Goal: Task Accomplishment & Management: Manage account settings

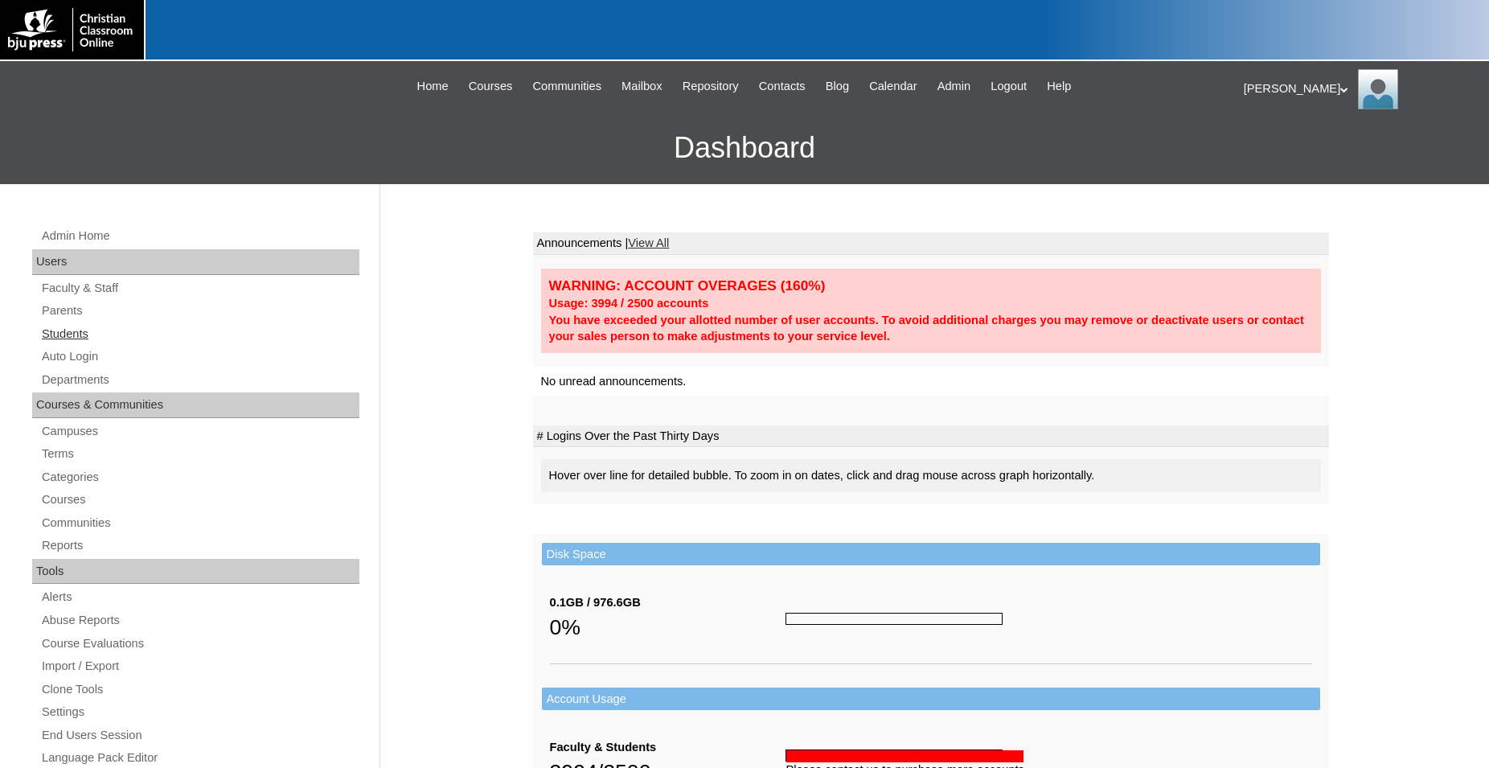
click at [70, 331] on link "Students" at bounding box center [199, 334] width 319 height 20
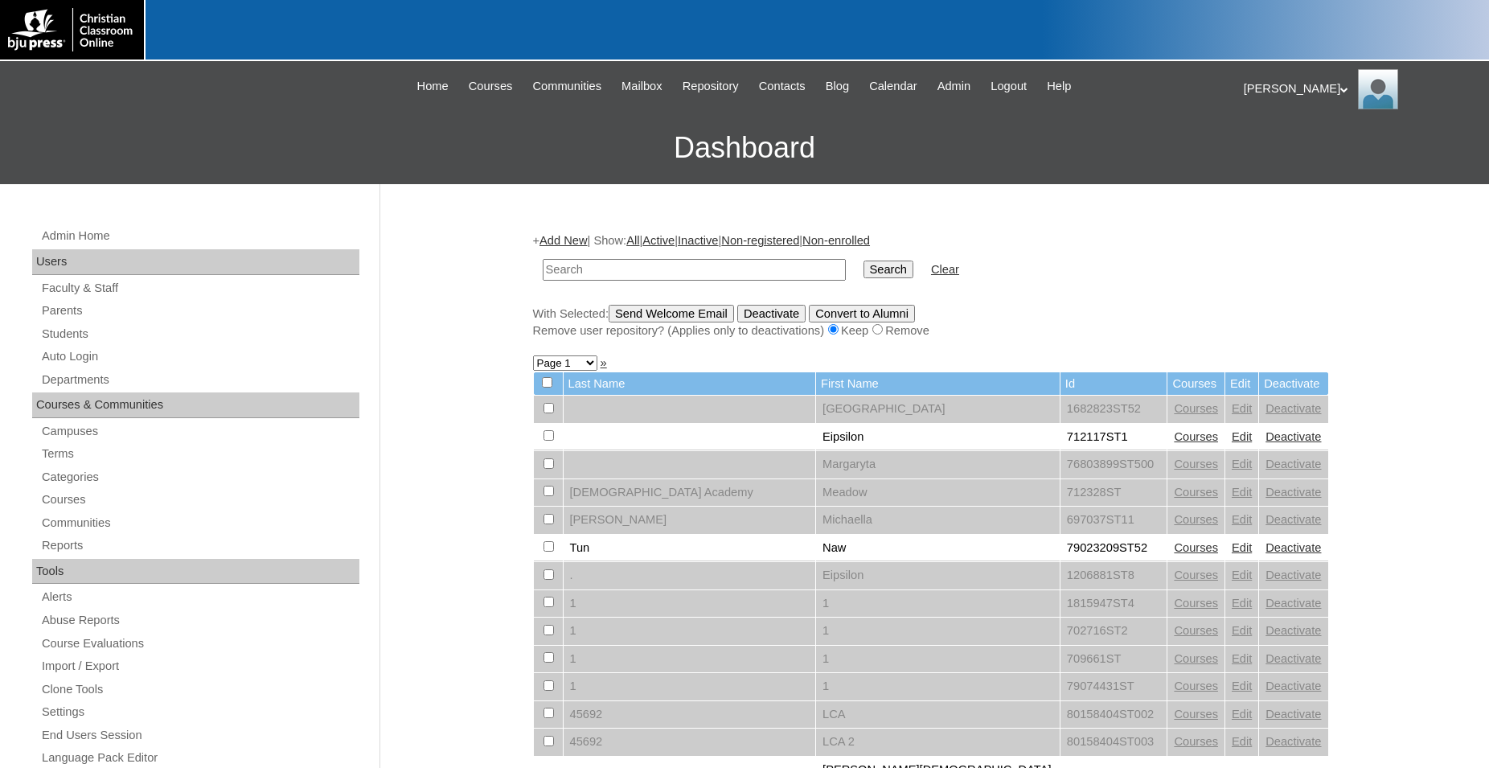
click at [754, 272] on input "text" at bounding box center [694, 270] width 303 height 22
type input "500012290"
click at [864, 261] on input "Search" at bounding box center [889, 270] width 50 height 18
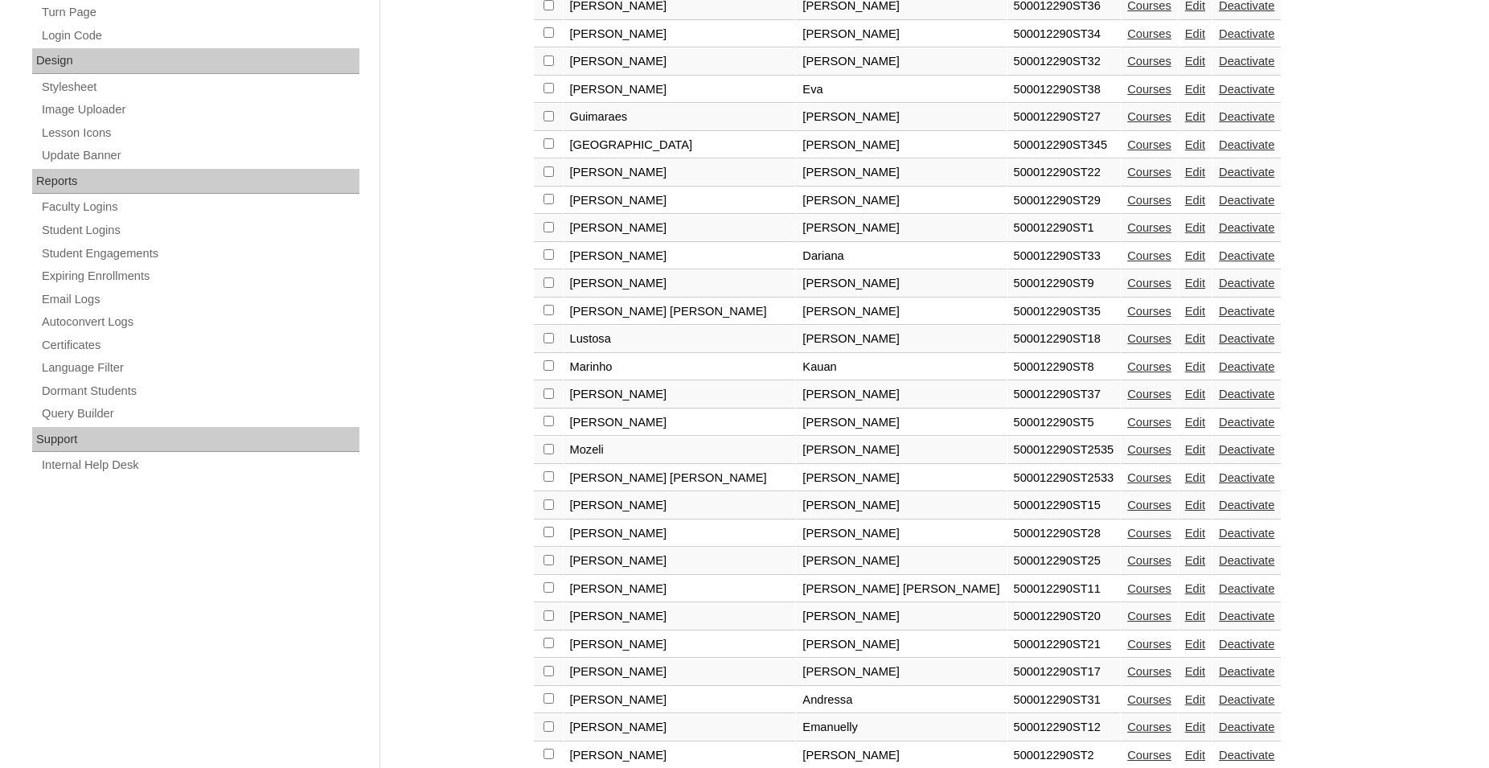
scroll to position [820, 0]
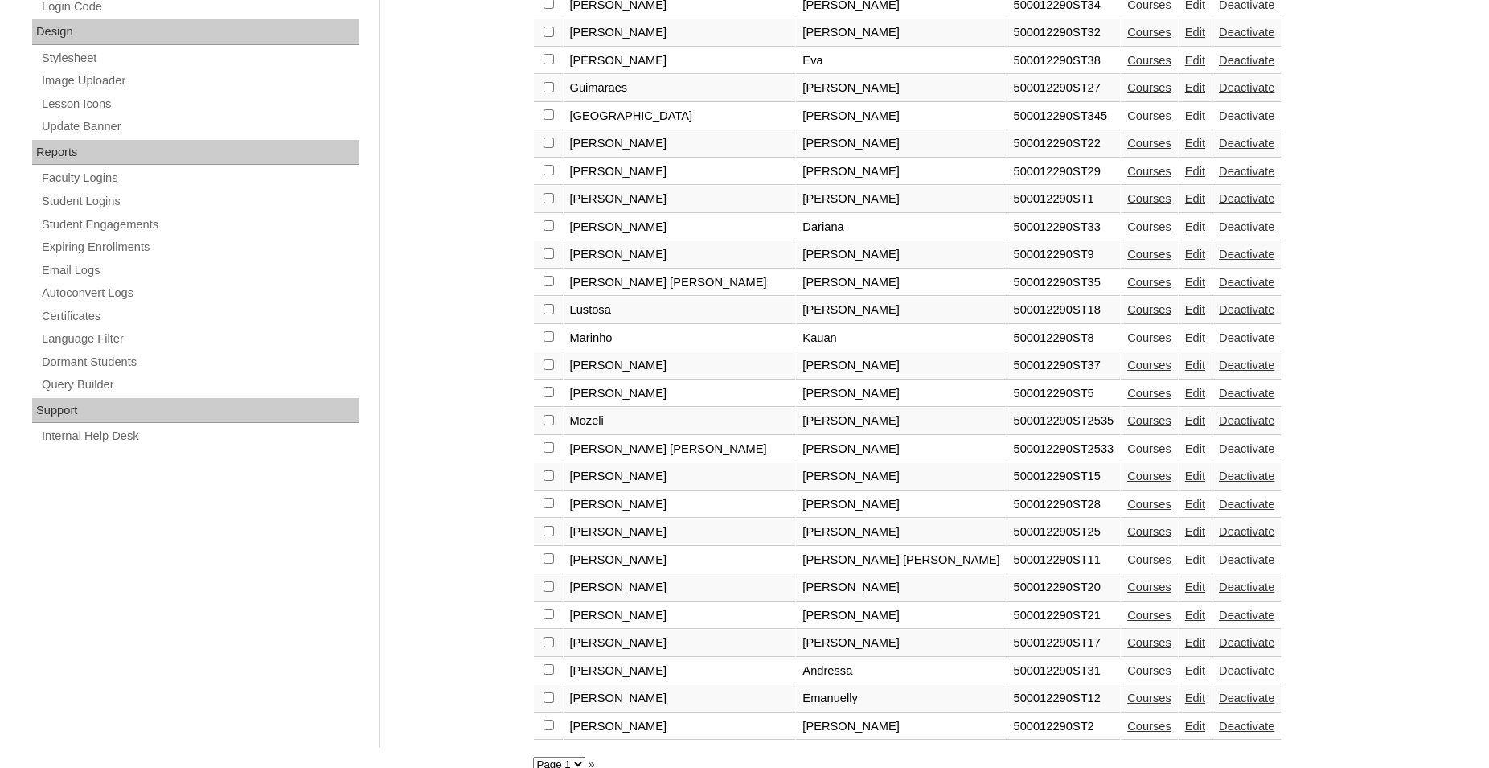
click at [1127, 427] on link "Courses" at bounding box center [1149, 420] width 44 height 13
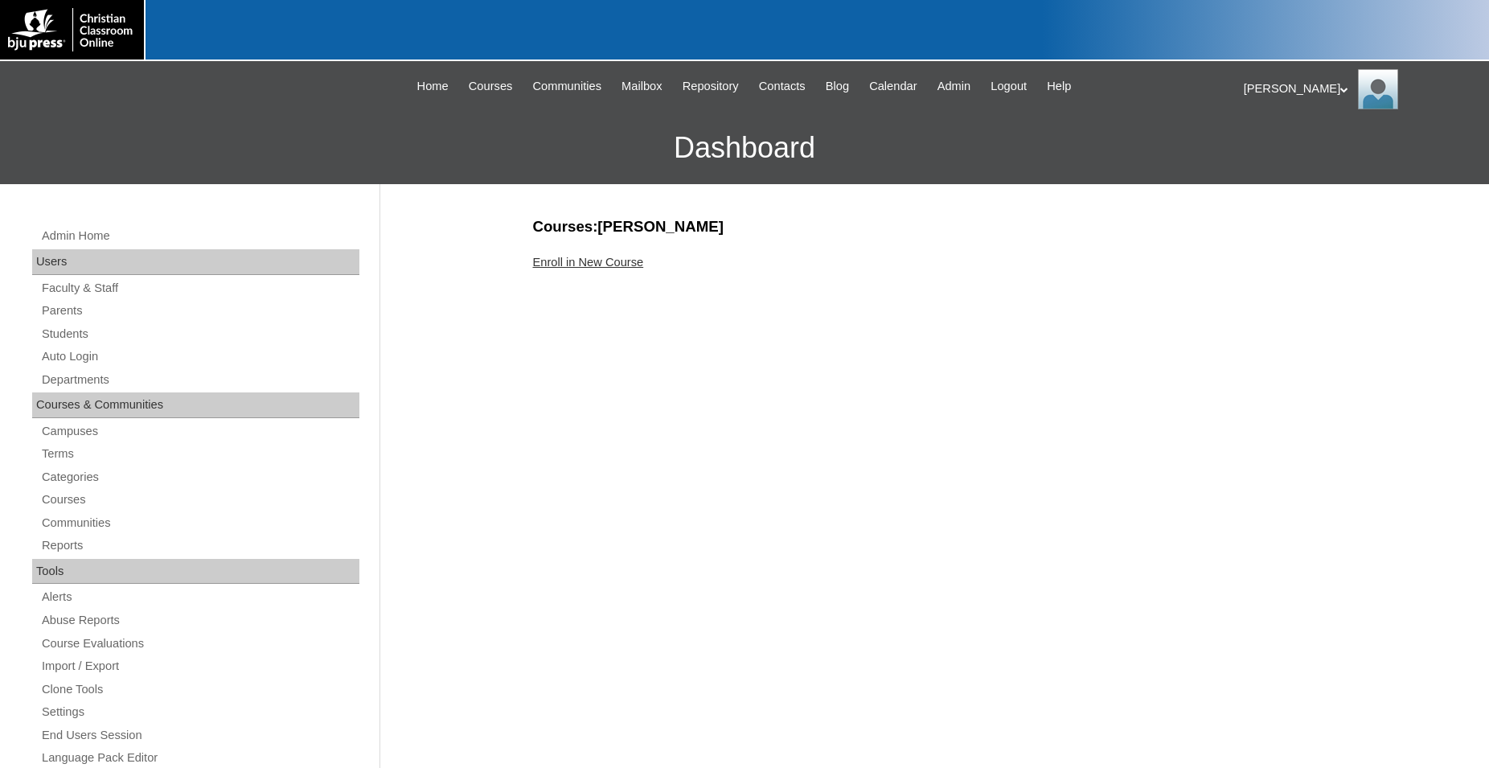
click at [596, 261] on link "Enroll in New Course" at bounding box center [588, 262] width 111 height 13
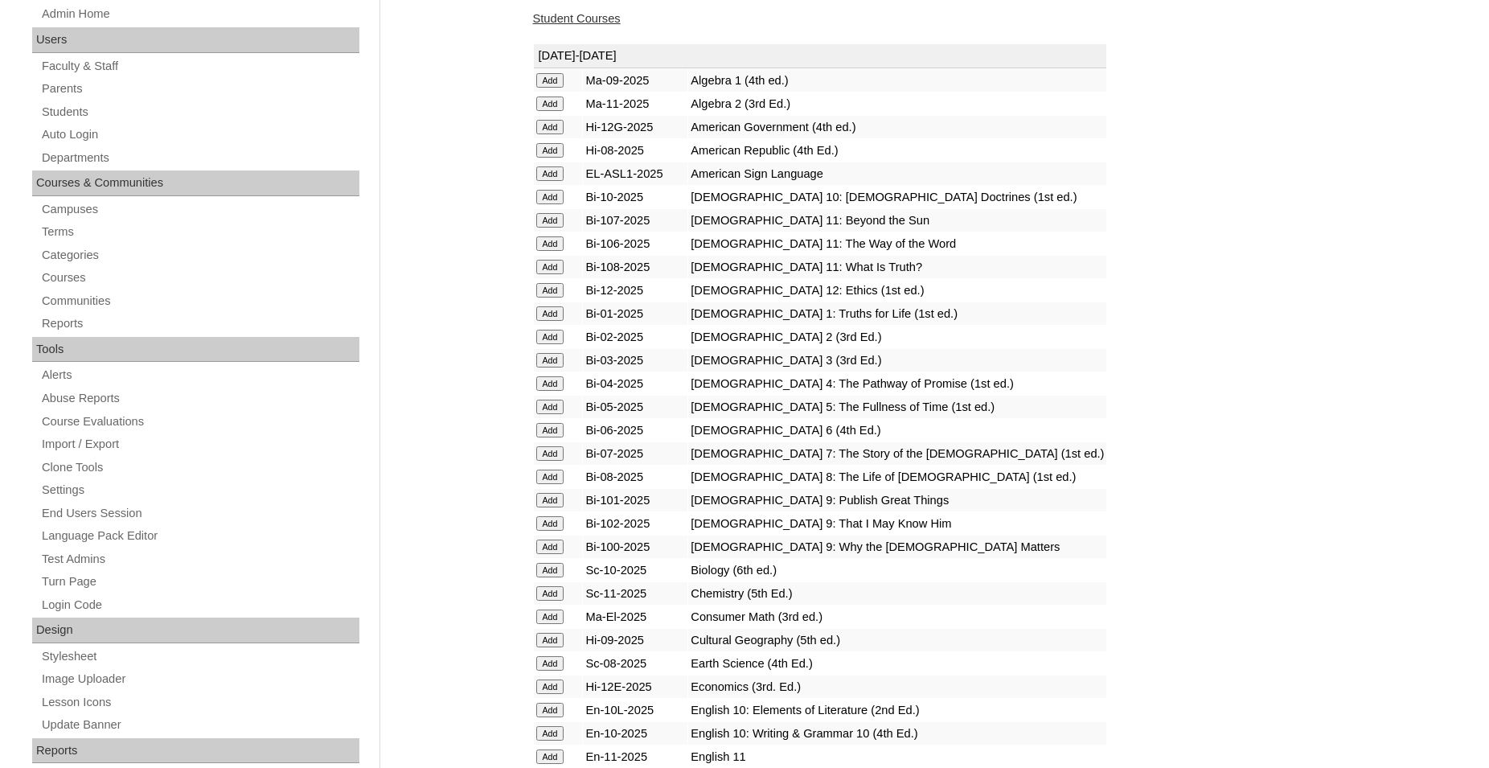
scroll to position [246, 0]
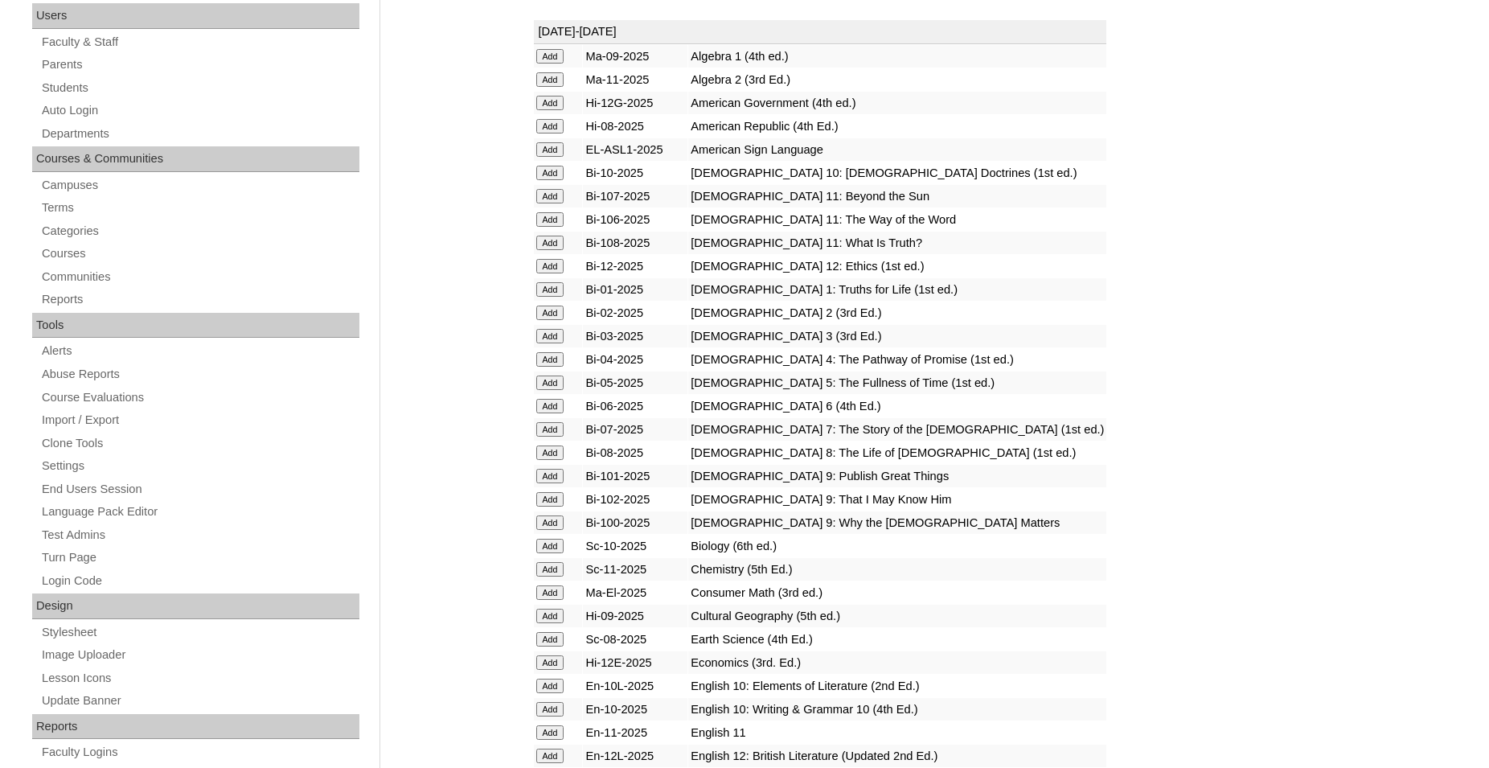
click at [546, 483] on input "Add" at bounding box center [550, 476] width 28 height 14
click at [548, 507] on input "Add" at bounding box center [550, 499] width 28 height 14
click at [552, 530] on input "Add" at bounding box center [550, 522] width 28 height 14
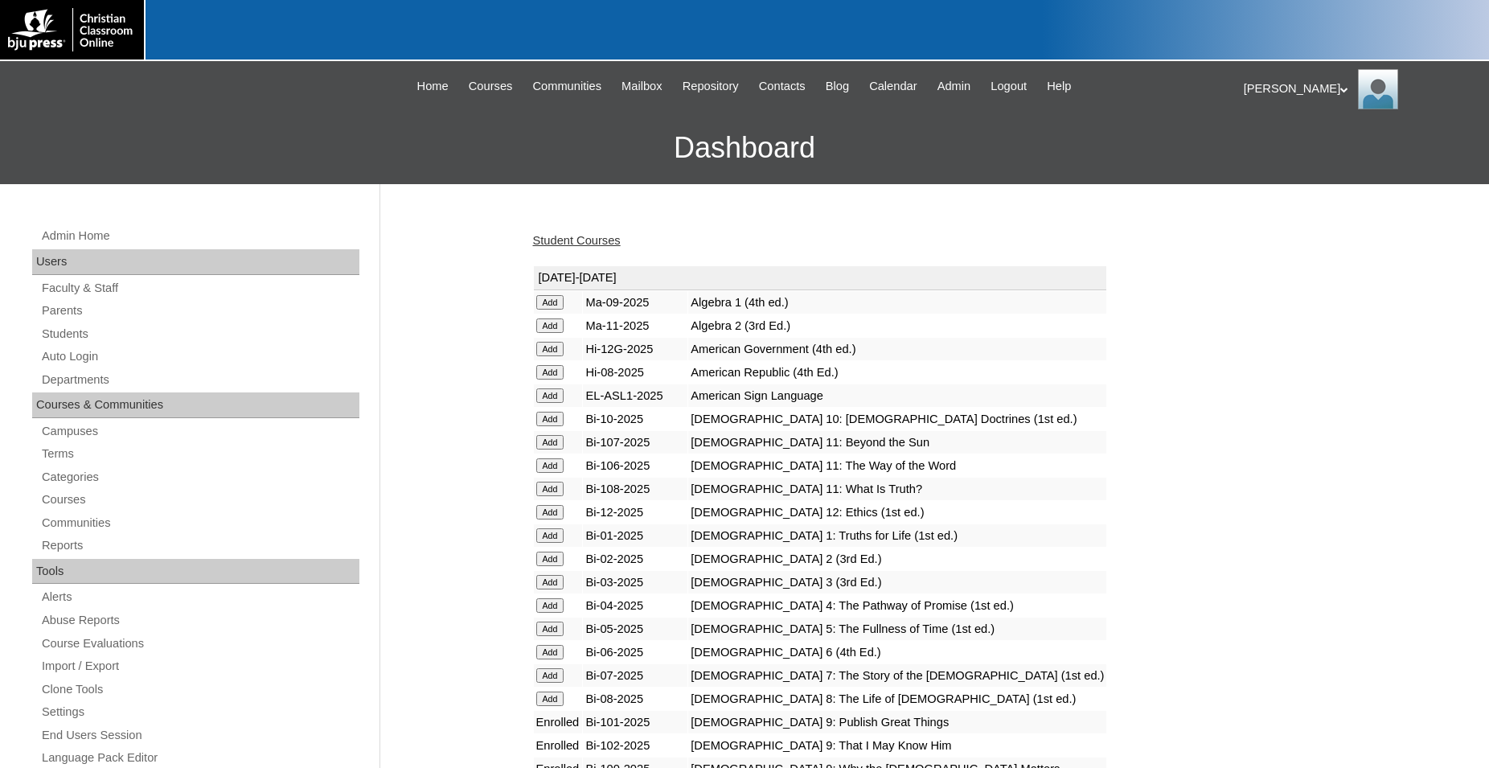
click at [549, 298] on input "Add" at bounding box center [550, 302] width 28 height 14
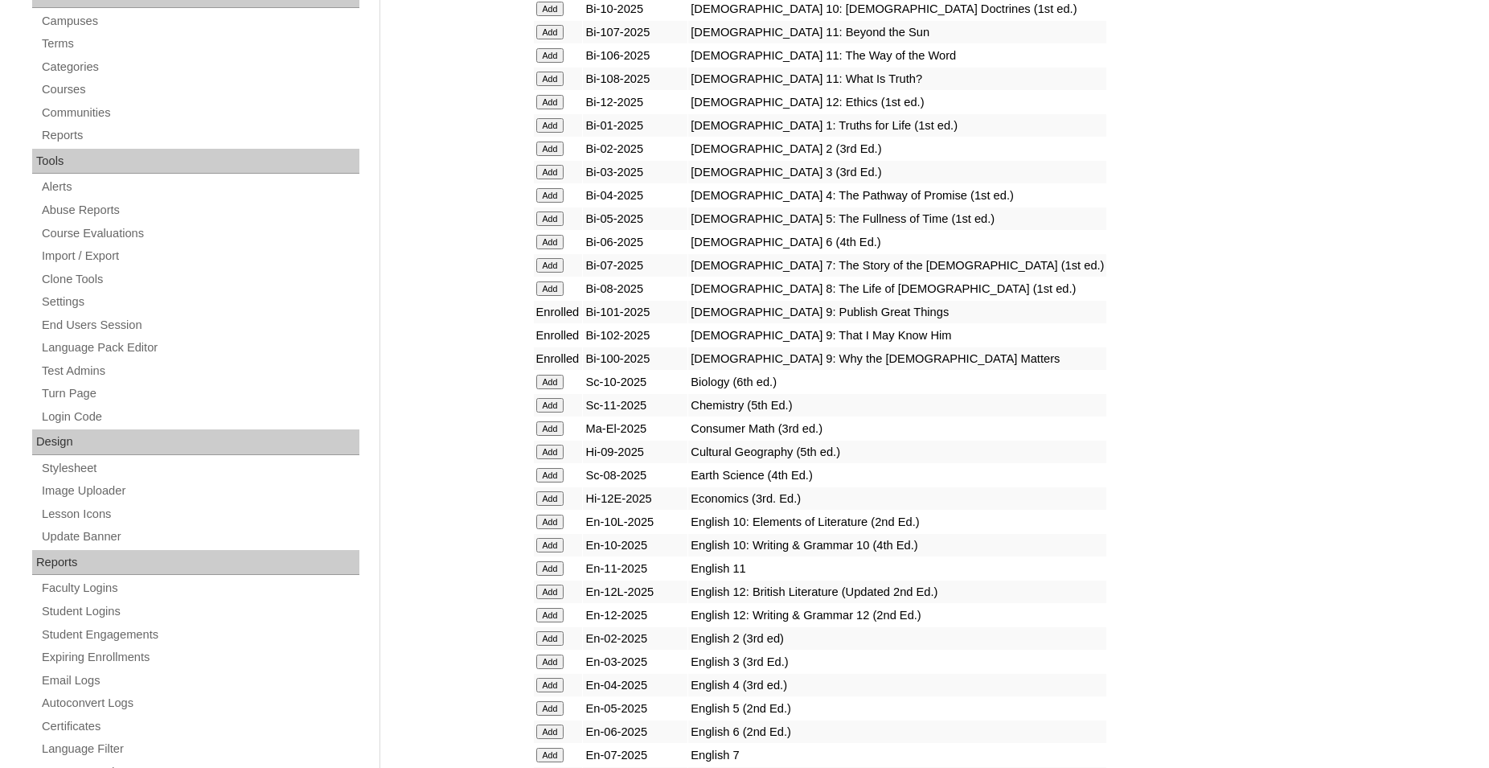
scroll to position [492, 0]
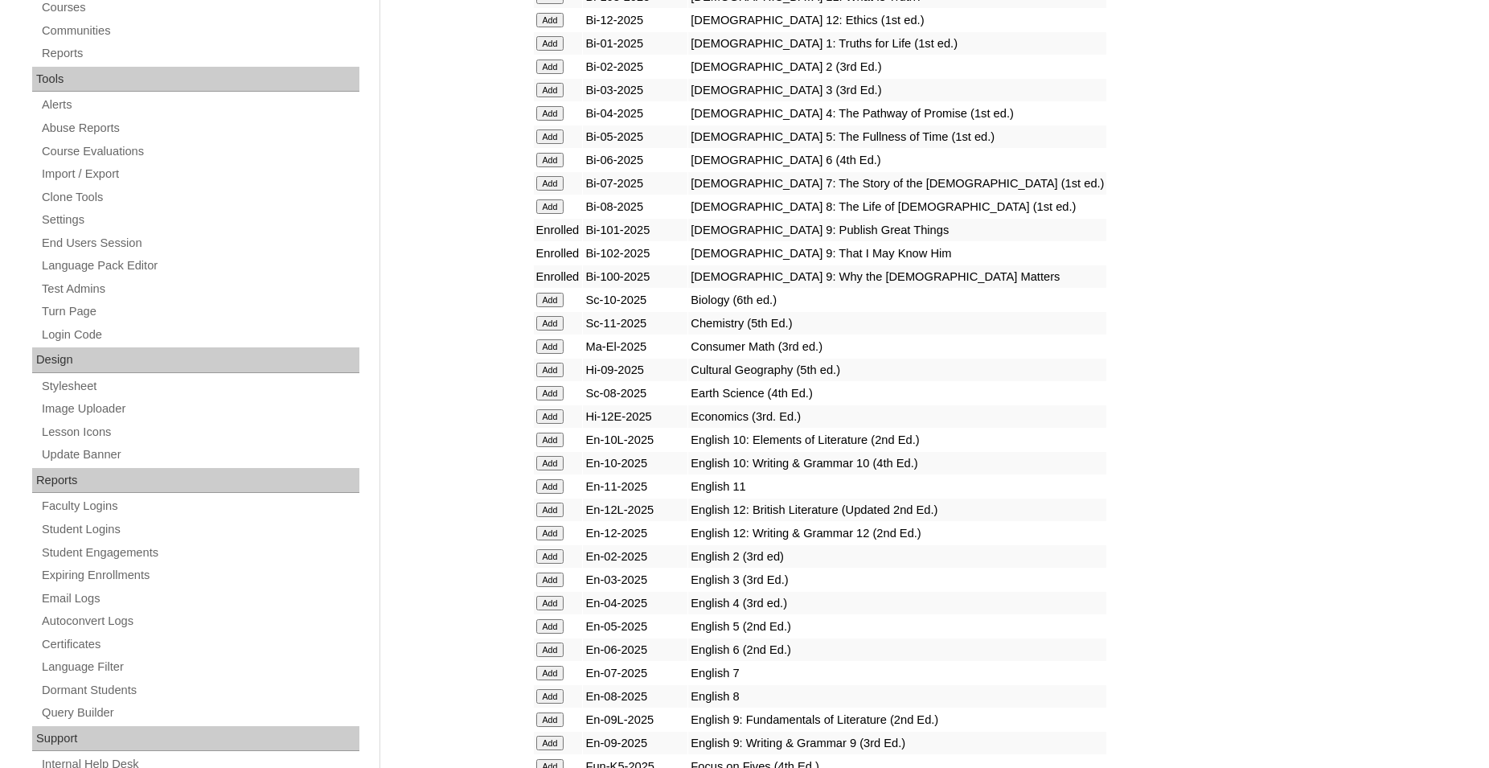
click at [551, 377] on input "Add" at bounding box center [550, 370] width 28 height 14
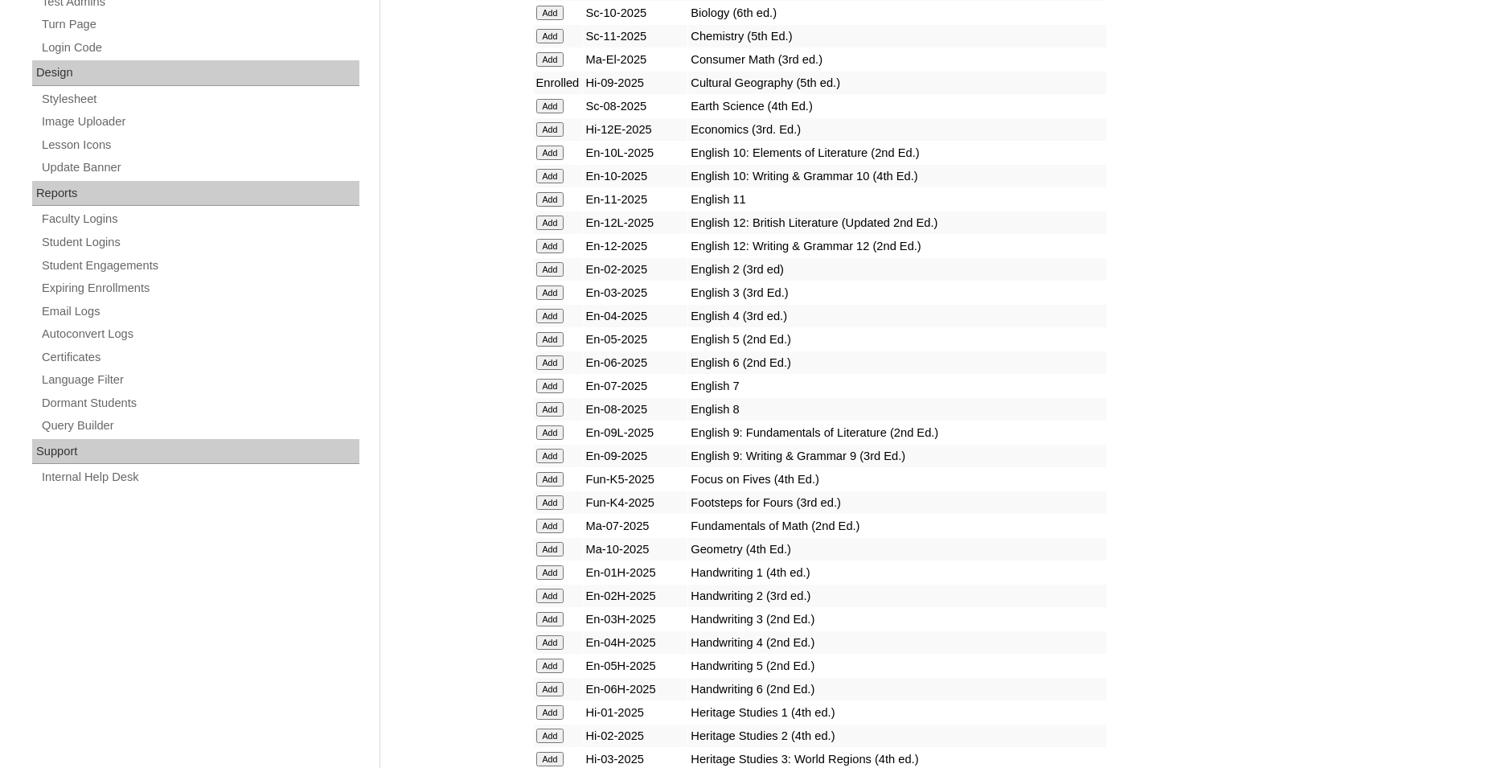
scroll to position [902, 0]
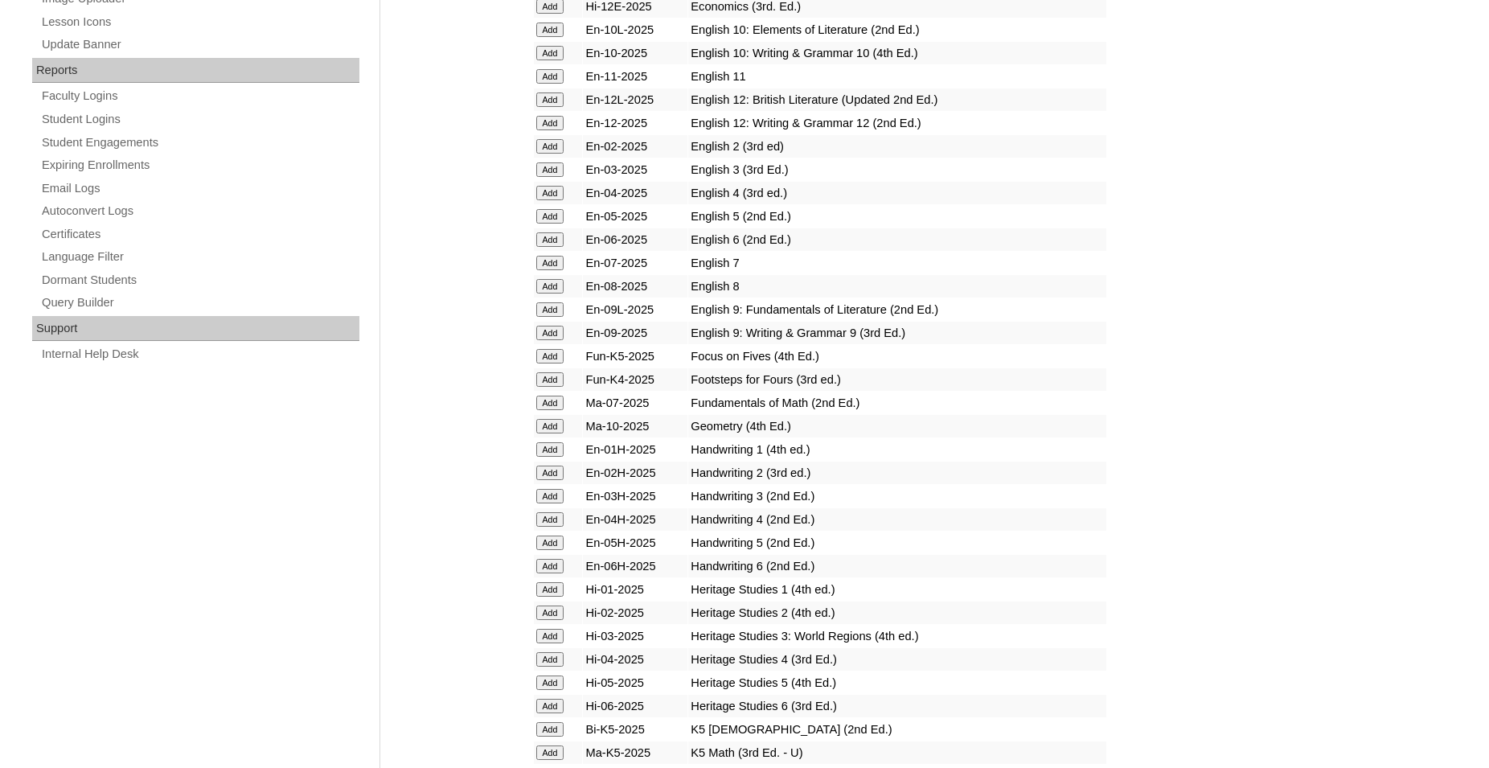
click at [548, 317] on input "Add" at bounding box center [550, 309] width 28 height 14
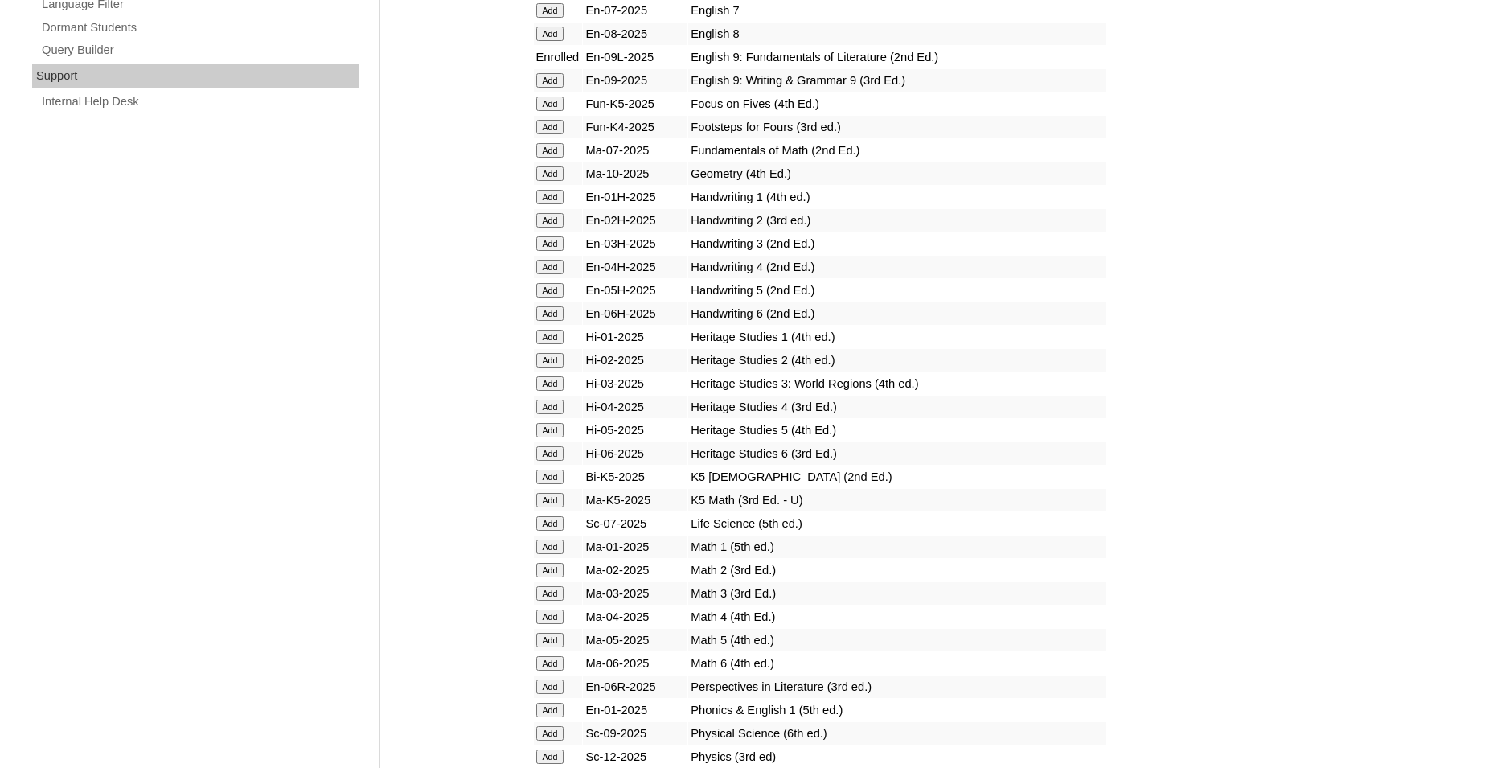
scroll to position [1230, 0]
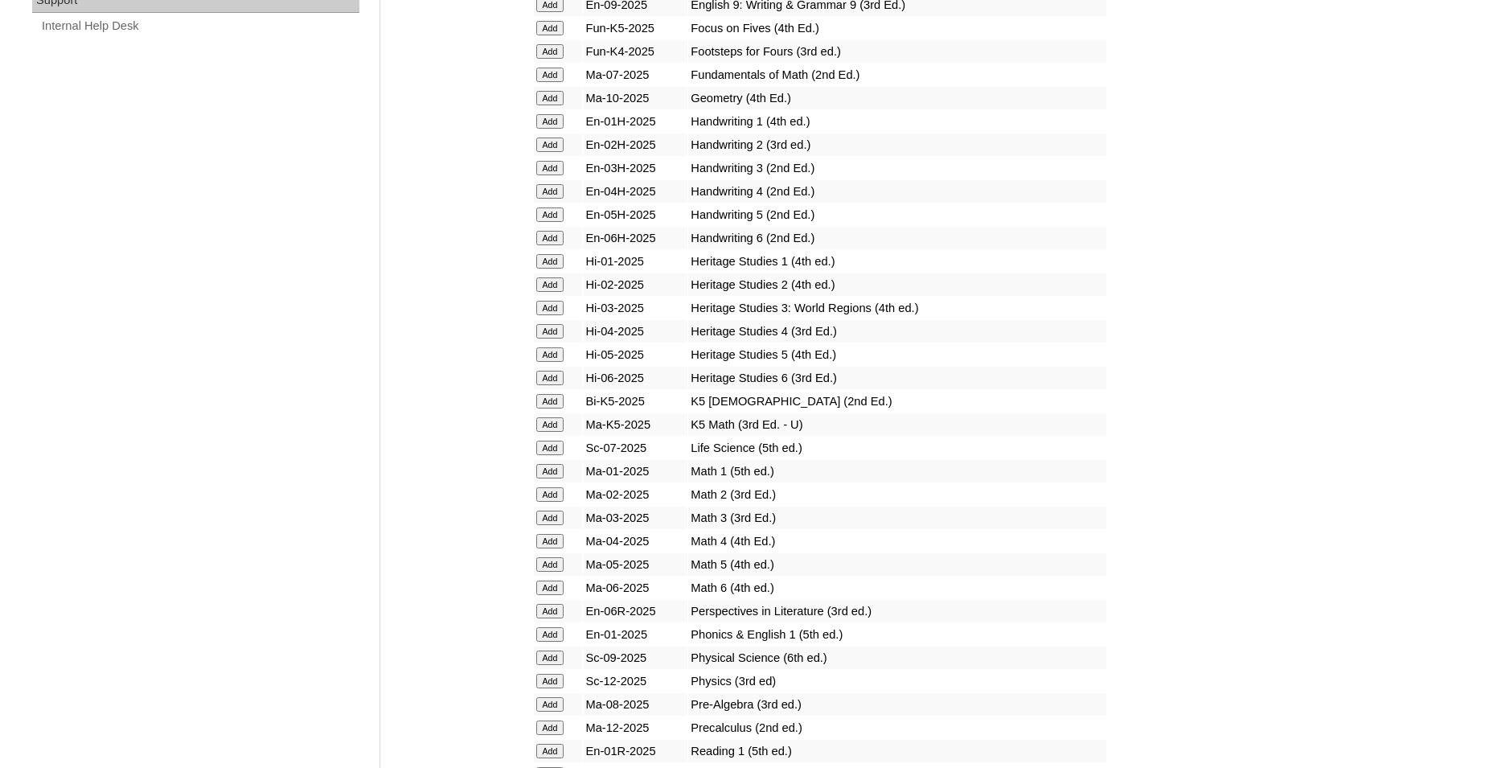
click at [540, 665] on input "Add" at bounding box center [550, 657] width 28 height 14
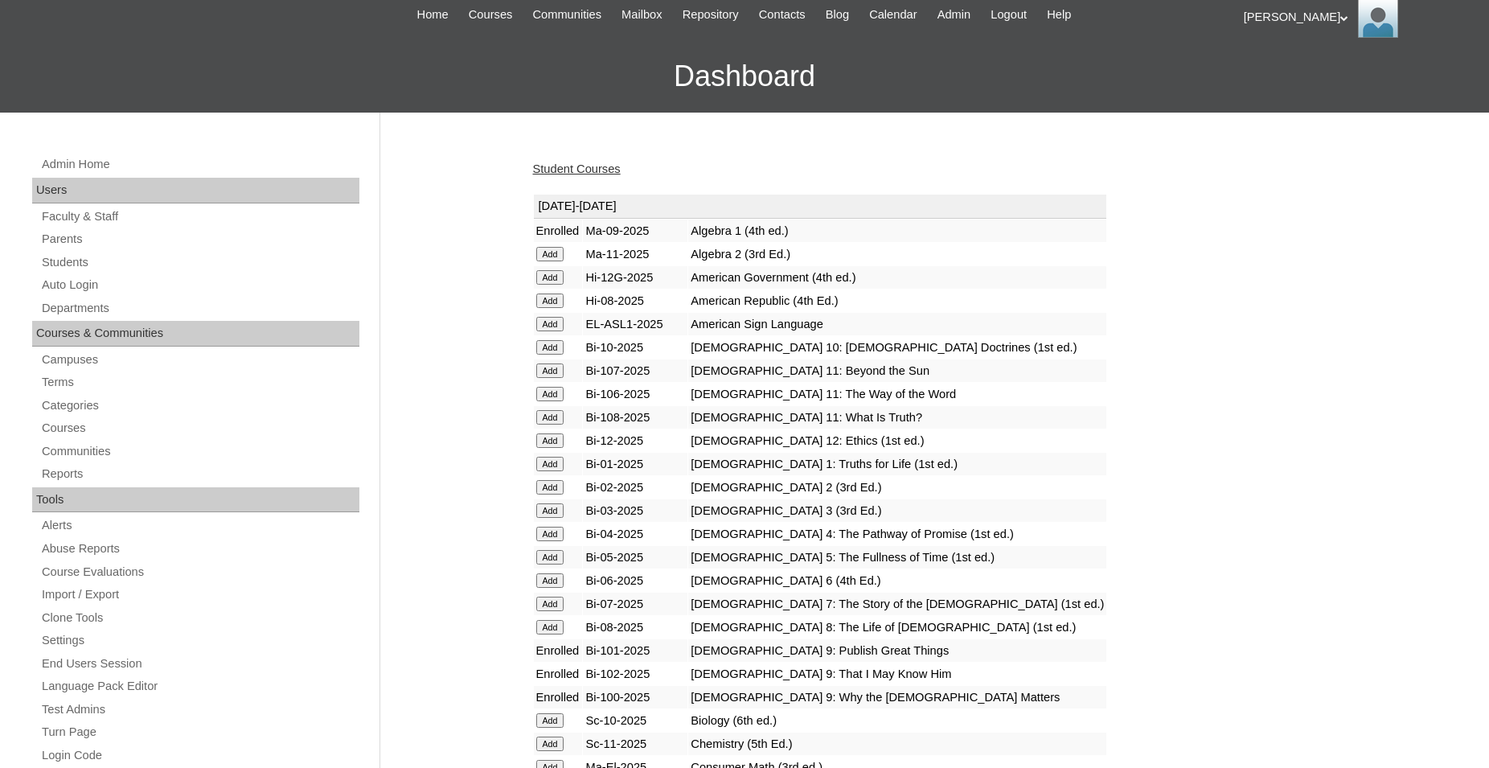
scroll to position [0, 0]
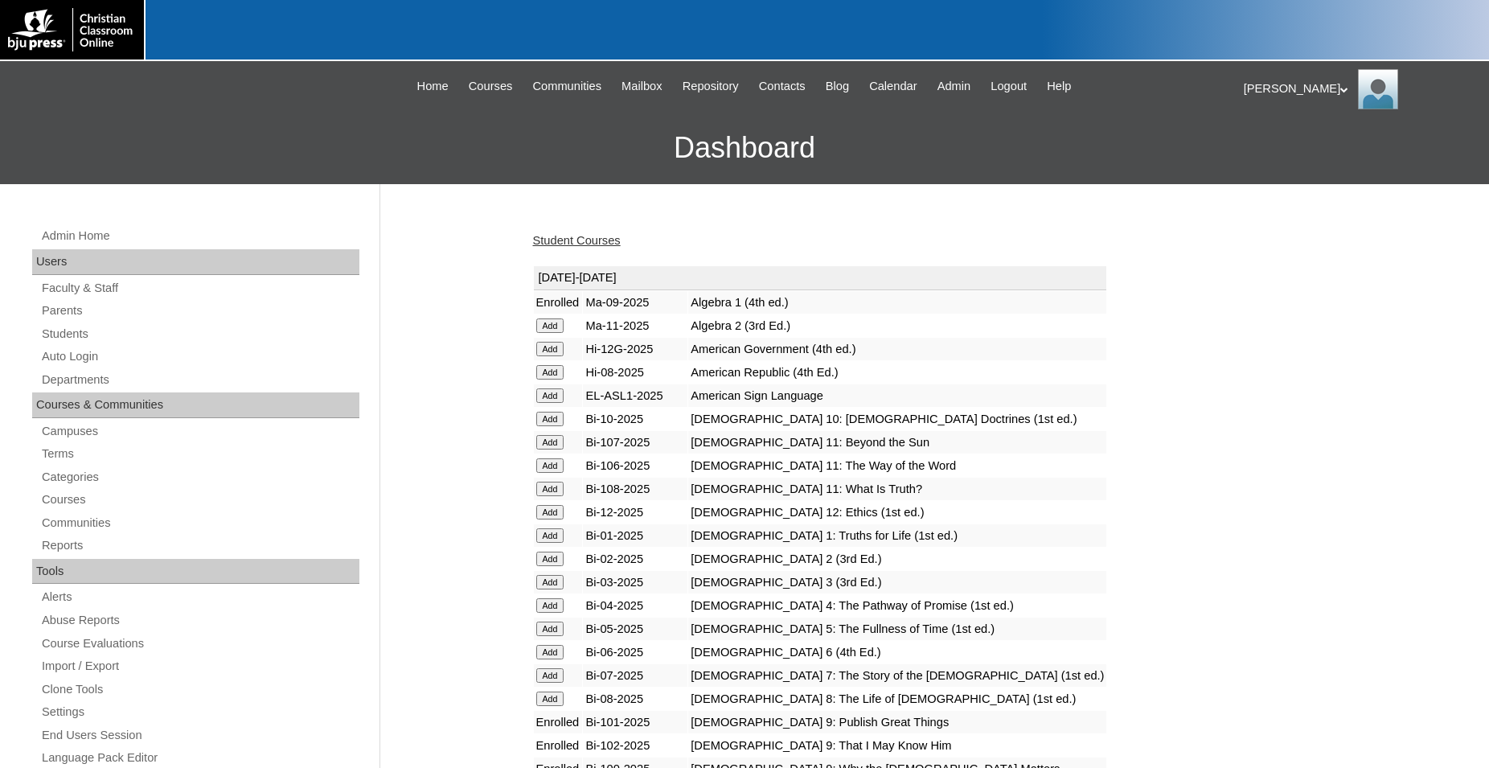
click at [569, 244] on link "Student Courses" at bounding box center [577, 240] width 88 height 13
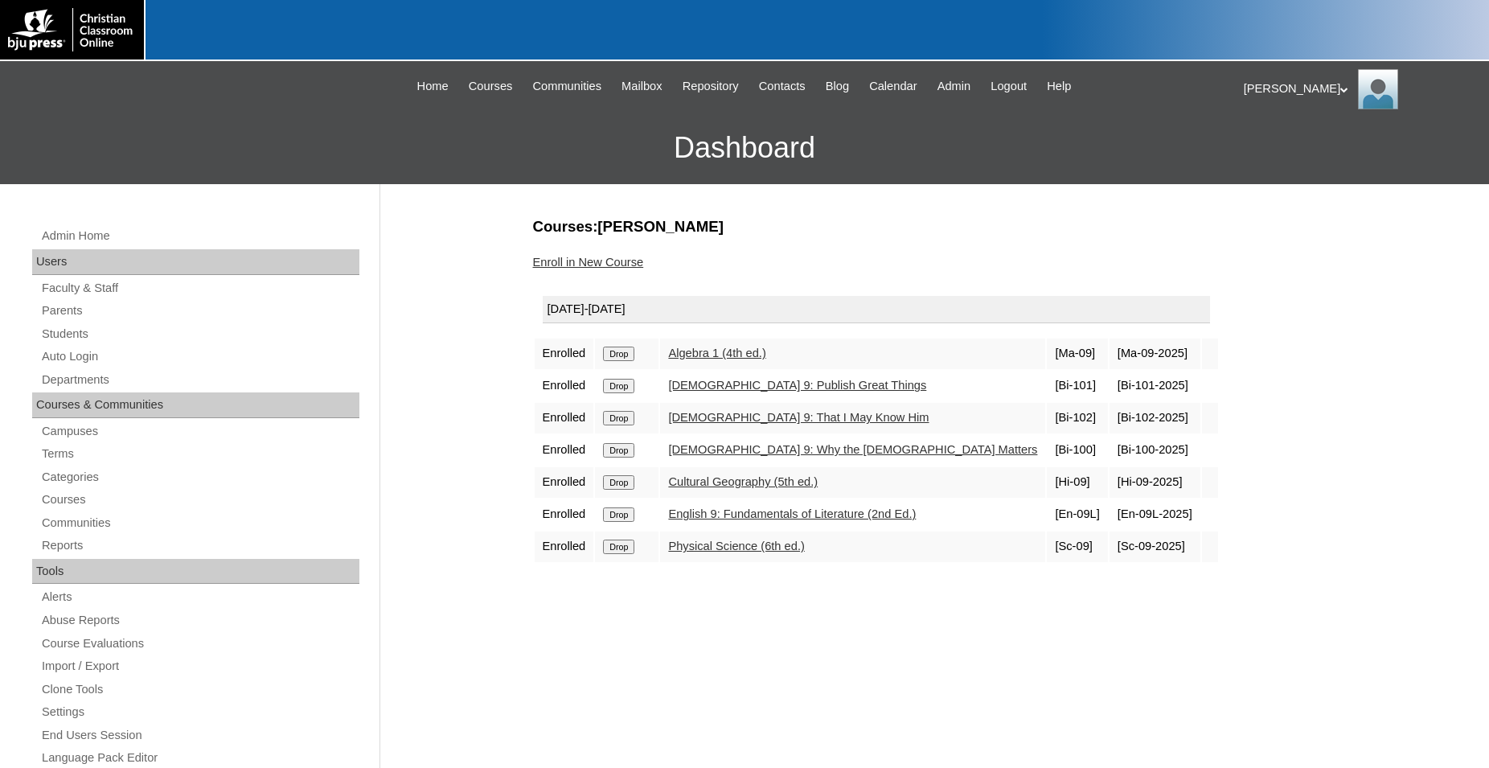
click at [590, 259] on link "Enroll in New Course" at bounding box center [588, 262] width 111 height 13
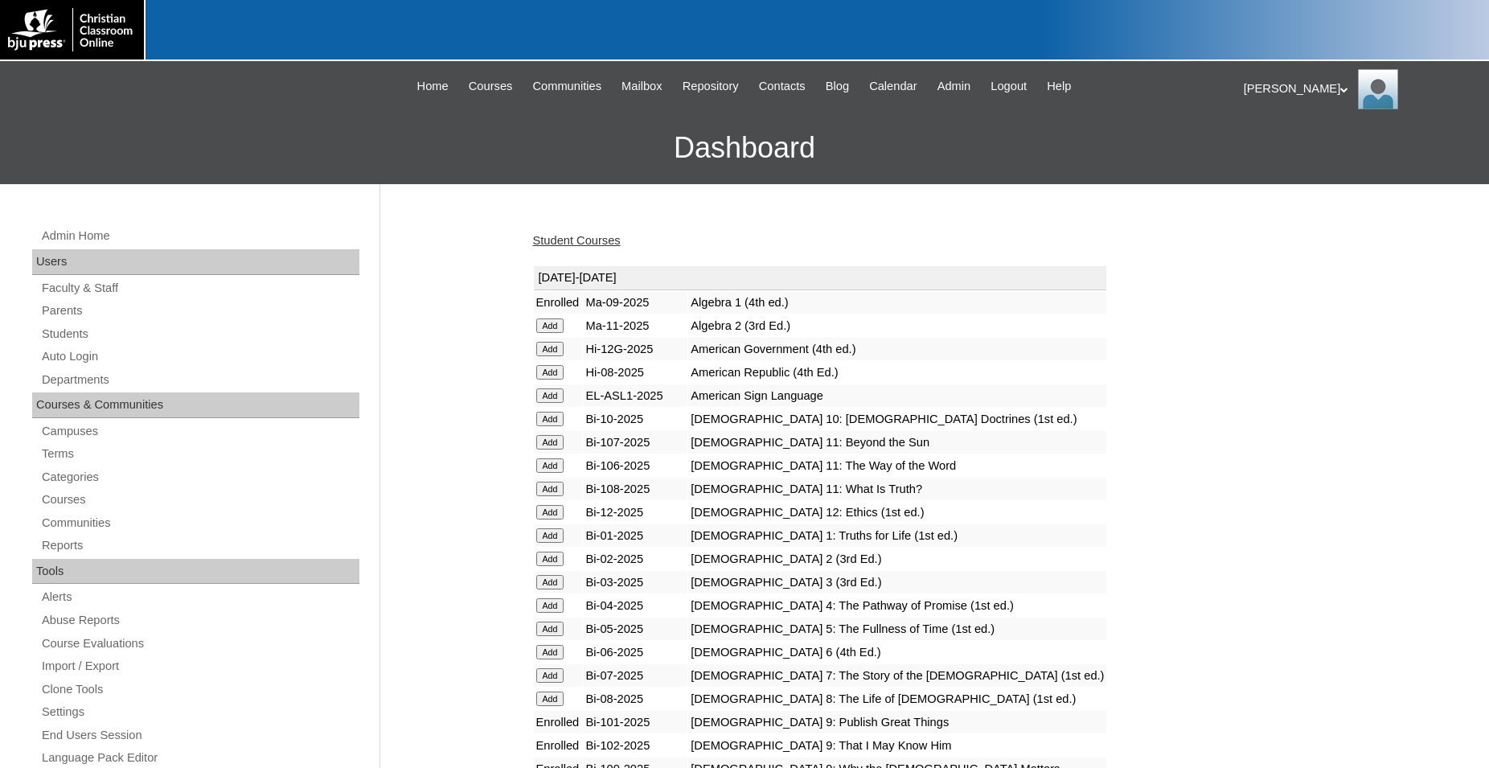
click at [596, 240] on link "Student Courses" at bounding box center [577, 240] width 88 height 13
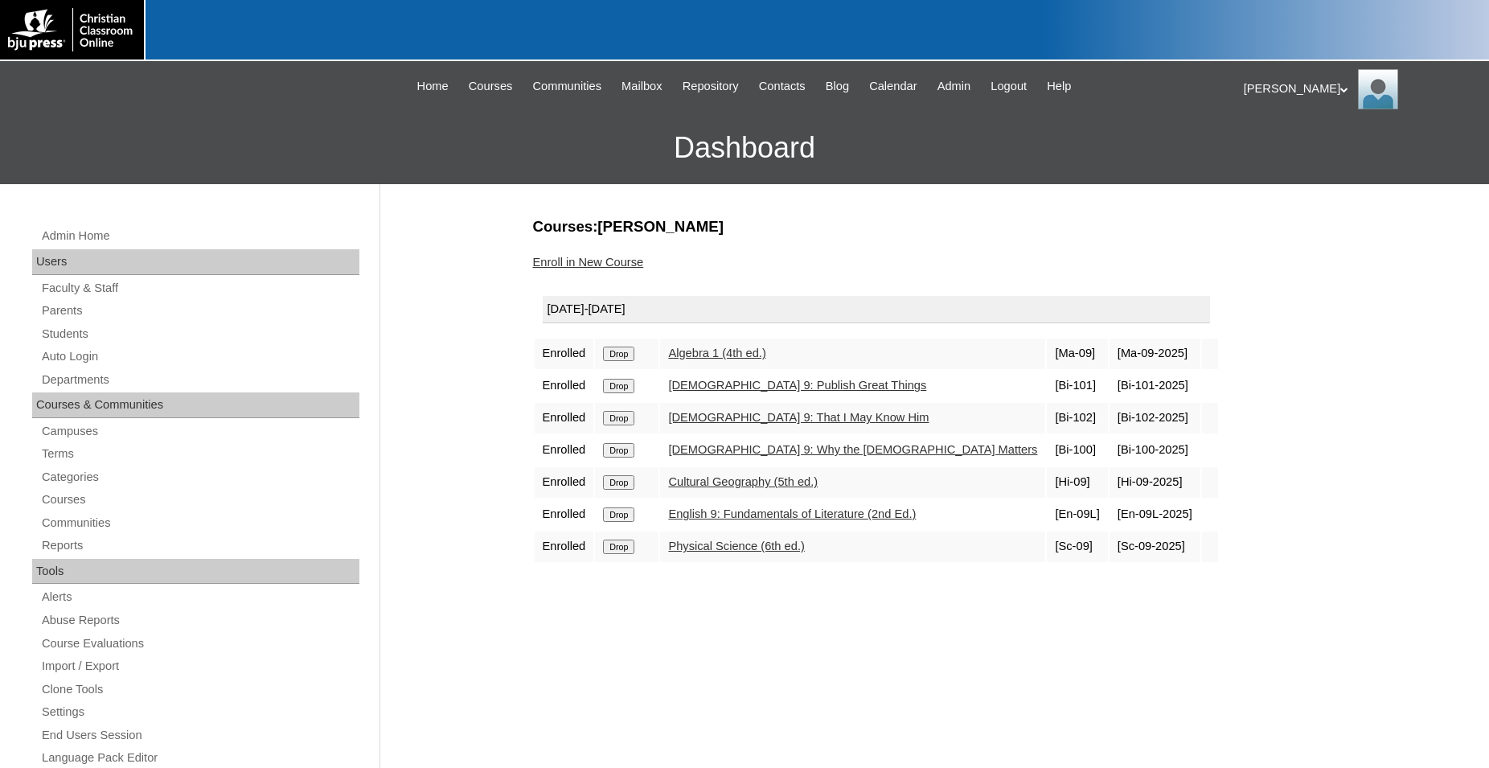
click at [597, 266] on link "Enroll in New Course" at bounding box center [588, 262] width 111 height 13
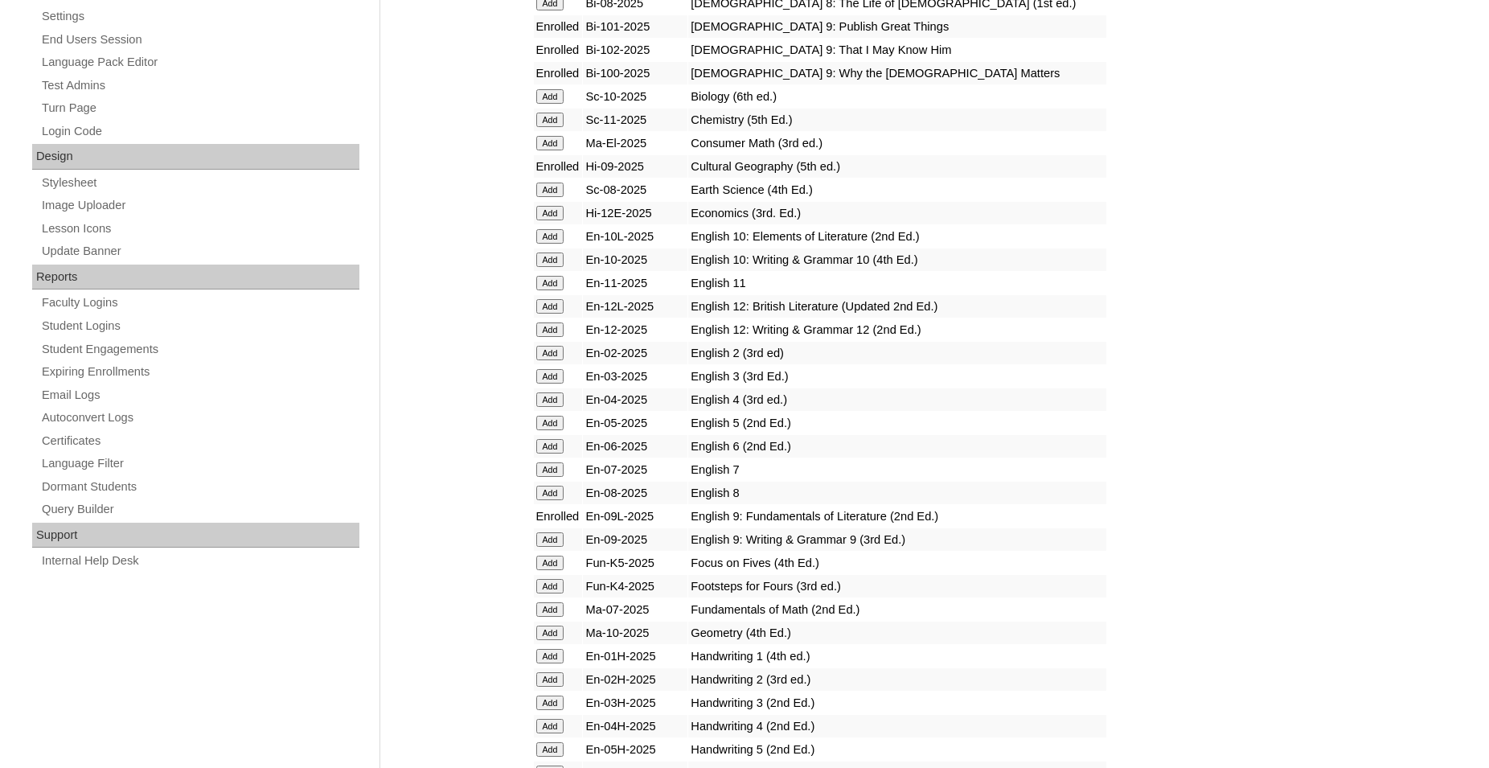
scroll to position [738, 0]
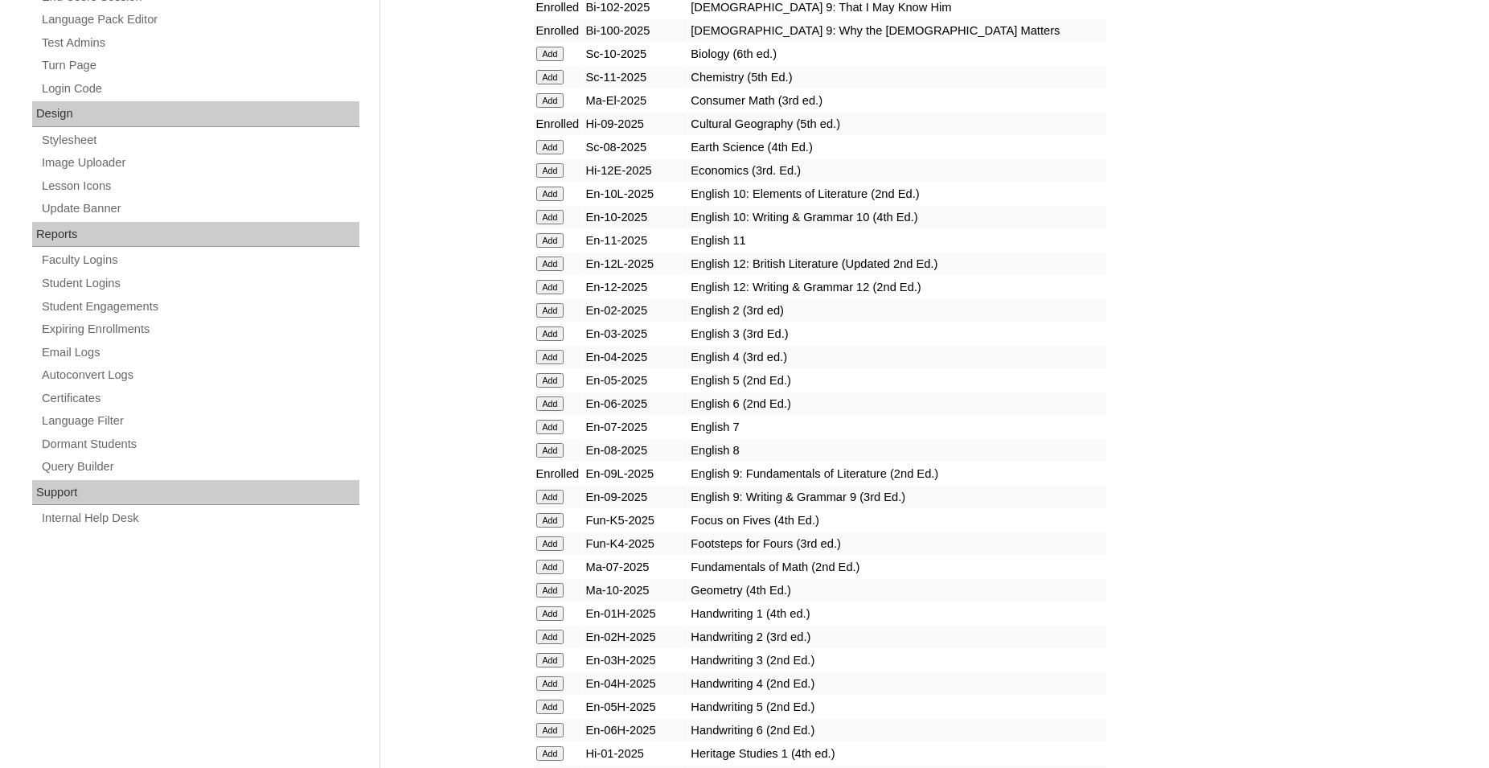
click at [544, 504] on input "Add" at bounding box center [550, 497] width 28 height 14
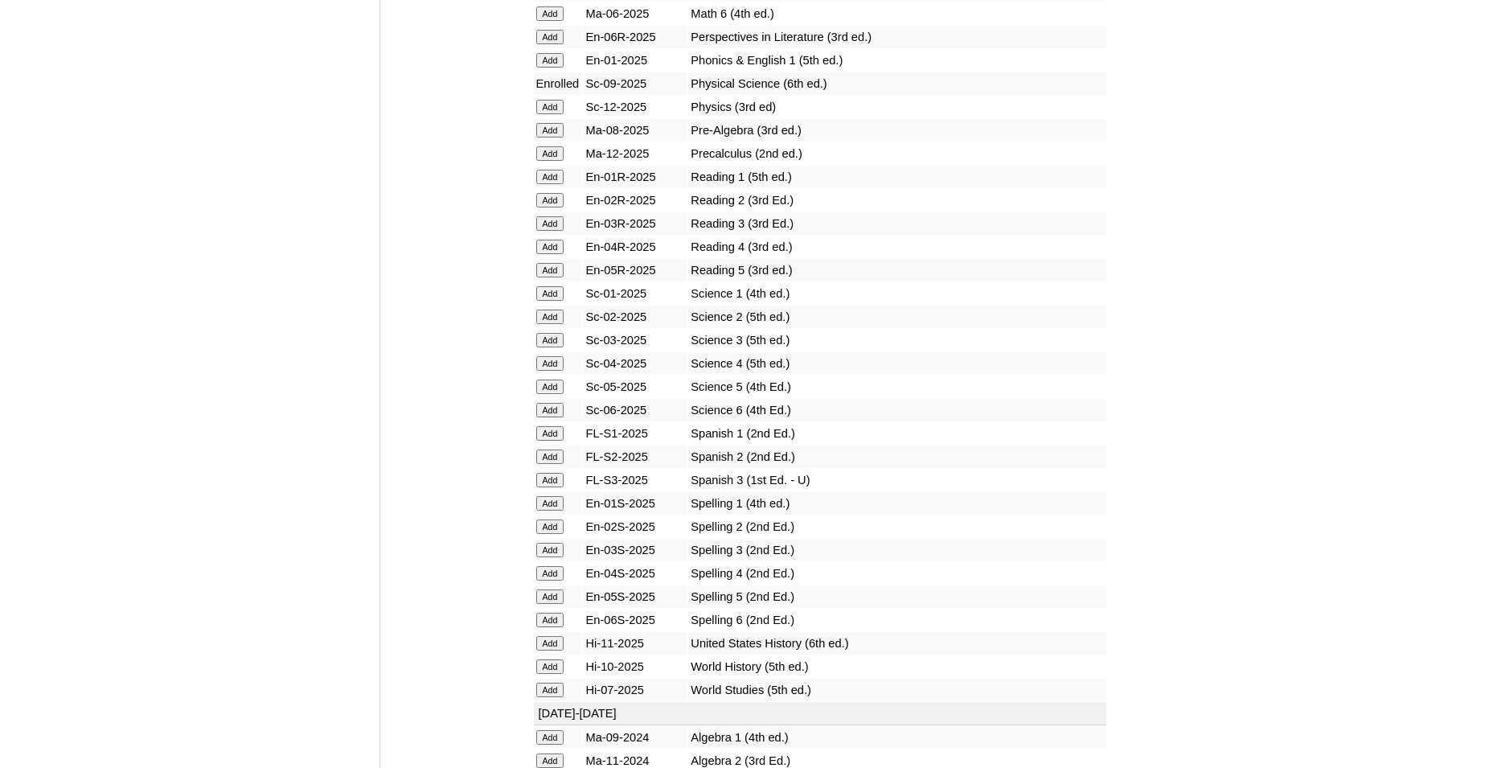
scroll to position [1886, 0]
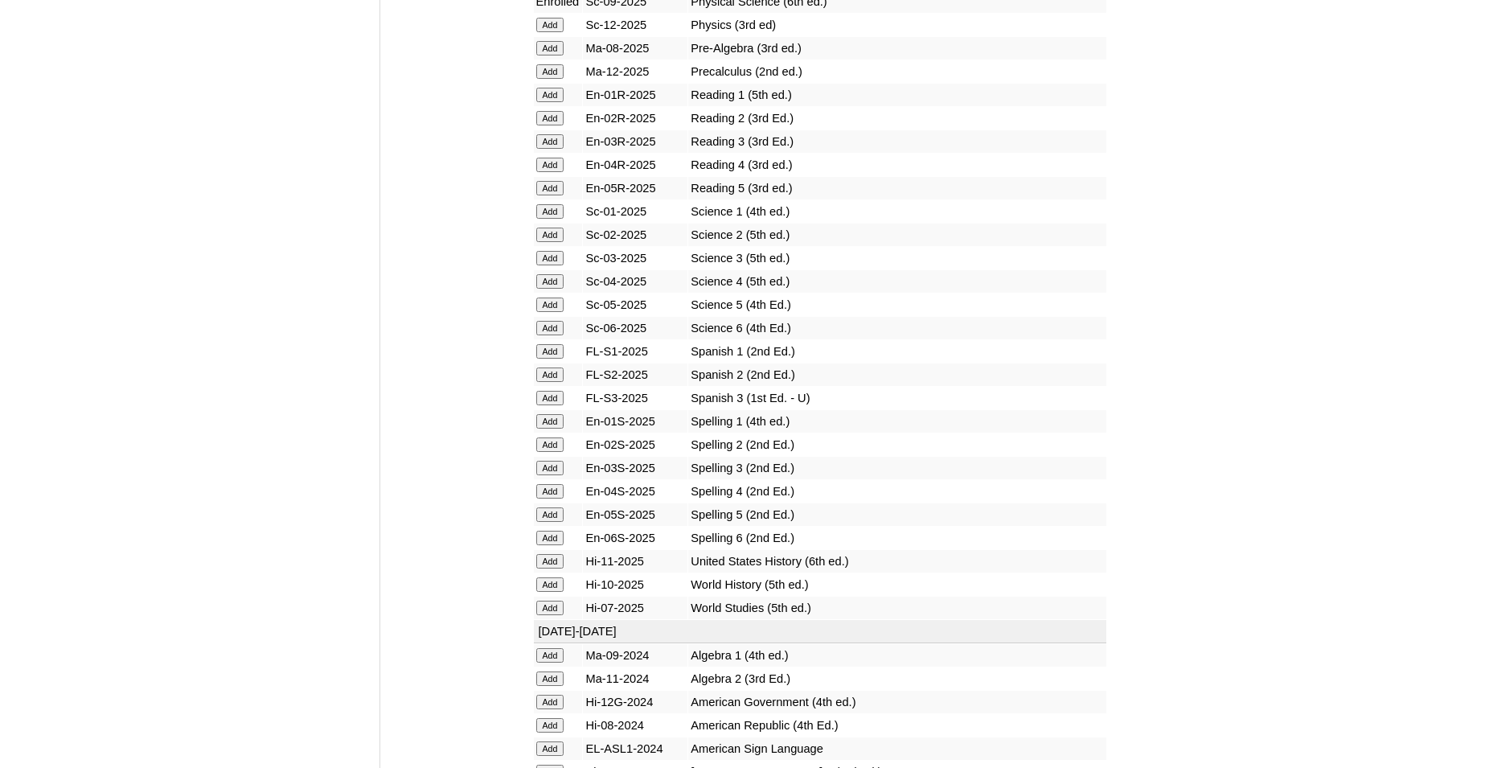
click at [546, 359] on input "Add" at bounding box center [550, 351] width 28 height 14
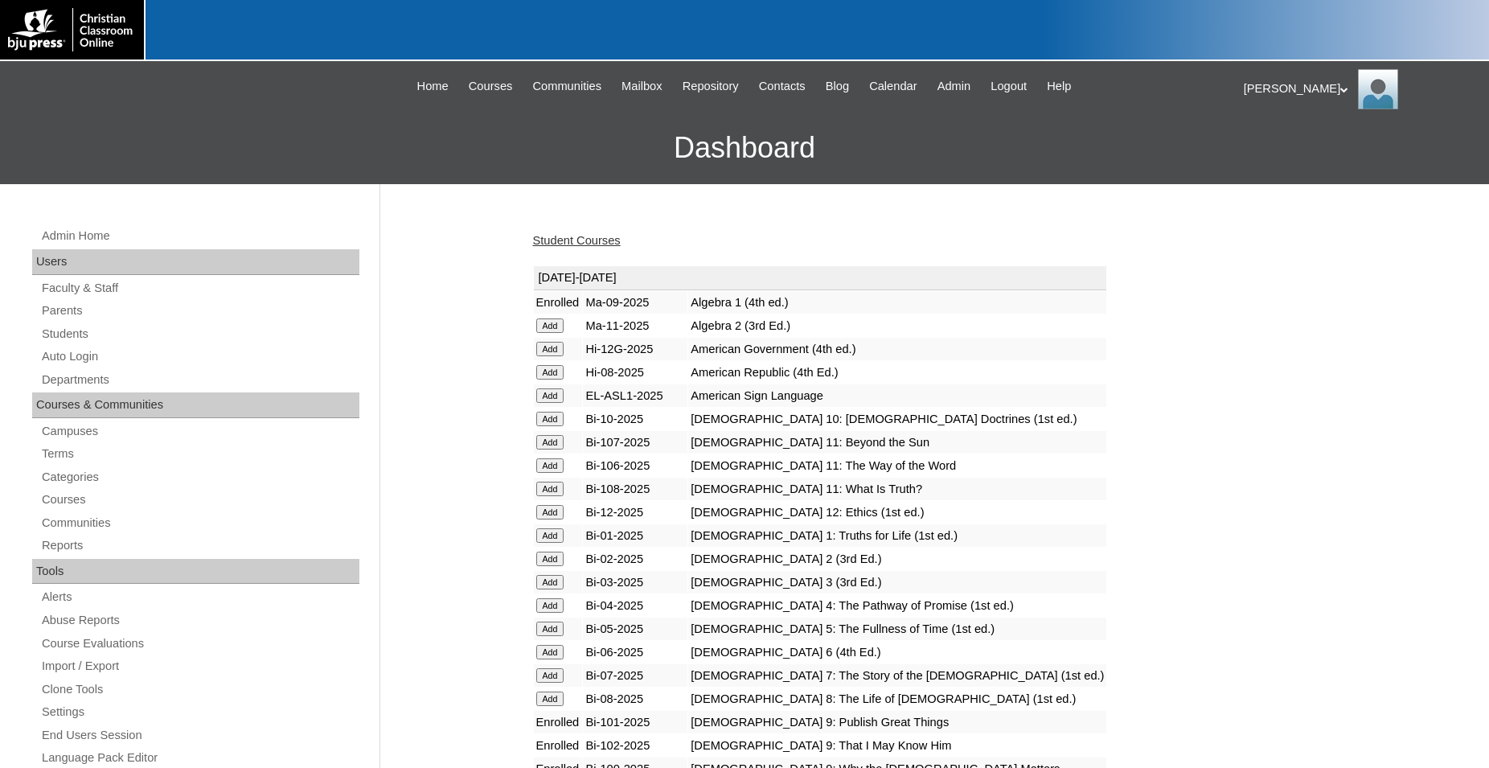
click at [586, 242] on link "Student Courses" at bounding box center [577, 240] width 88 height 13
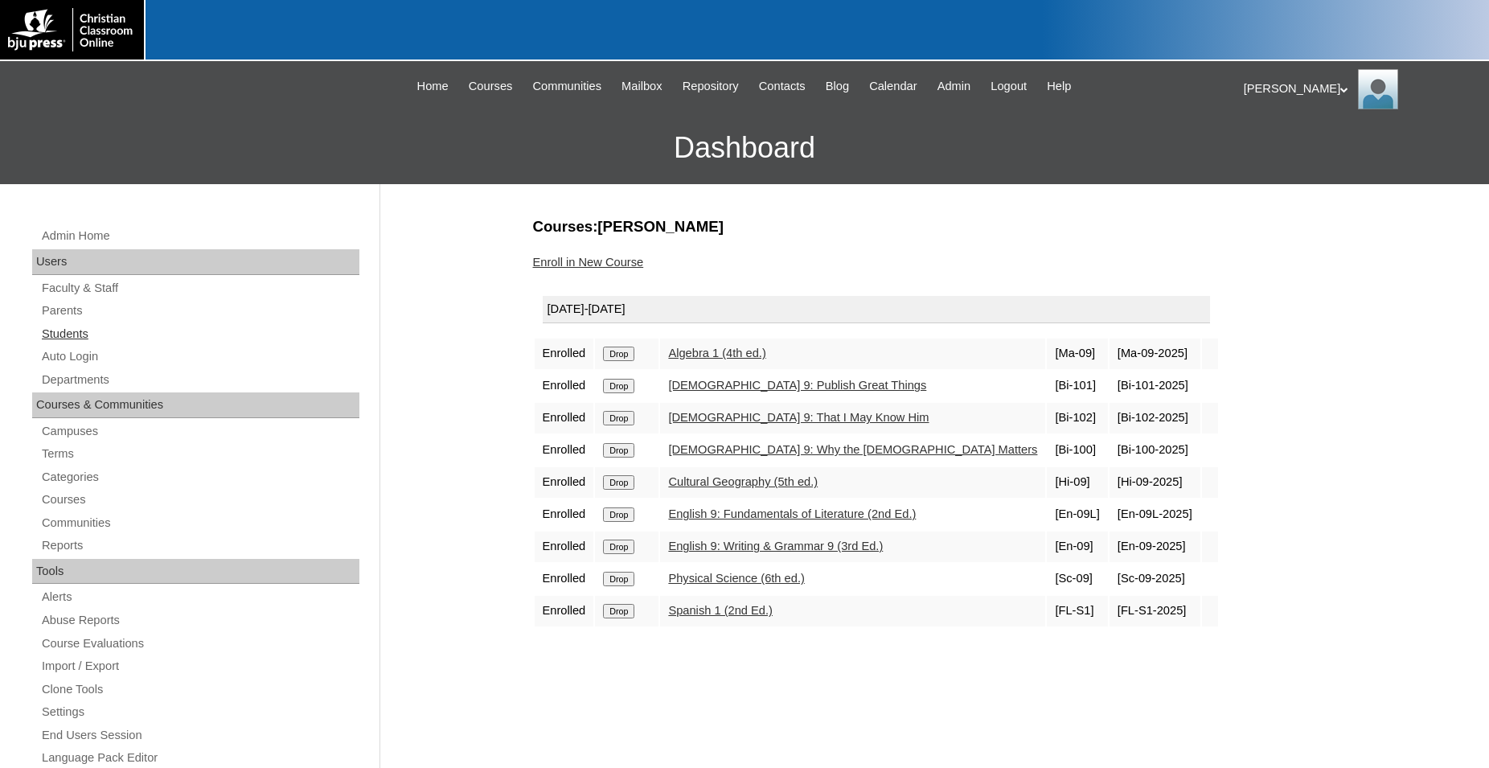
click at [74, 337] on link "Students" at bounding box center [199, 334] width 319 height 20
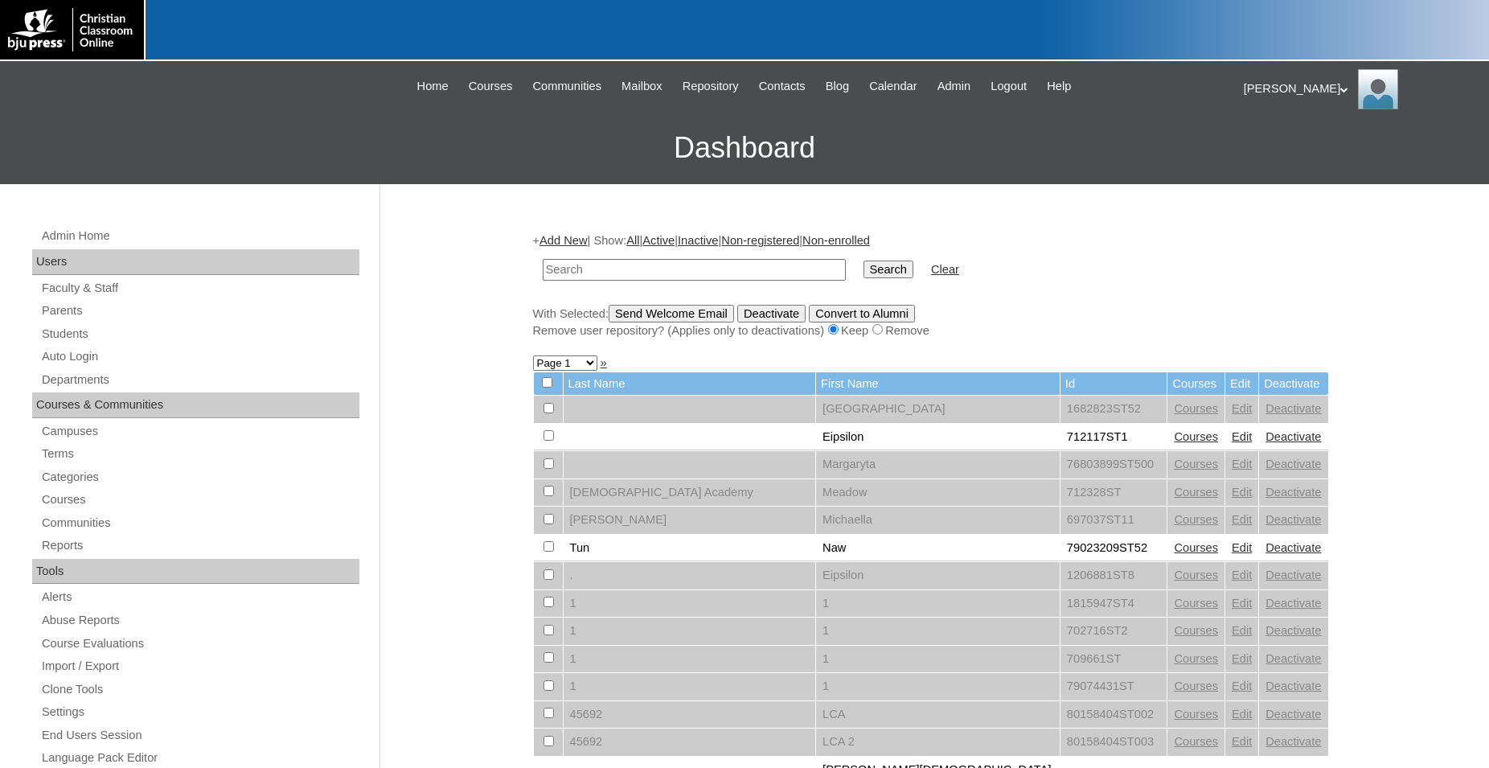
click at [737, 269] on input "text" at bounding box center [694, 270] width 303 height 22
type input "500012290"
click at [864, 261] on input "Search" at bounding box center [889, 270] width 50 height 18
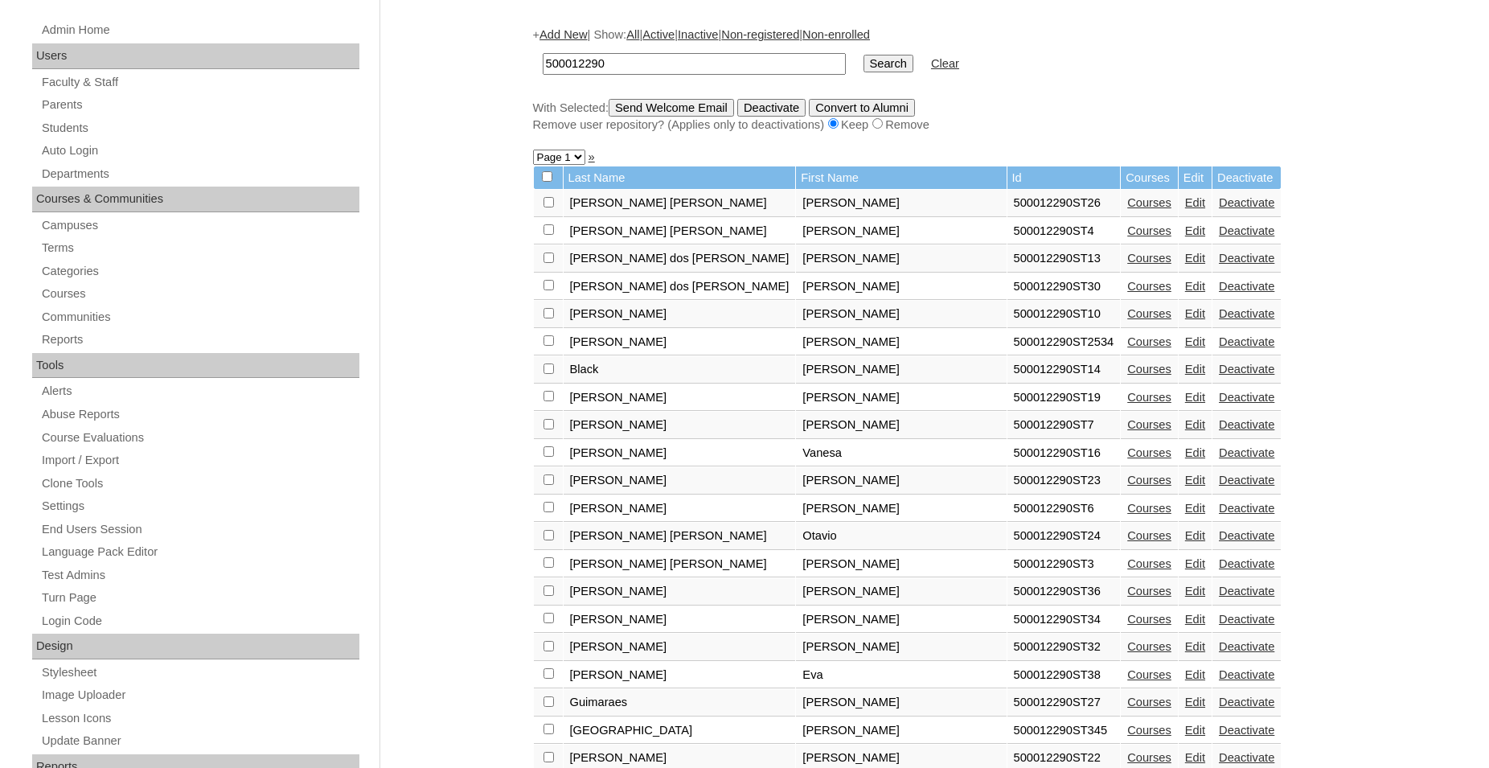
scroll to position [246, 0]
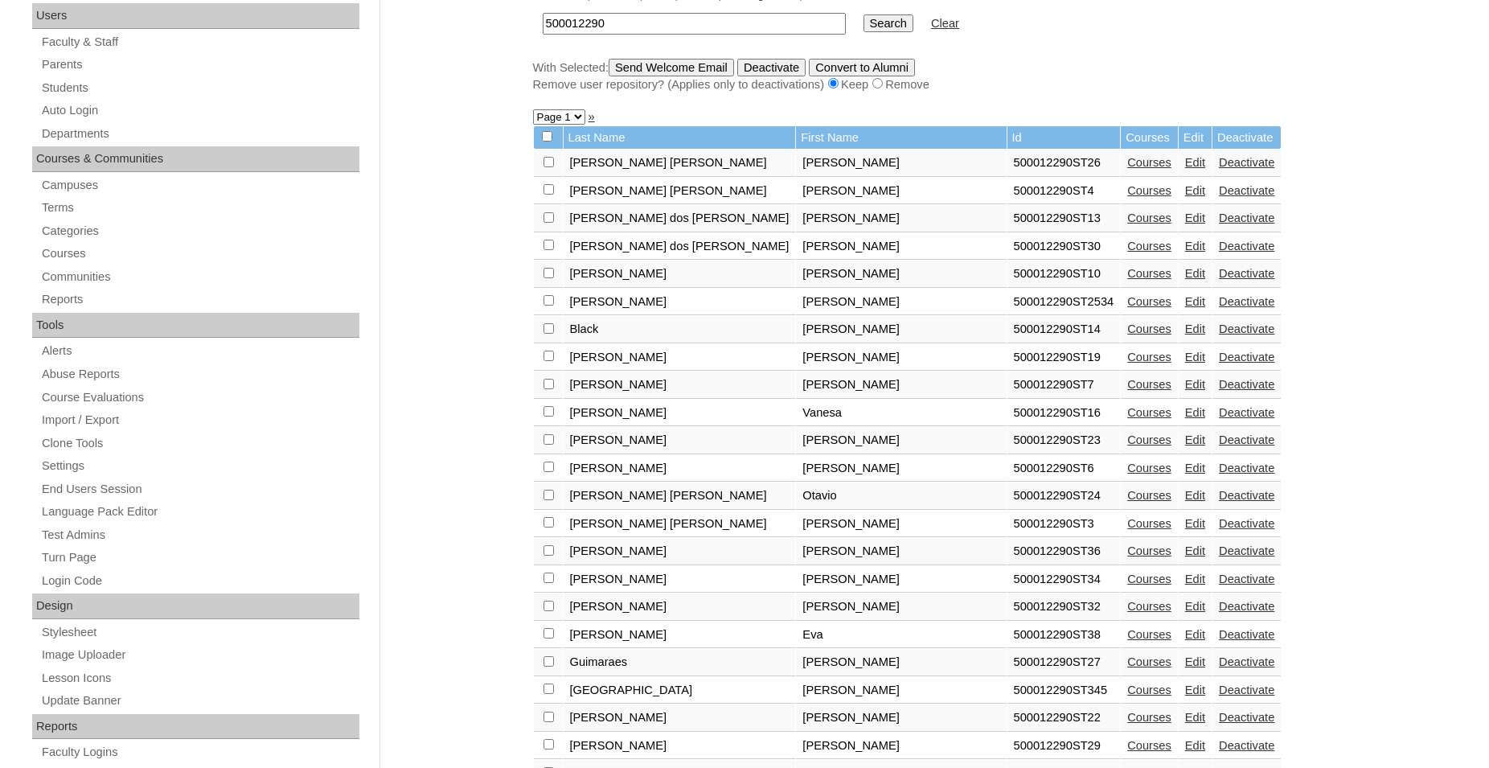
click at [1127, 585] on link "Courses" at bounding box center [1149, 578] width 44 height 13
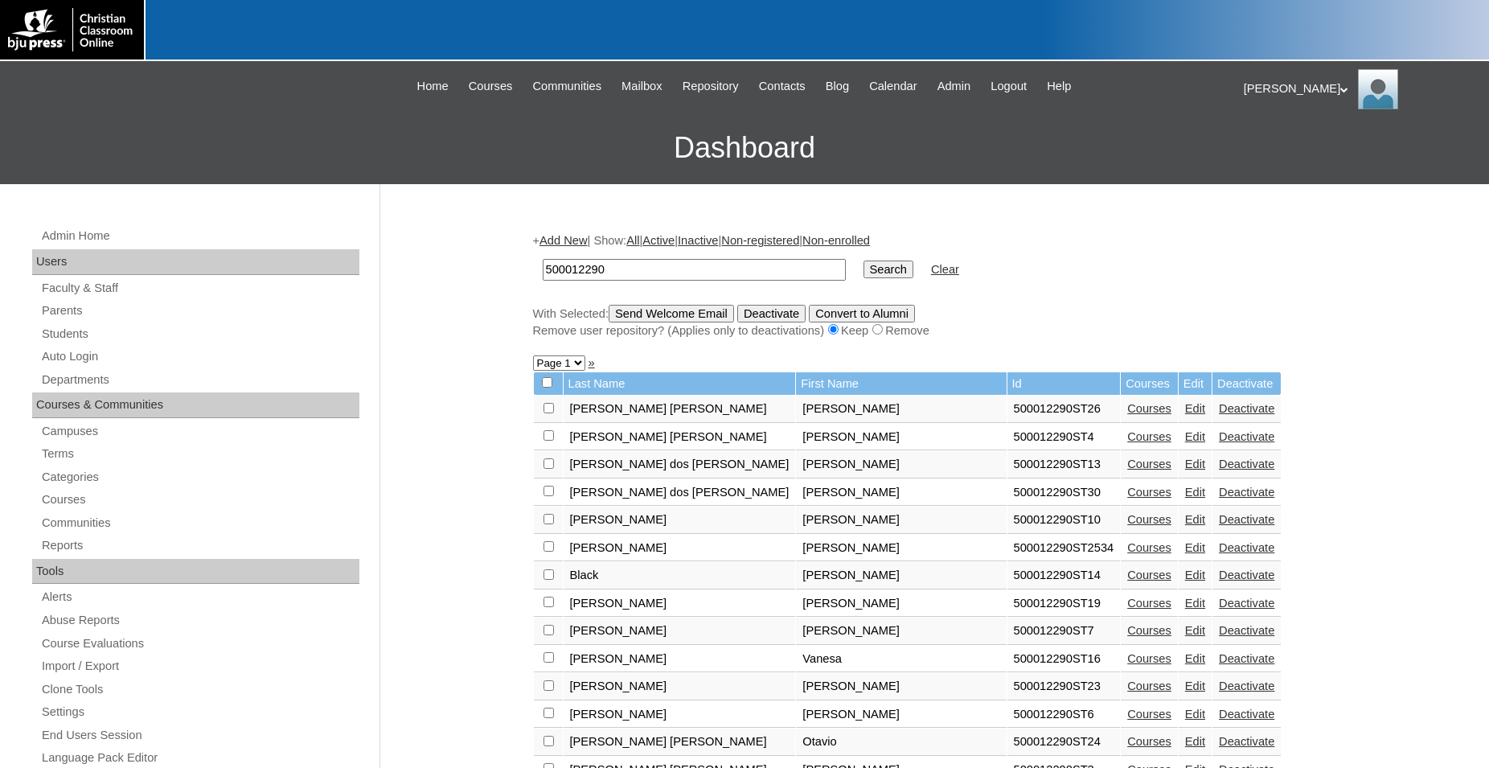
scroll to position [246, 0]
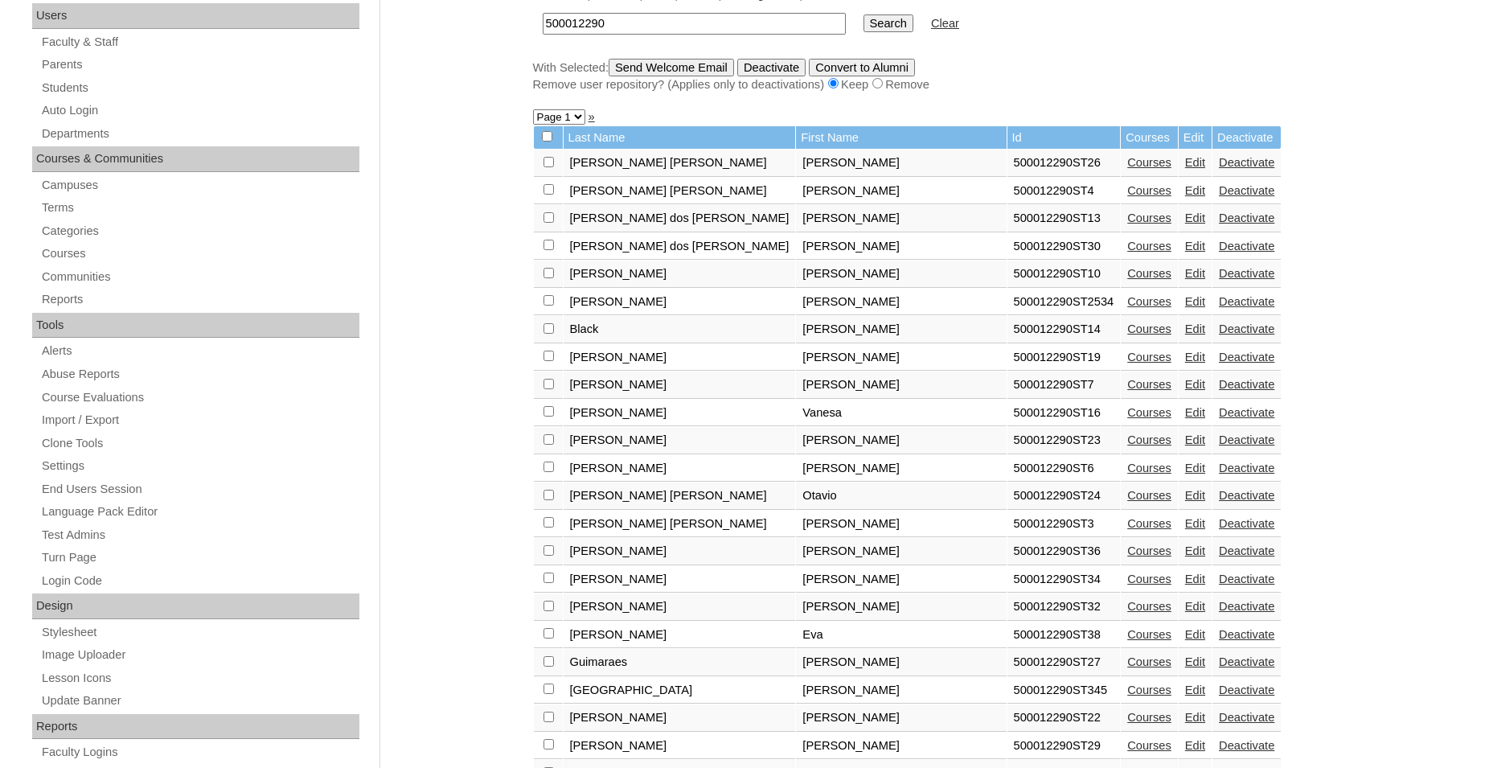
click at [1127, 585] on link "Courses" at bounding box center [1149, 578] width 44 height 13
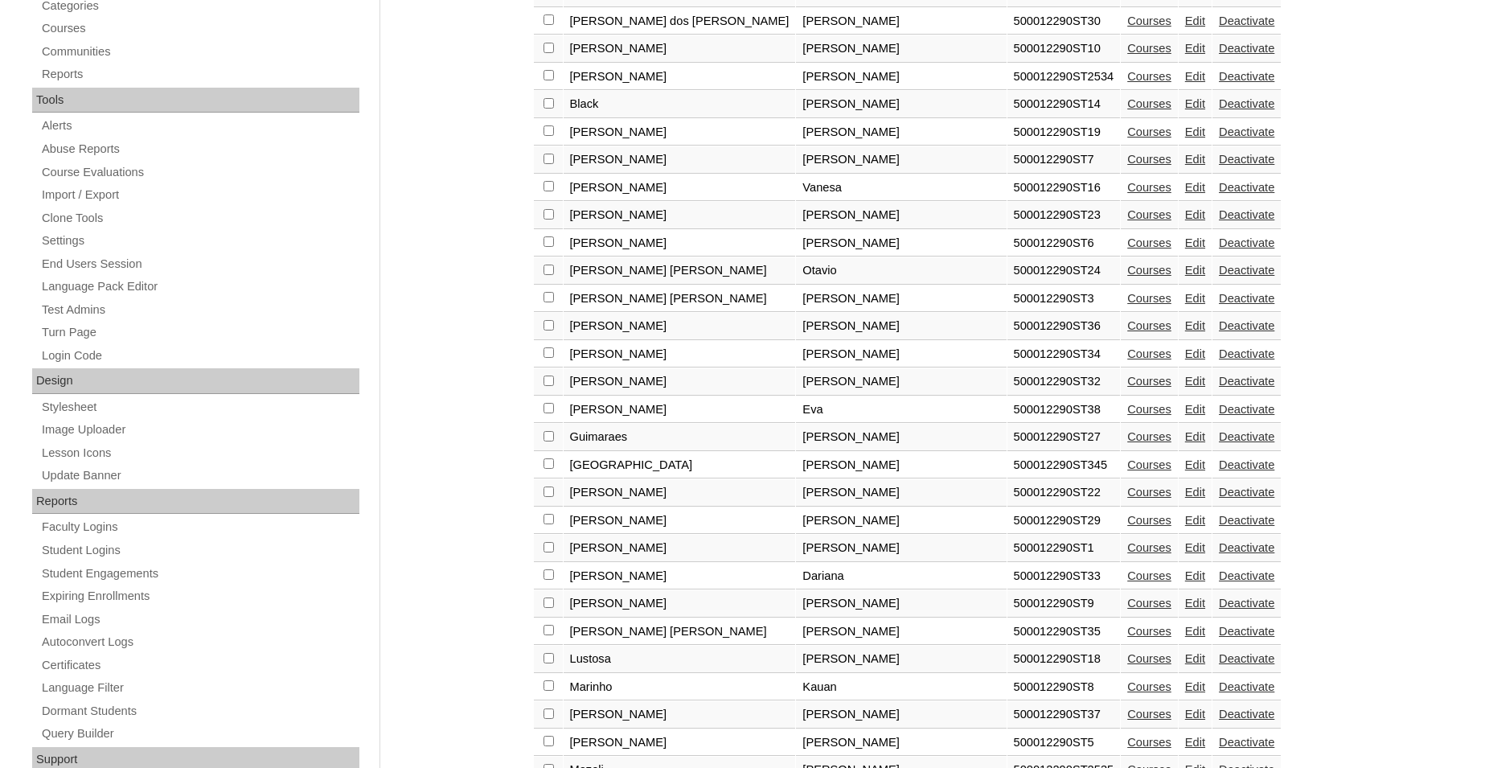
scroll to position [492, 0]
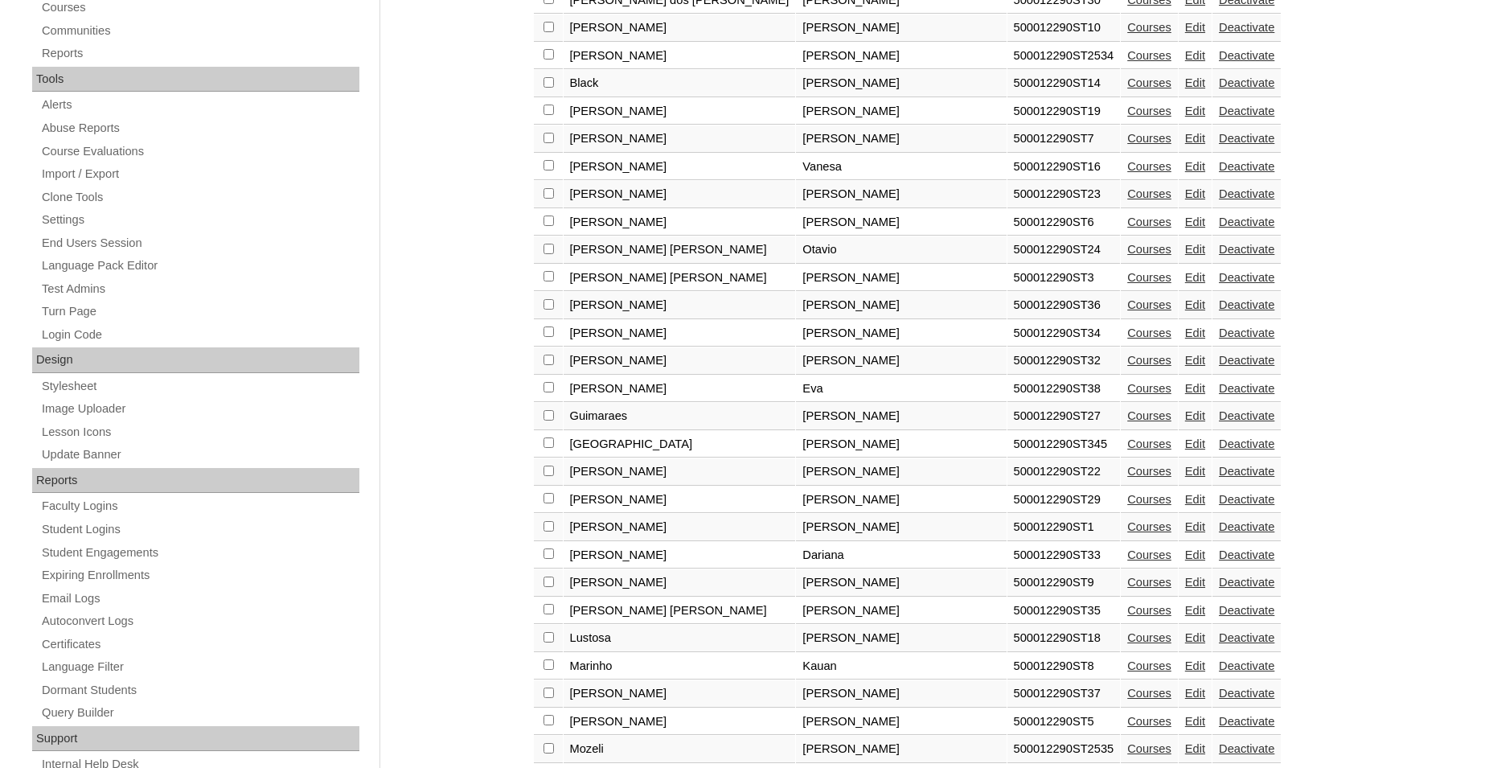
click at [1185, 339] on link "Edit" at bounding box center [1195, 332] width 20 height 13
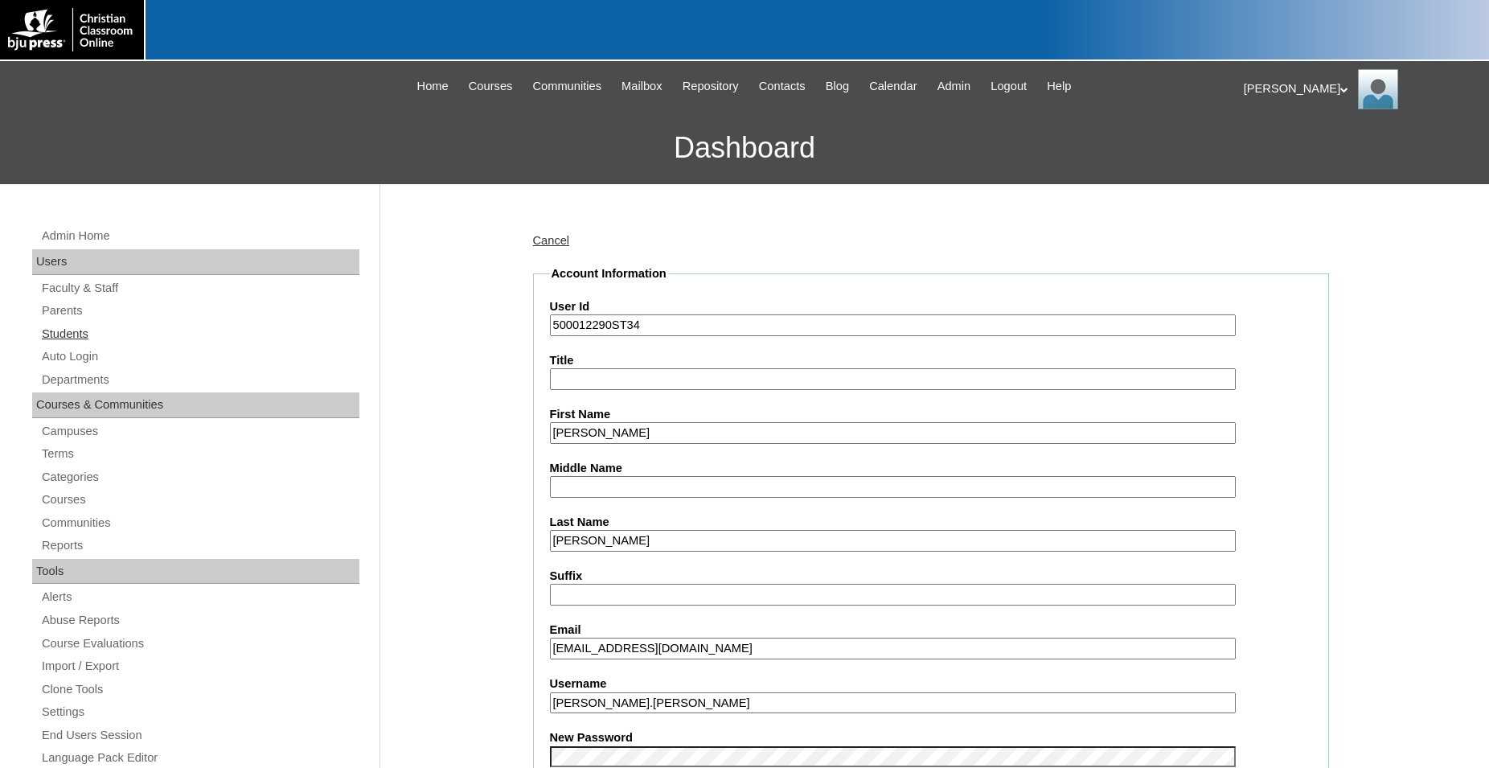
click at [71, 337] on link "Students" at bounding box center [199, 334] width 319 height 20
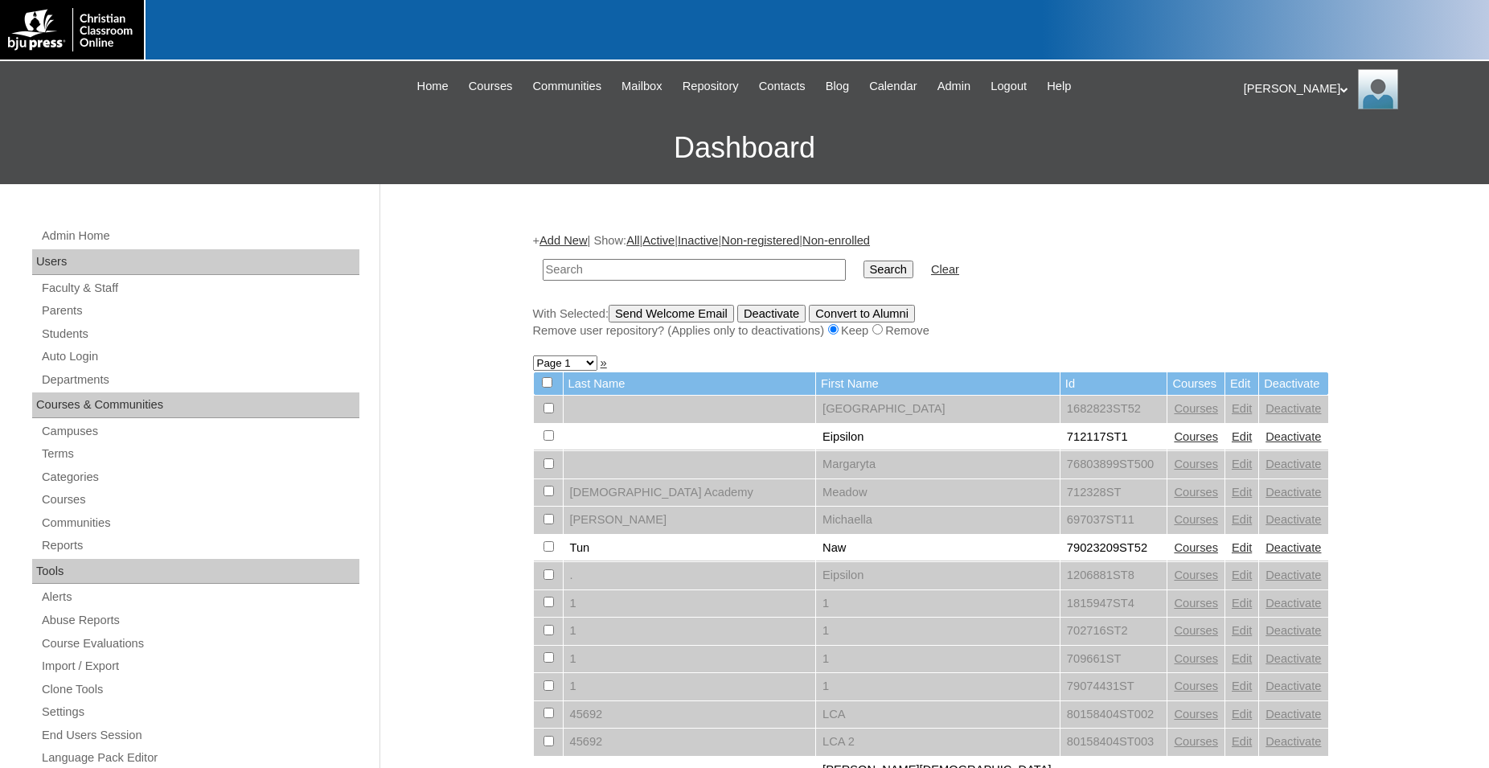
click at [706, 265] on input "text" at bounding box center [694, 270] width 303 height 22
type input "500012290"
click at [864, 261] on input "Search" at bounding box center [889, 270] width 50 height 18
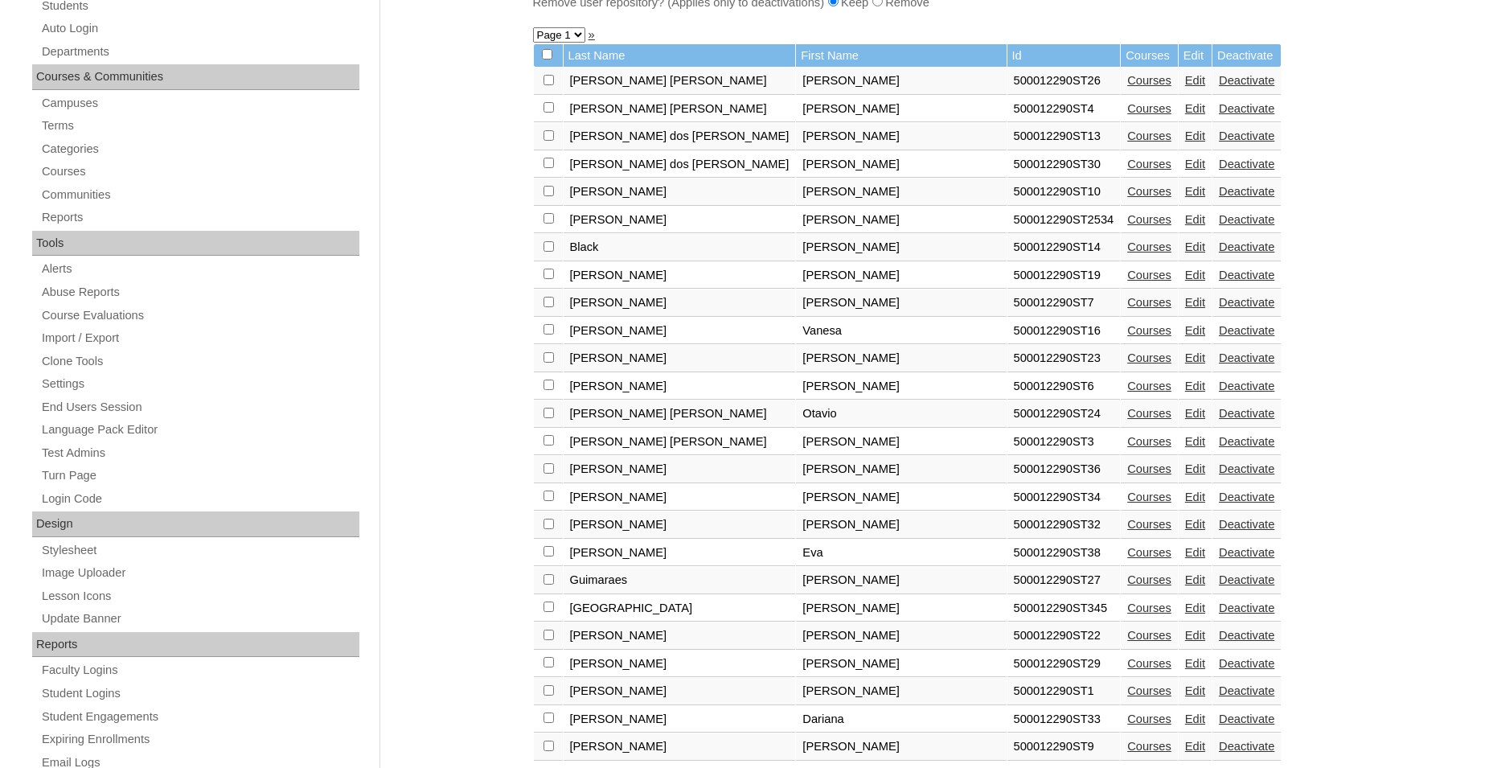
scroll to position [656, 0]
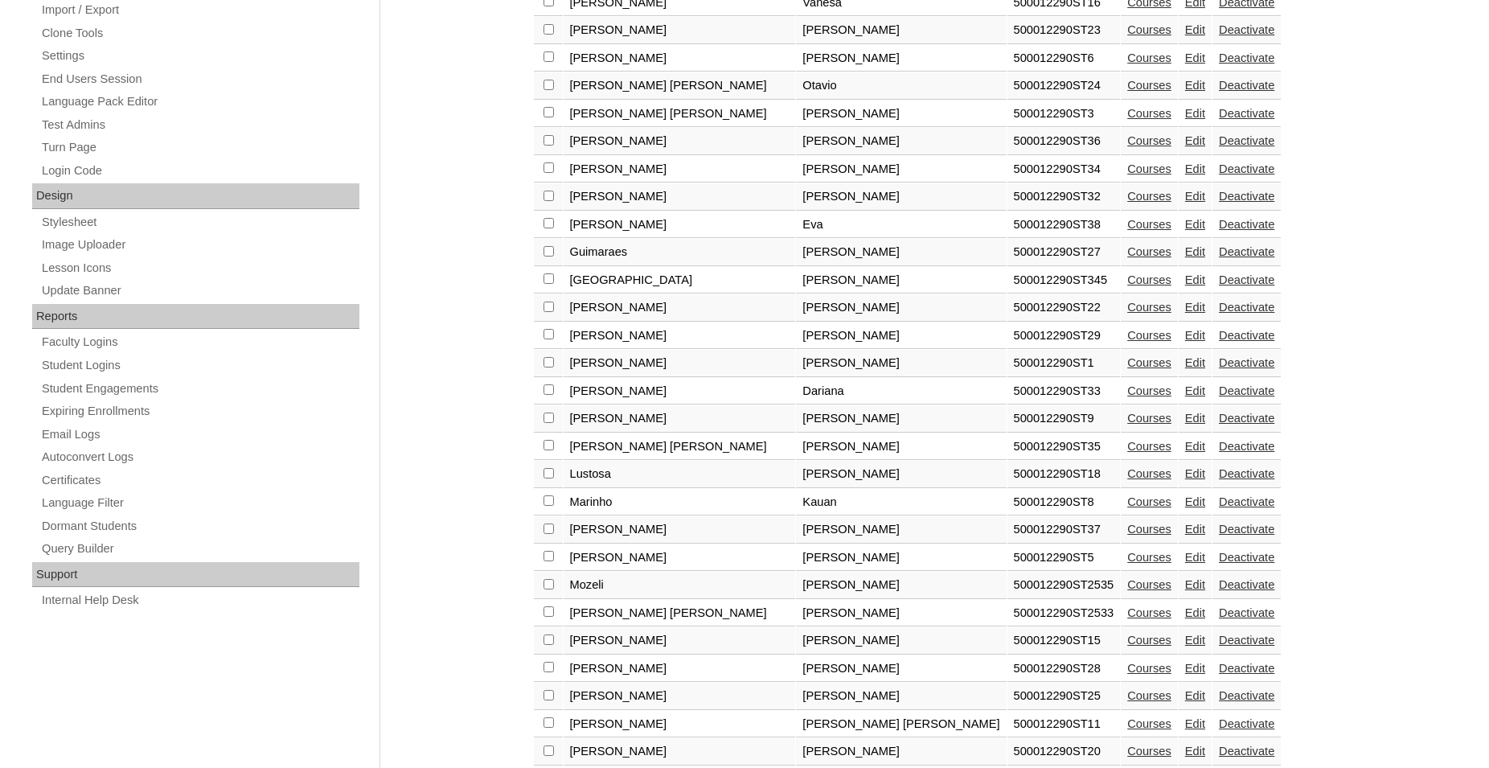
click at [1185, 591] on link "Edit" at bounding box center [1195, 584] width 20 height 13
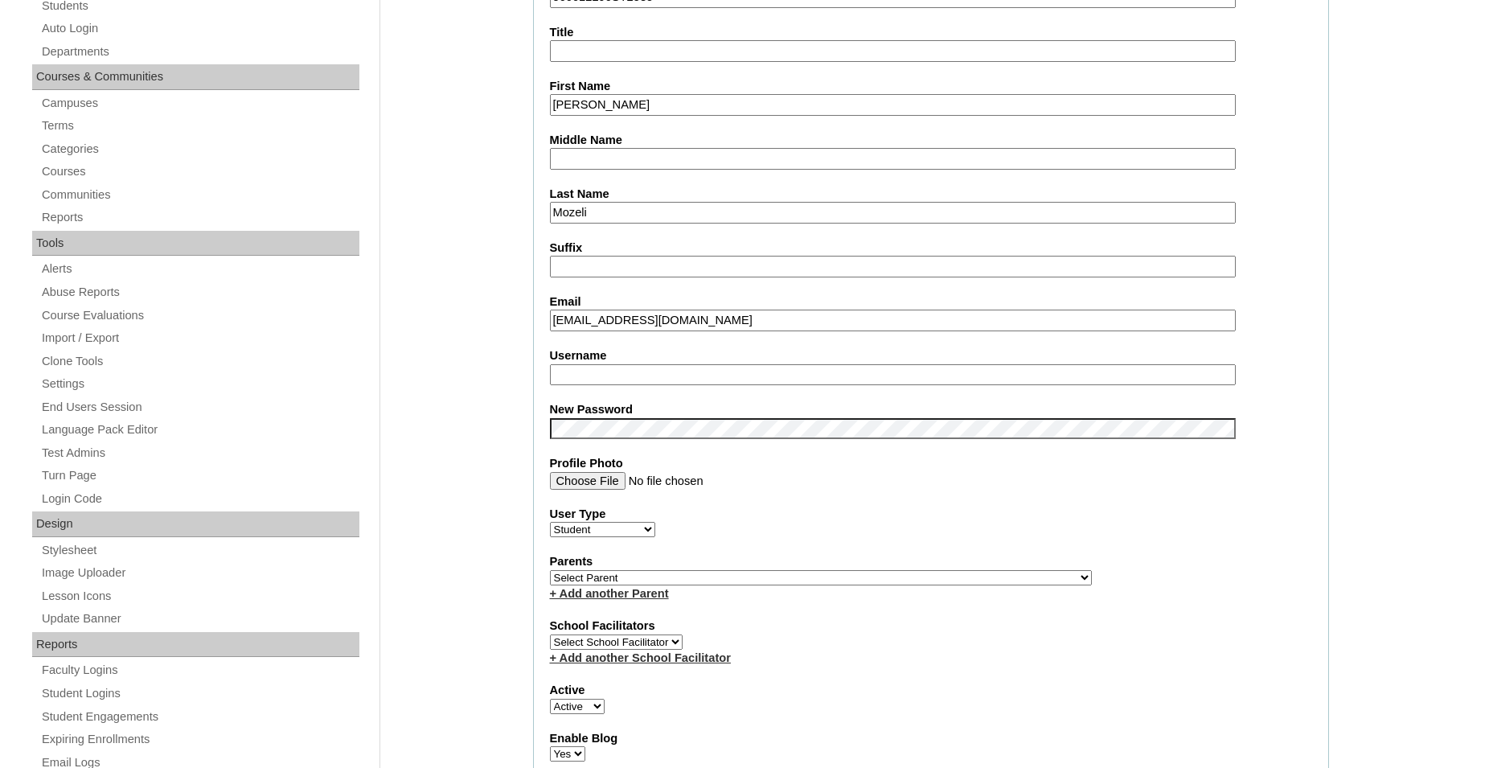
select select "35568"
click at [652, 599] on link "+ Add another Parent" at bounding box center [609, 593] width 119 height 13
click at [654, 600] on link "+ Add another Parent" at bounding box center [609, 593] width 119 height 13
click at [642, 600] on link "+ Add another Parent" at bounding box center [609, 593] width 119 height 13
click at [901, 583] on select "Select Parent , Fautanu, Ma 1, 1 23-24 accountMorgan, Jason 6th Street Mennonit…" at bounding box center [821, 577] width 542 height 15
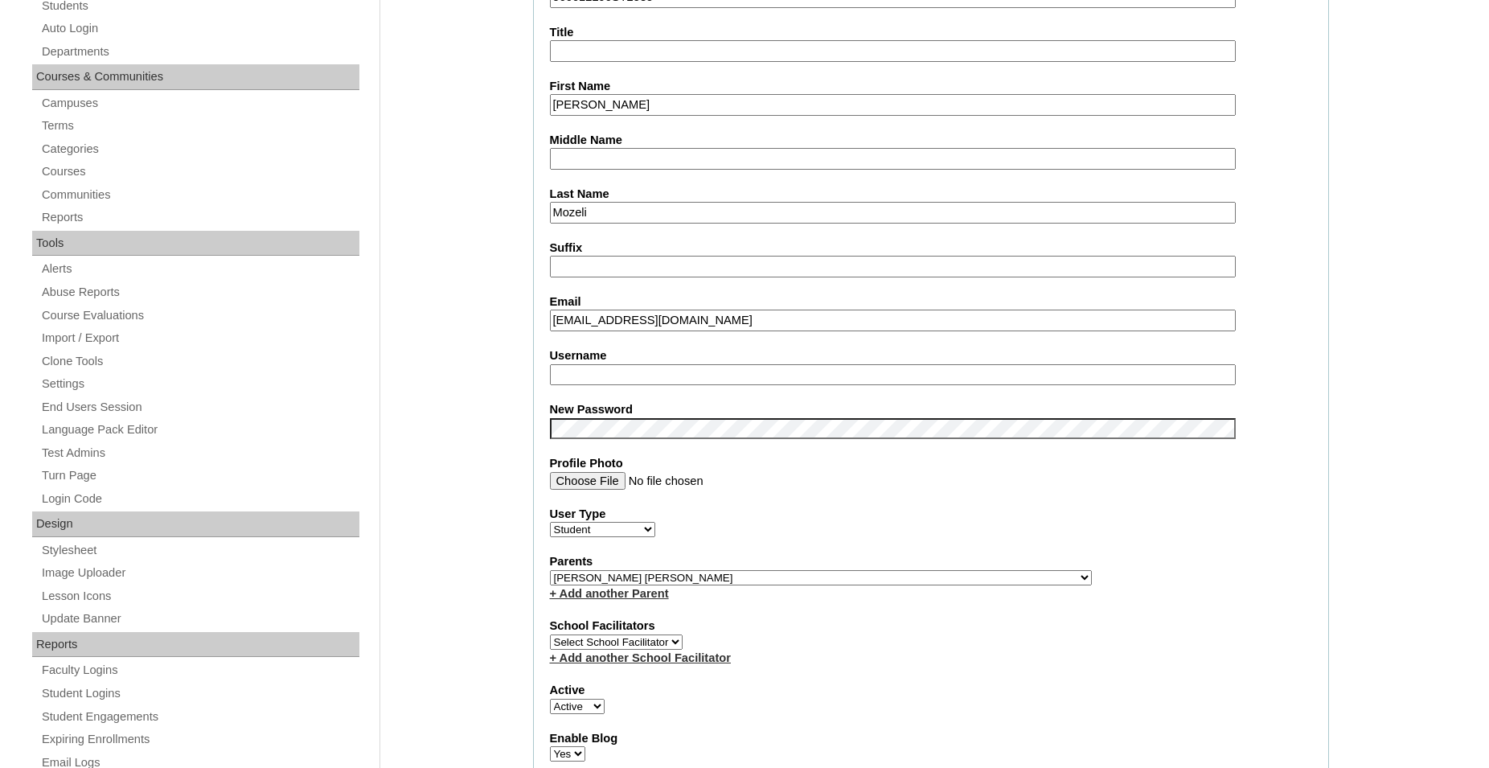
click at [555, 600] on link "+ Add another Parent" at bounding box center [609, 593] width 119 height 13
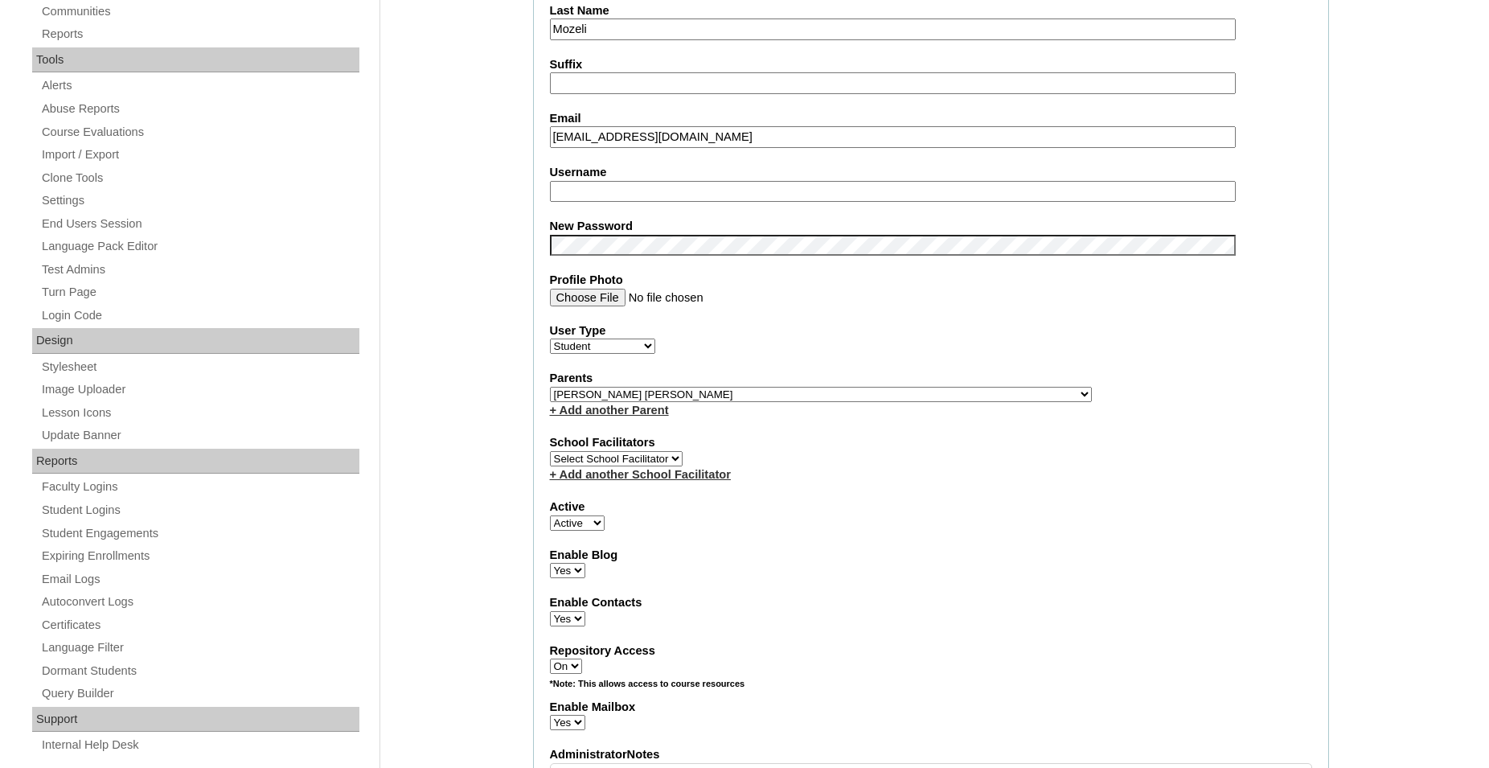
scroll to position [492, 0]
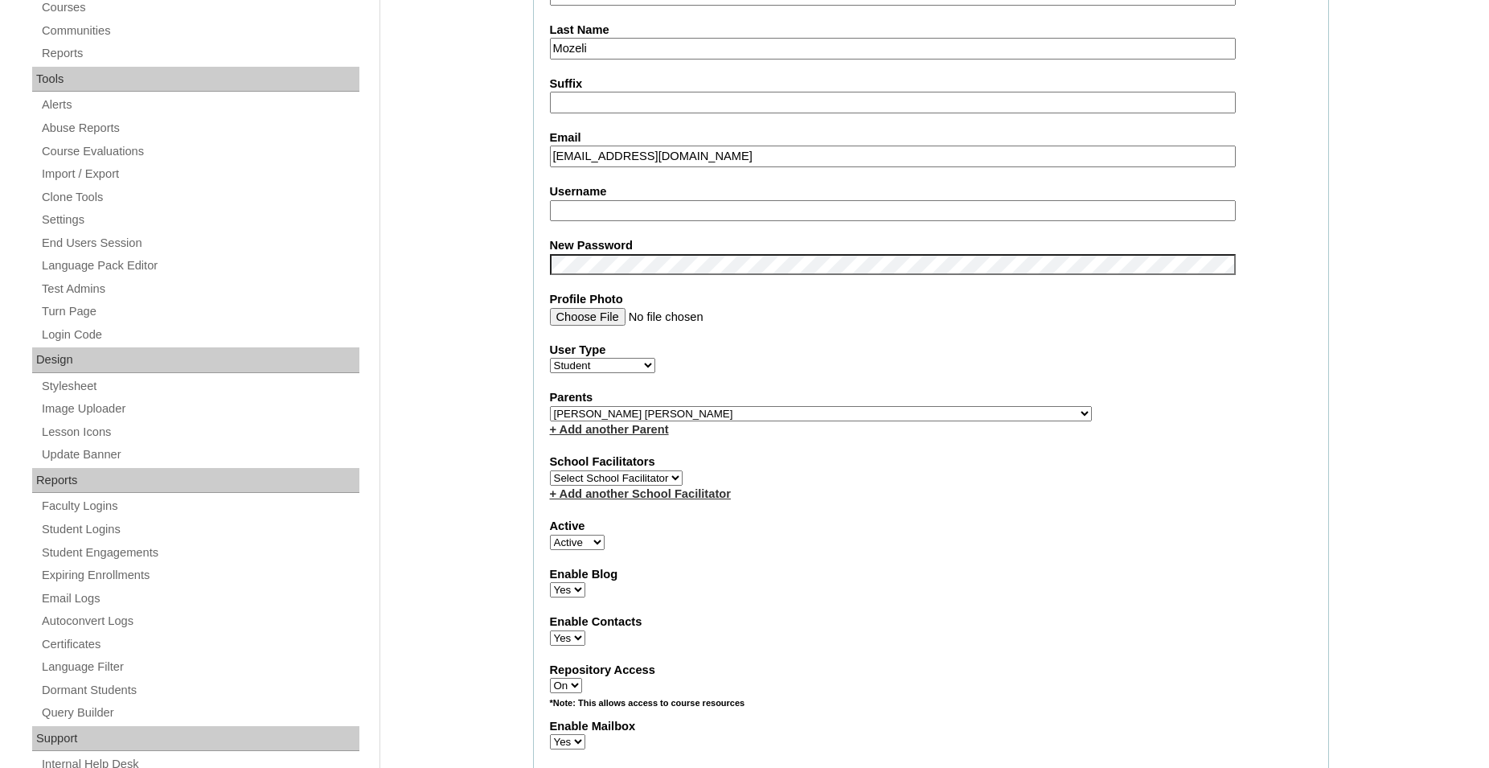
click at [901, 421] on select "Select Parent , [GEOGRAPHIC_DATA], Ma 1, 1 23-24 accountMorgan, [PERSON_NAME] 6…" at bounding box center [821, 413] width 542 height 15
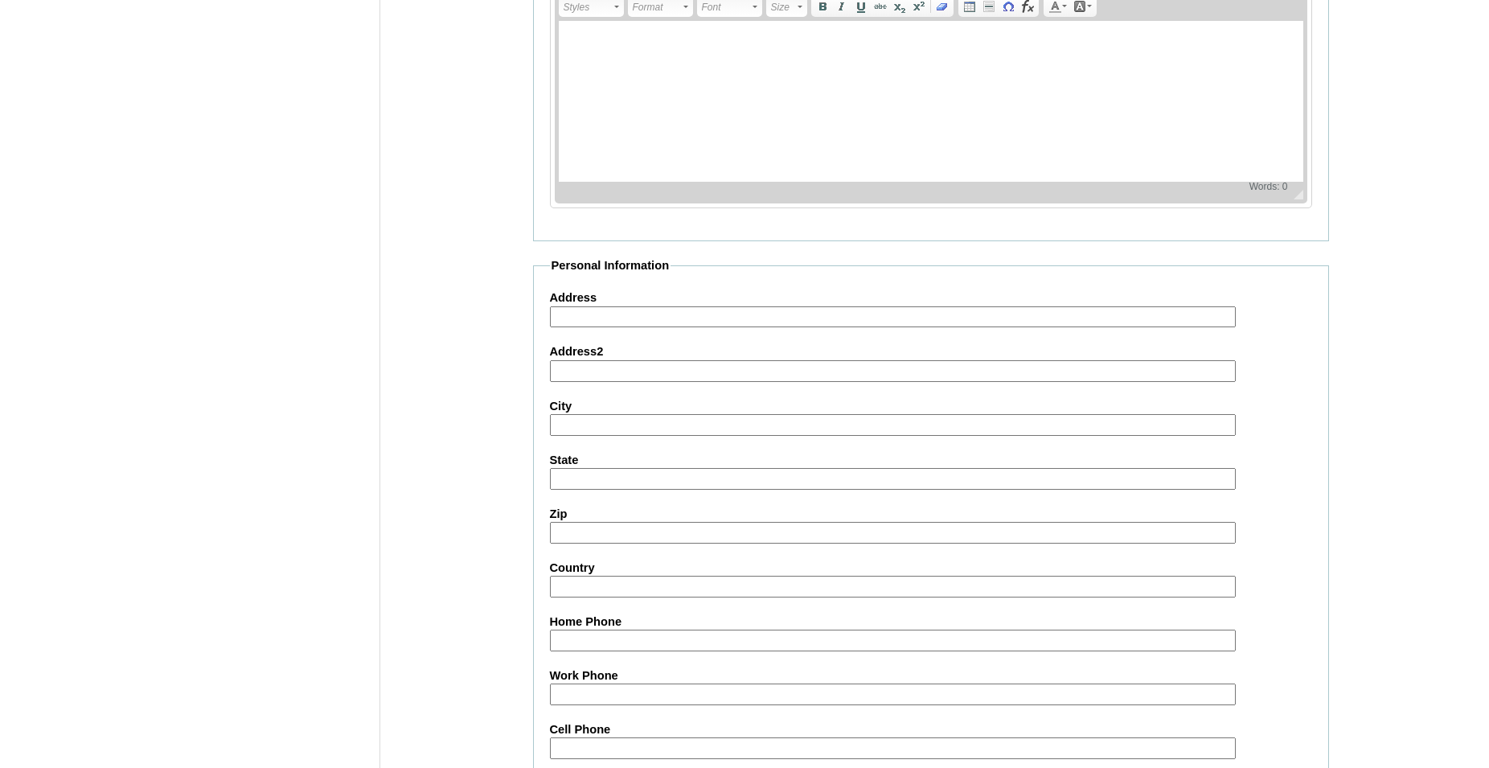
scroll to position [1693, 0]
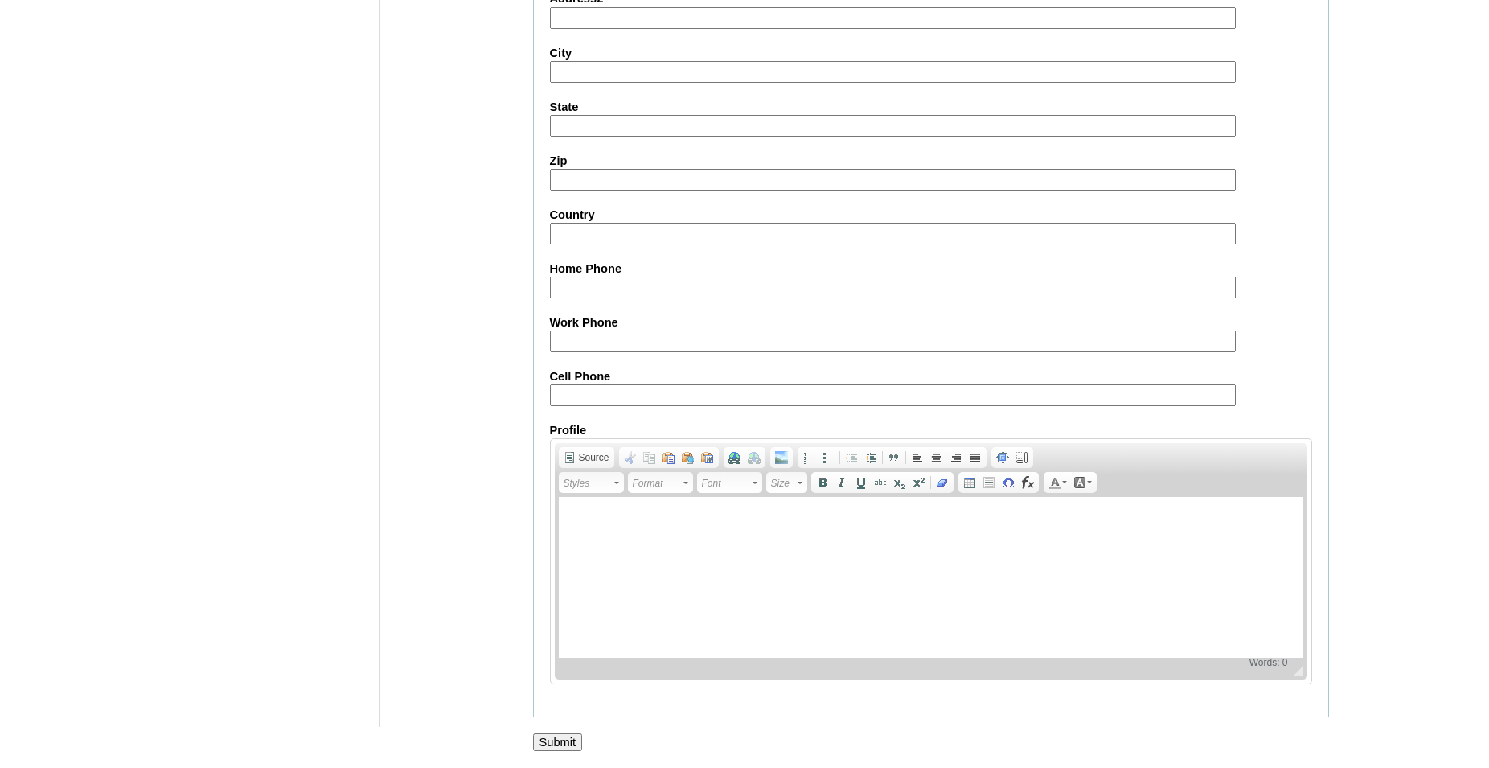
click at [568, 737] on input "Submit" at bounding box center [558, 742] width 50 height 18
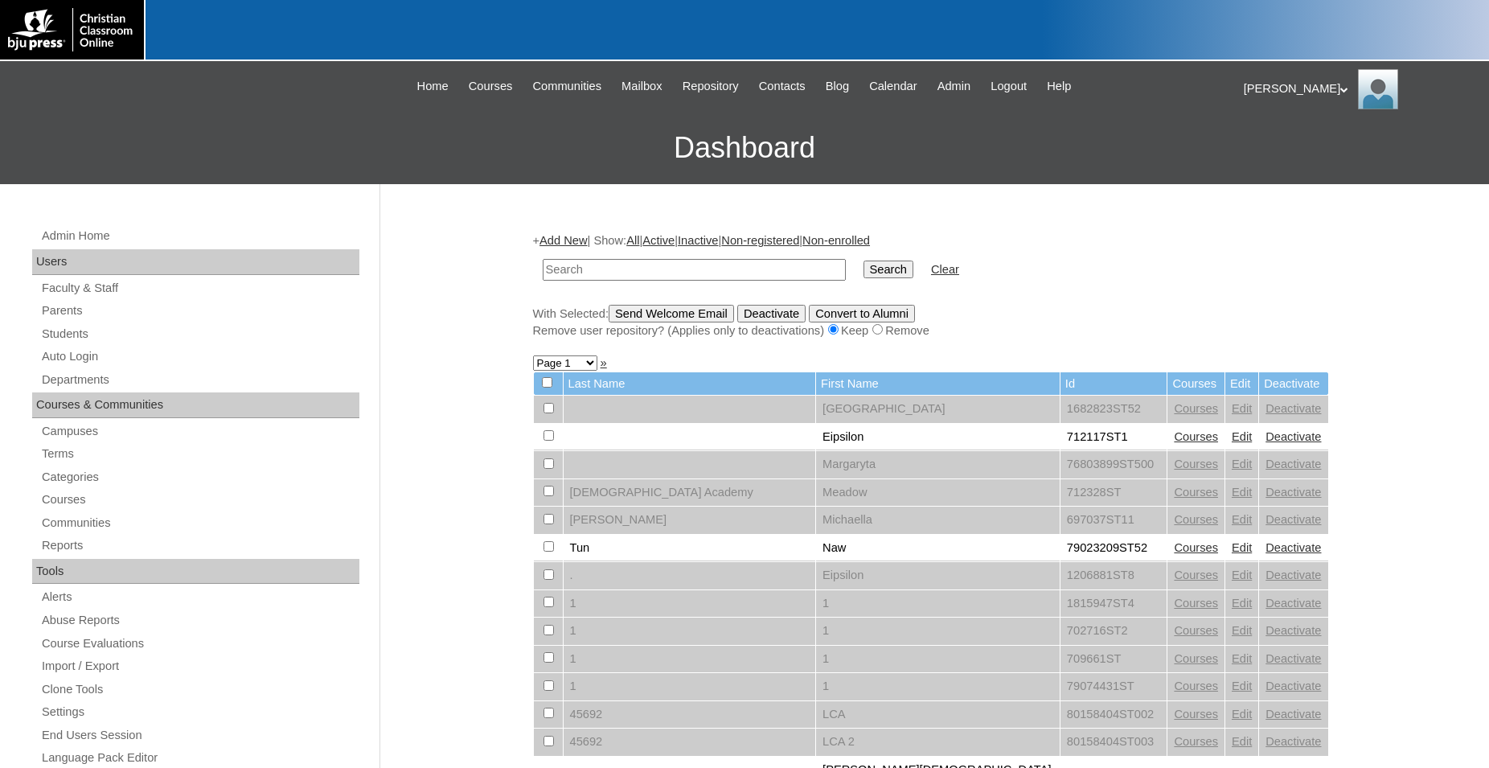
click at [722, 272] on input "text" at bounding box center [694, 270] width 303 height 22
type input "500012290"
click at [864, 261] on input "Search" at bounding box center [889, 270] width 50 height 18
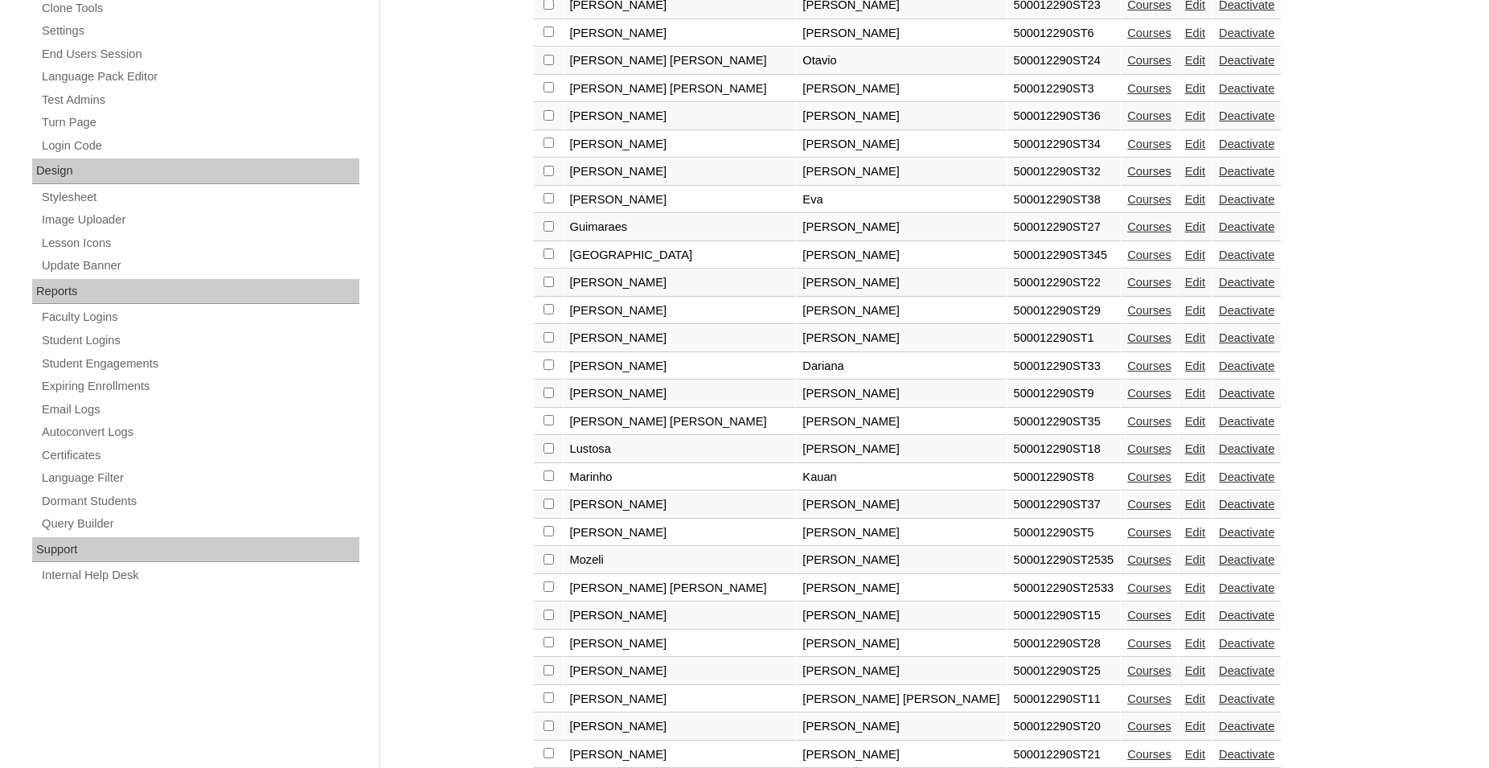
scroll to position [738, 0]
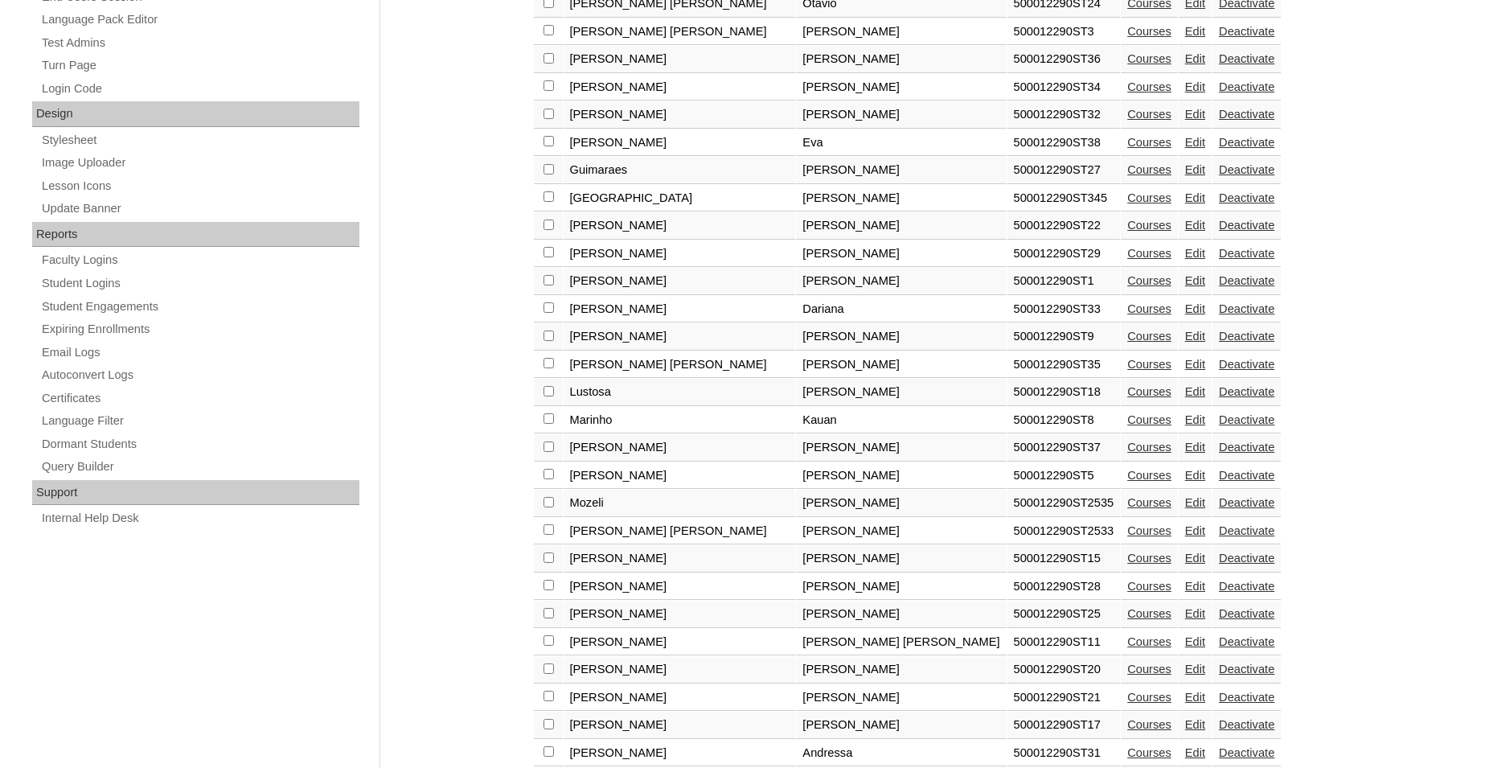
click at [1127, 509] on link "Courses" at bounding box center [1149, 502] width 44 height 13
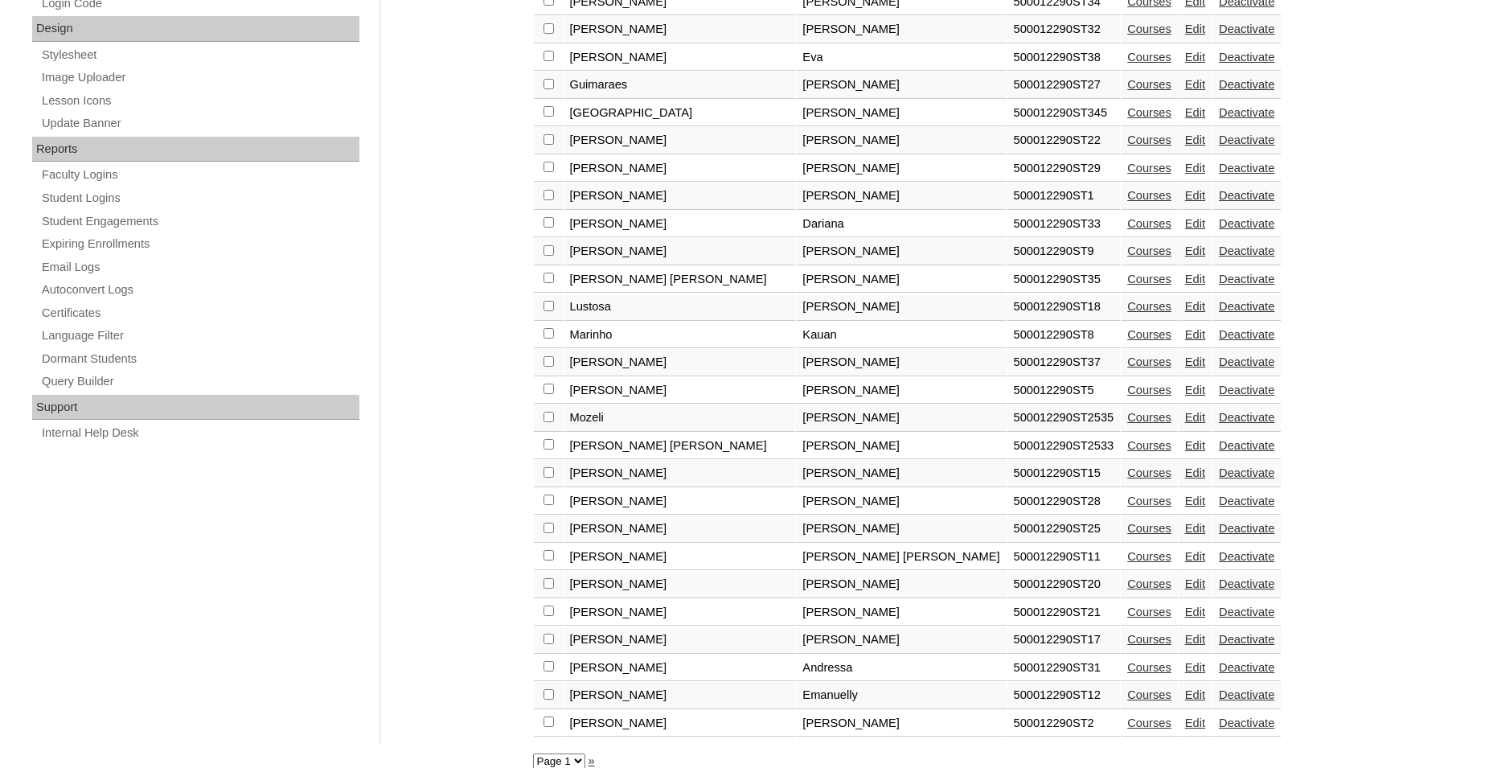
scroll to position [783, 0]
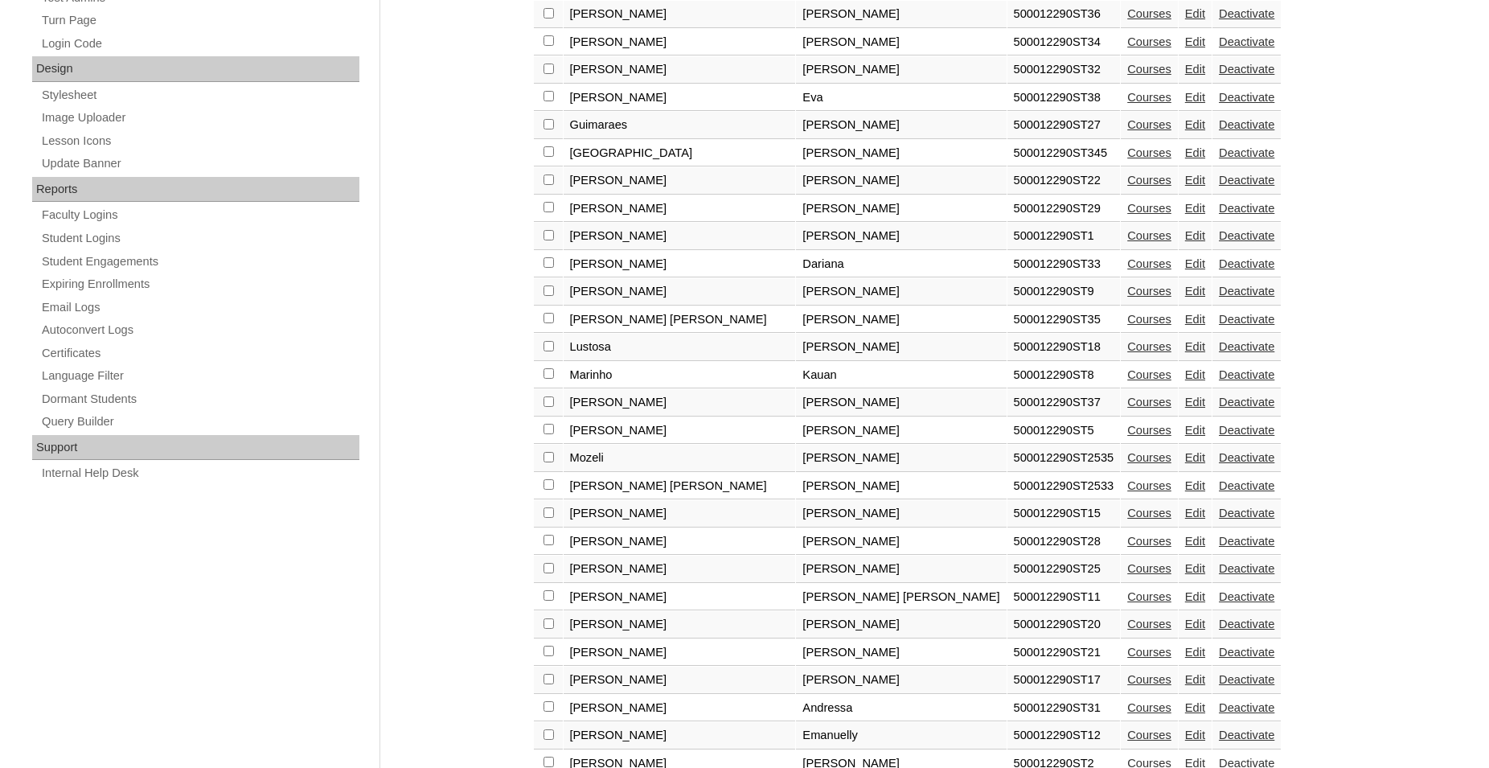
click at [1185, 464] on link "Edit" at bounding box center [1195, 457] width 20 height 13
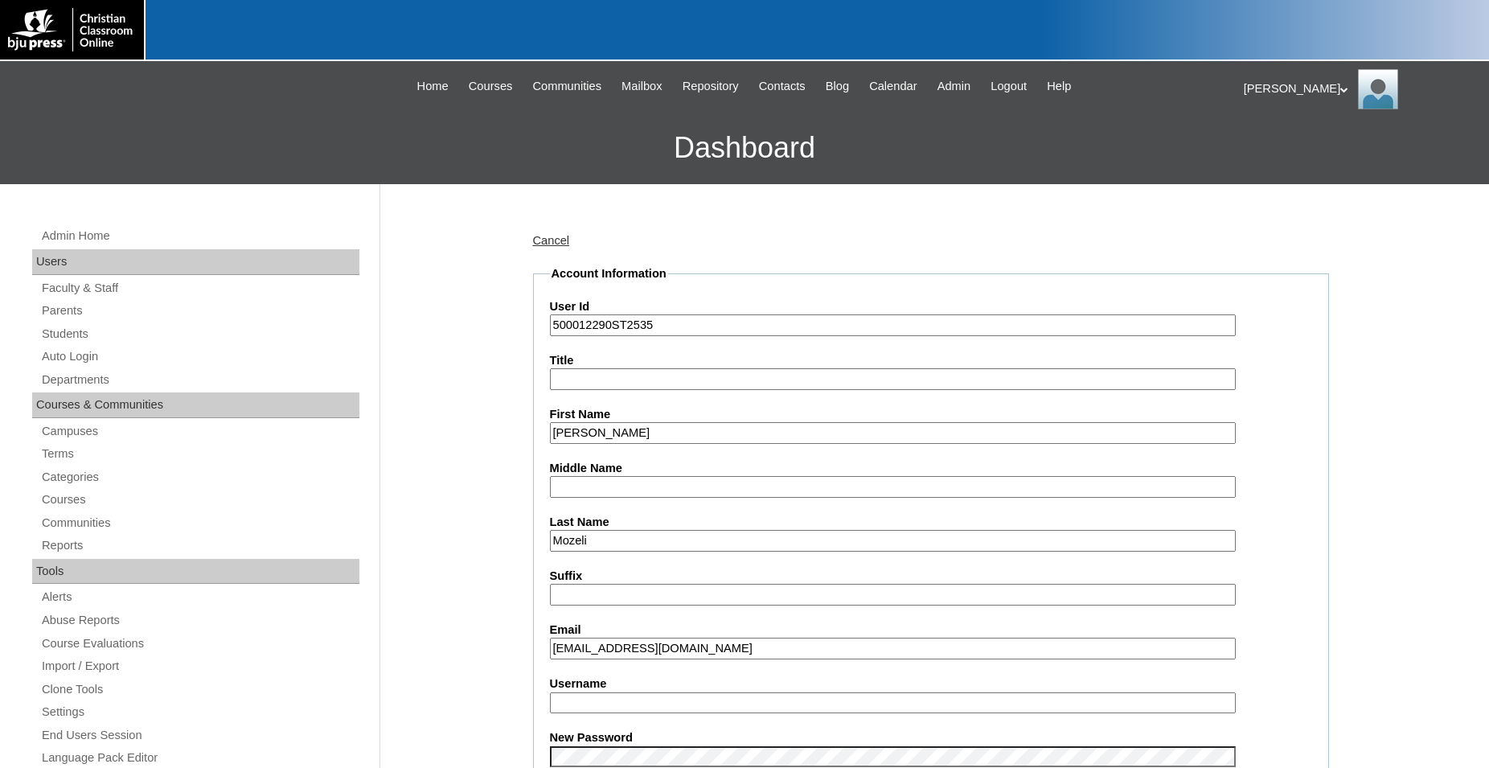
drag, startPoint x: 655, startPoint y: 333, endPoint x: 499, endPoint y: 339, distance: 156.9
click at [550, 336] on input "500012290ST2535" at bounding box center [893, 325] width 686 height 22
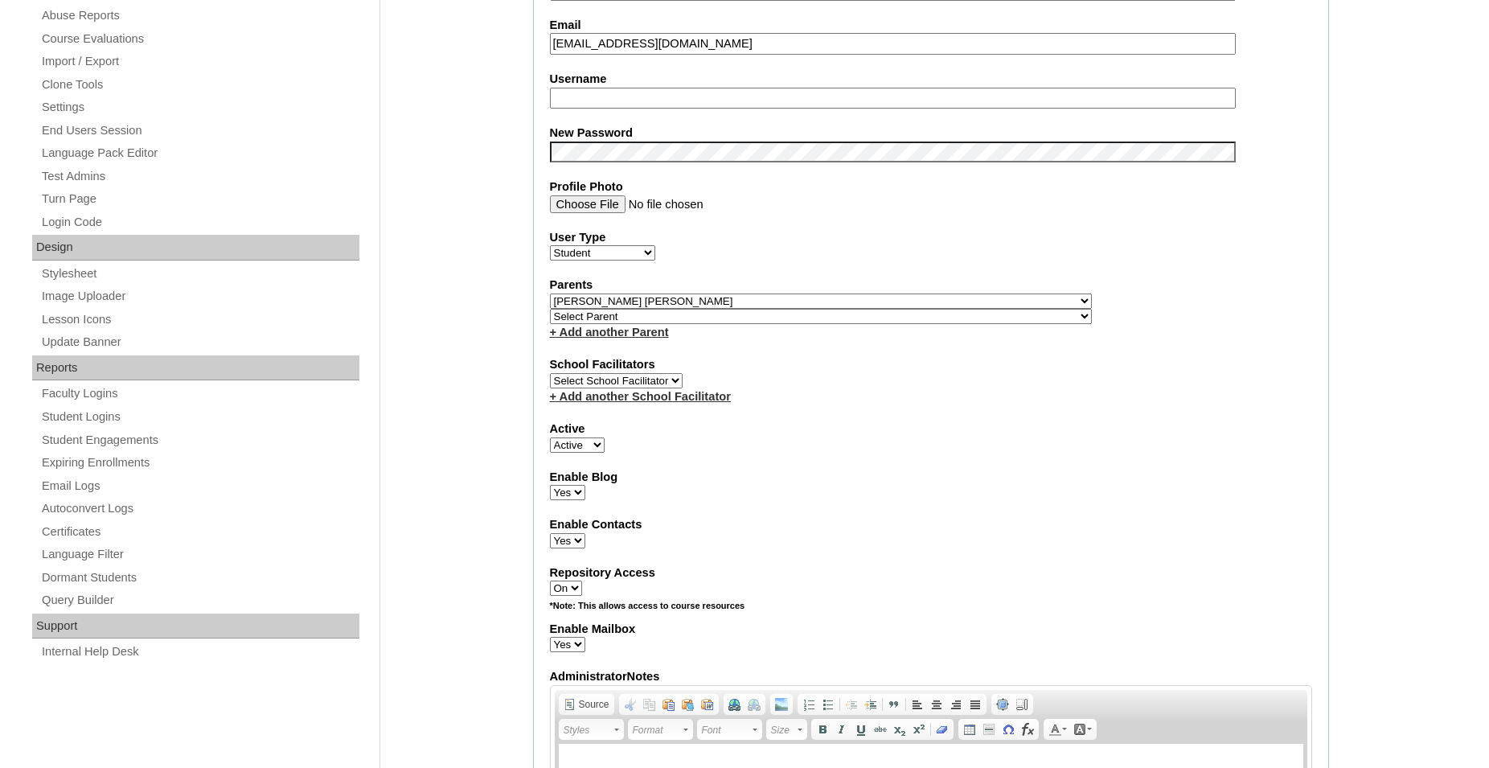
scroll to position [656, 0]
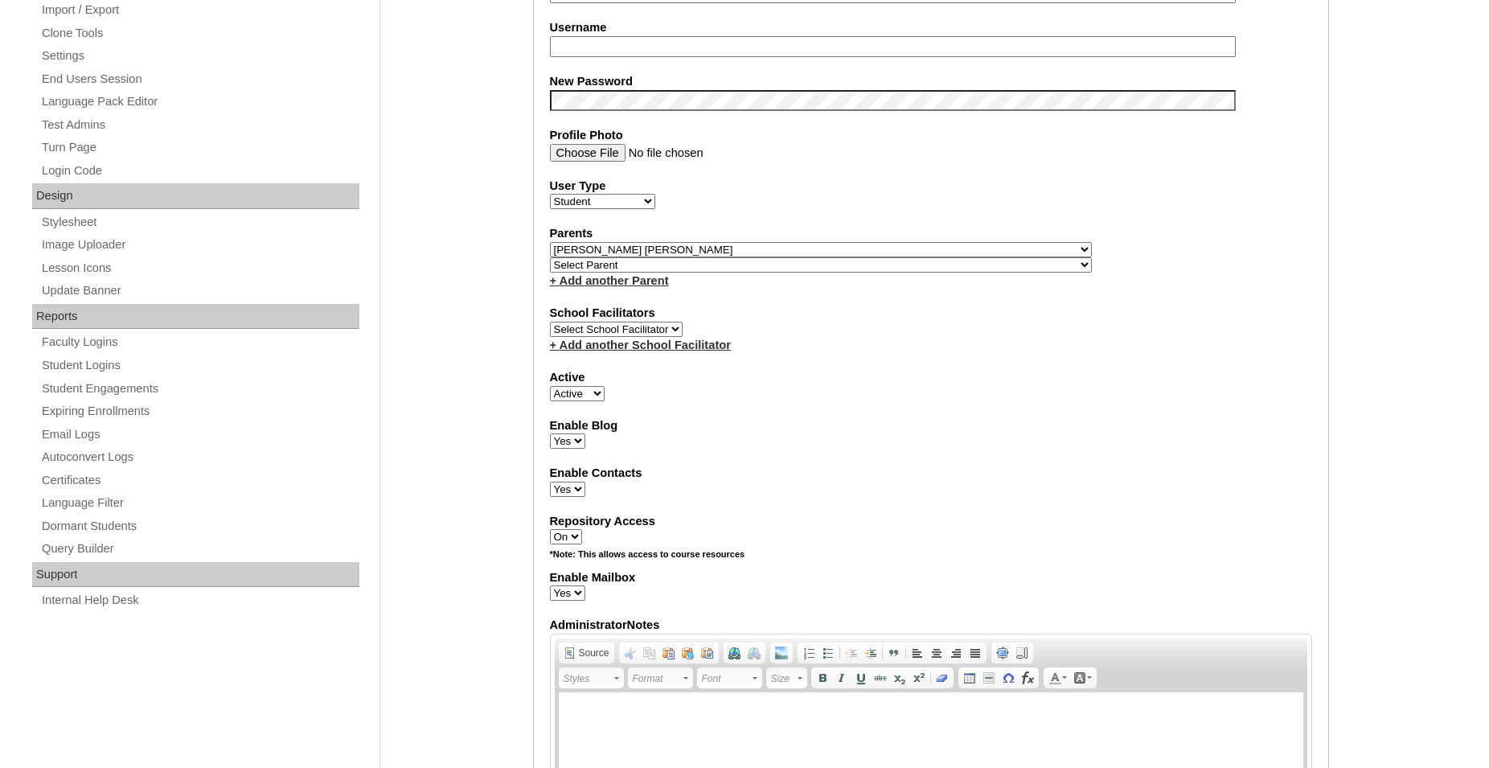
select select "36057"
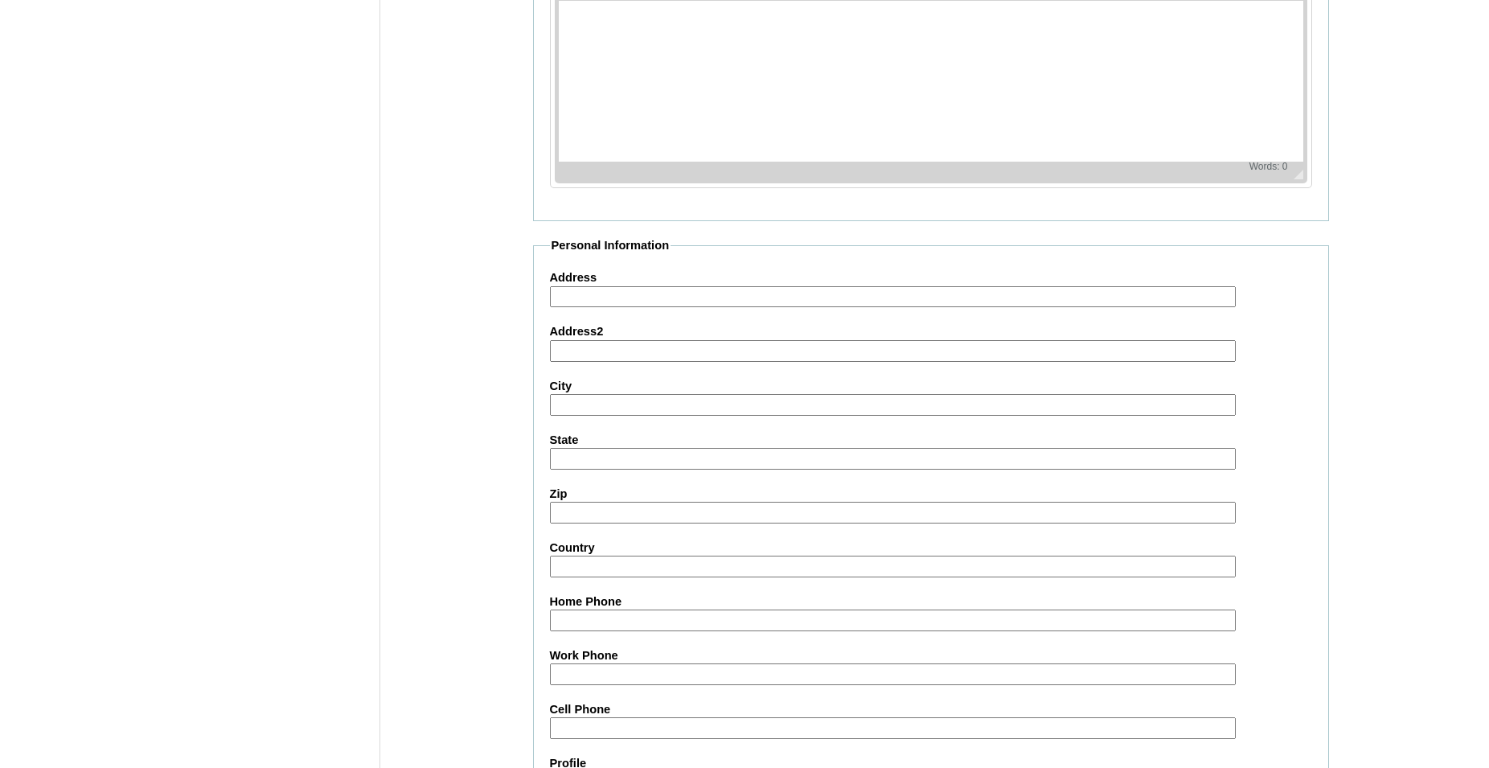
scroll to position [1710, 0]
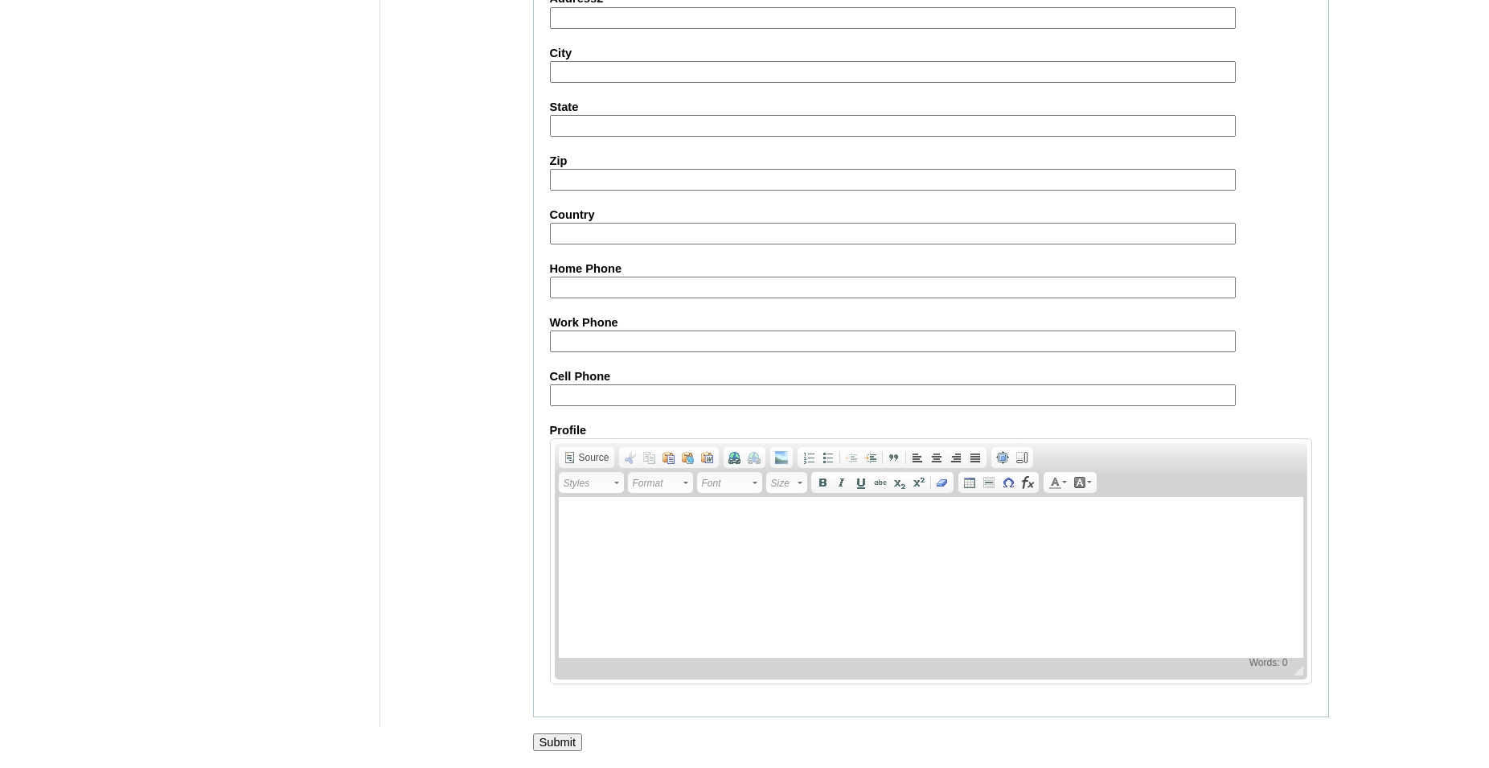
drag, startPoint x: 1491, startPoint y: 242, endPoint x: 720, endPoint y: 152, distance: 776.3
click at [555, 742] on input "Submit" at bounding box center [558, 742] width 50 height 18
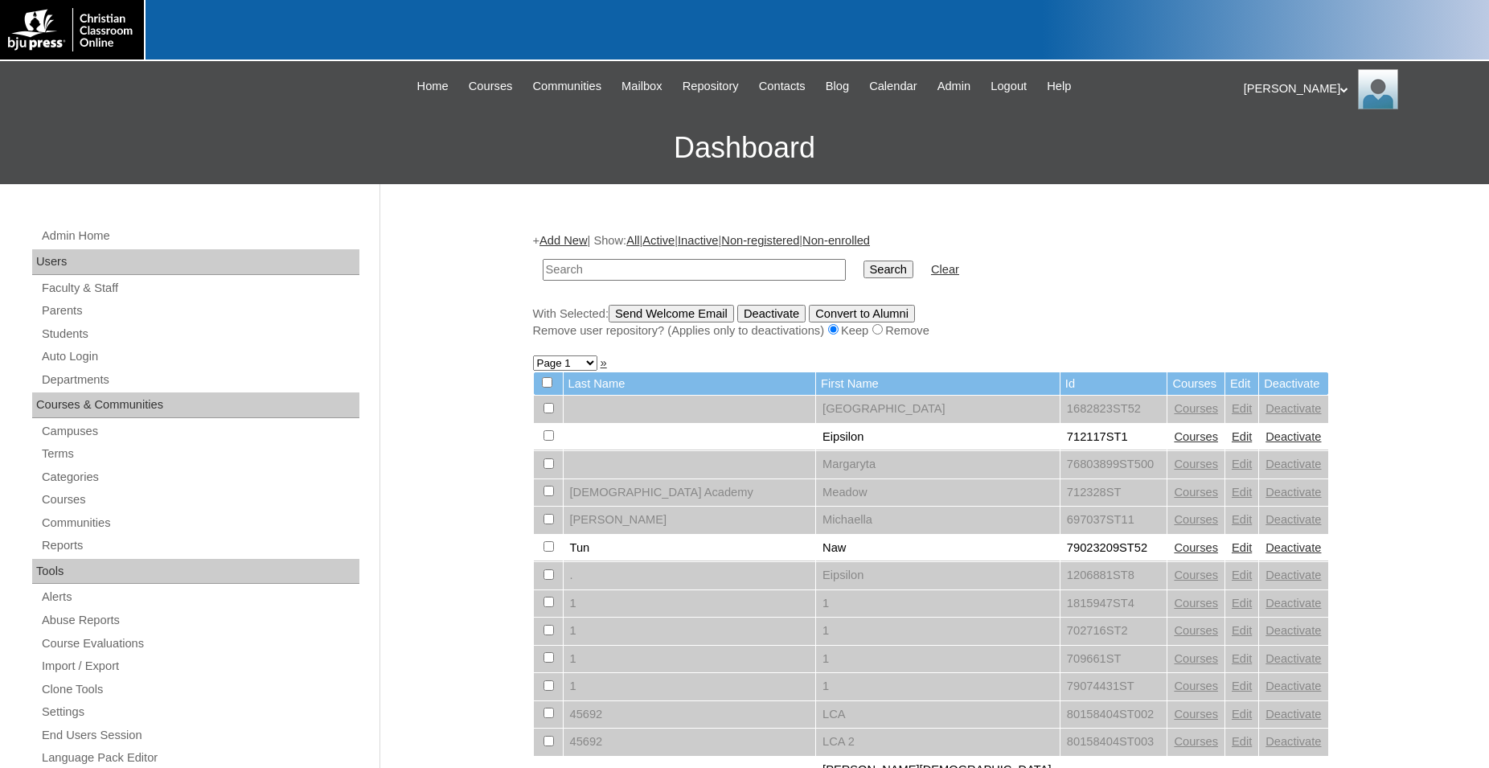
click at [676, 273] on input "text" at bounding box center [694, 270] width 303 height 22
type input "500012290ST2535"
click at [864, 261] on input "Search" at bounding box center [889, 270] width 50 height 18
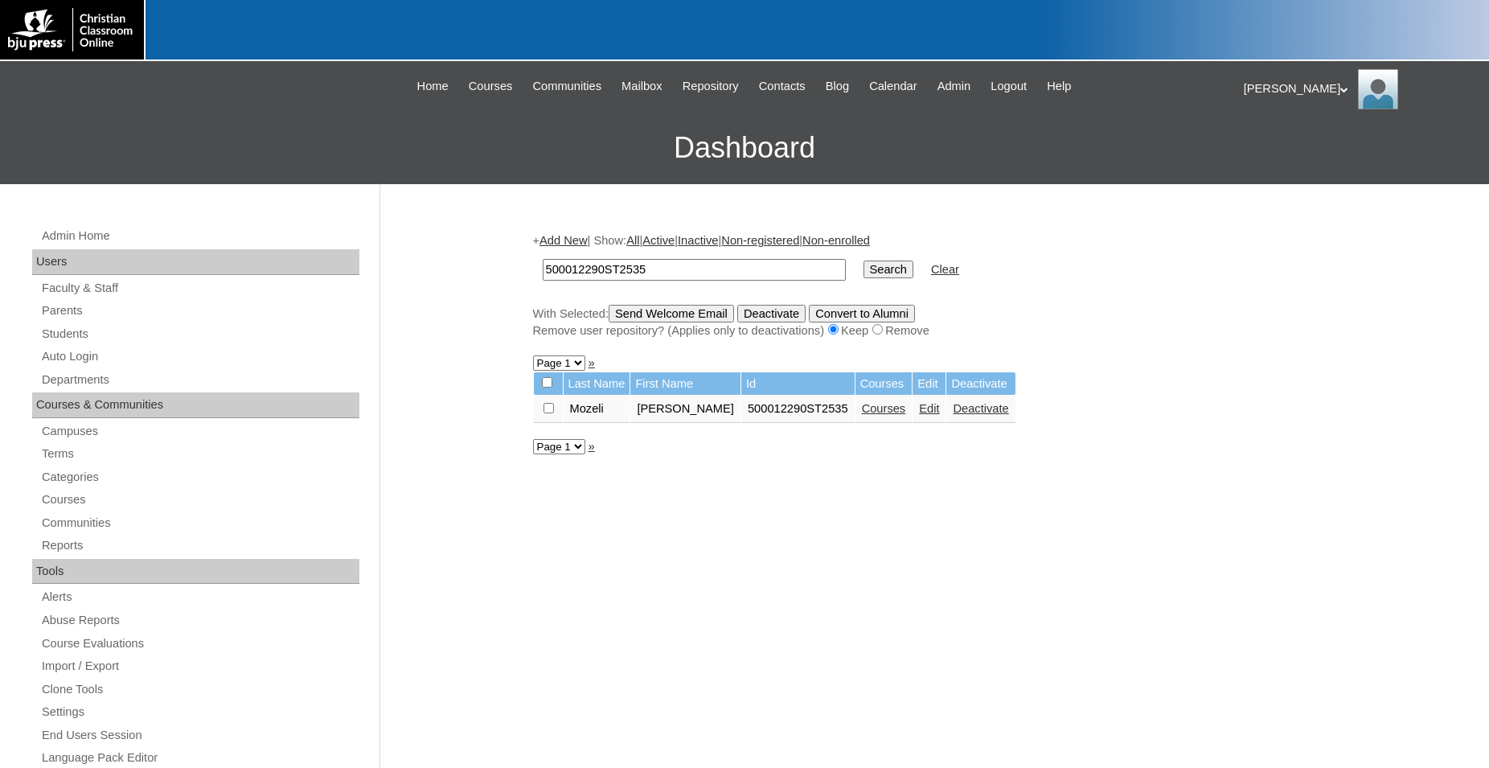
click at [919, 412] on link "Edit" at bounding box center [929, 408] width 20 height 13
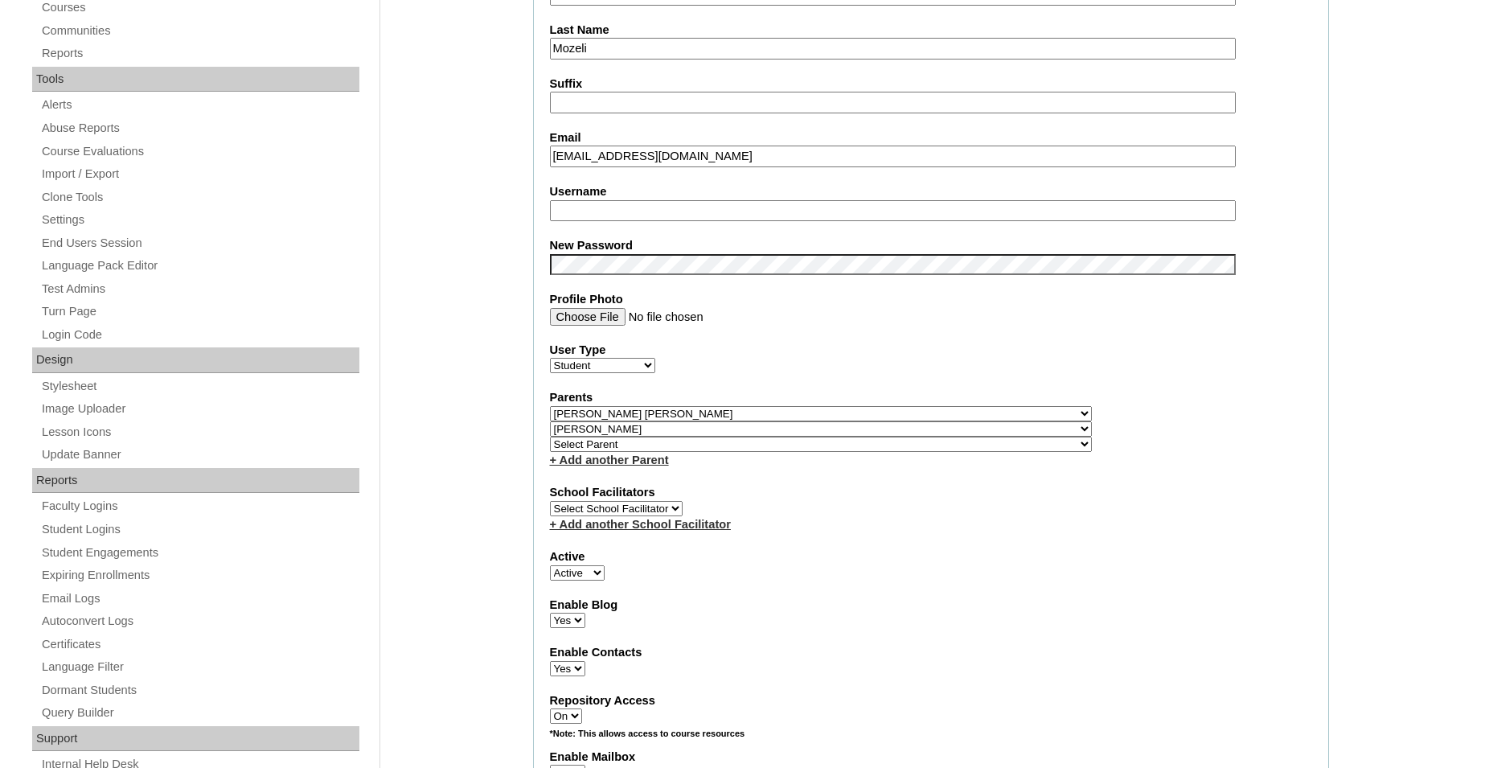
select select "36058"
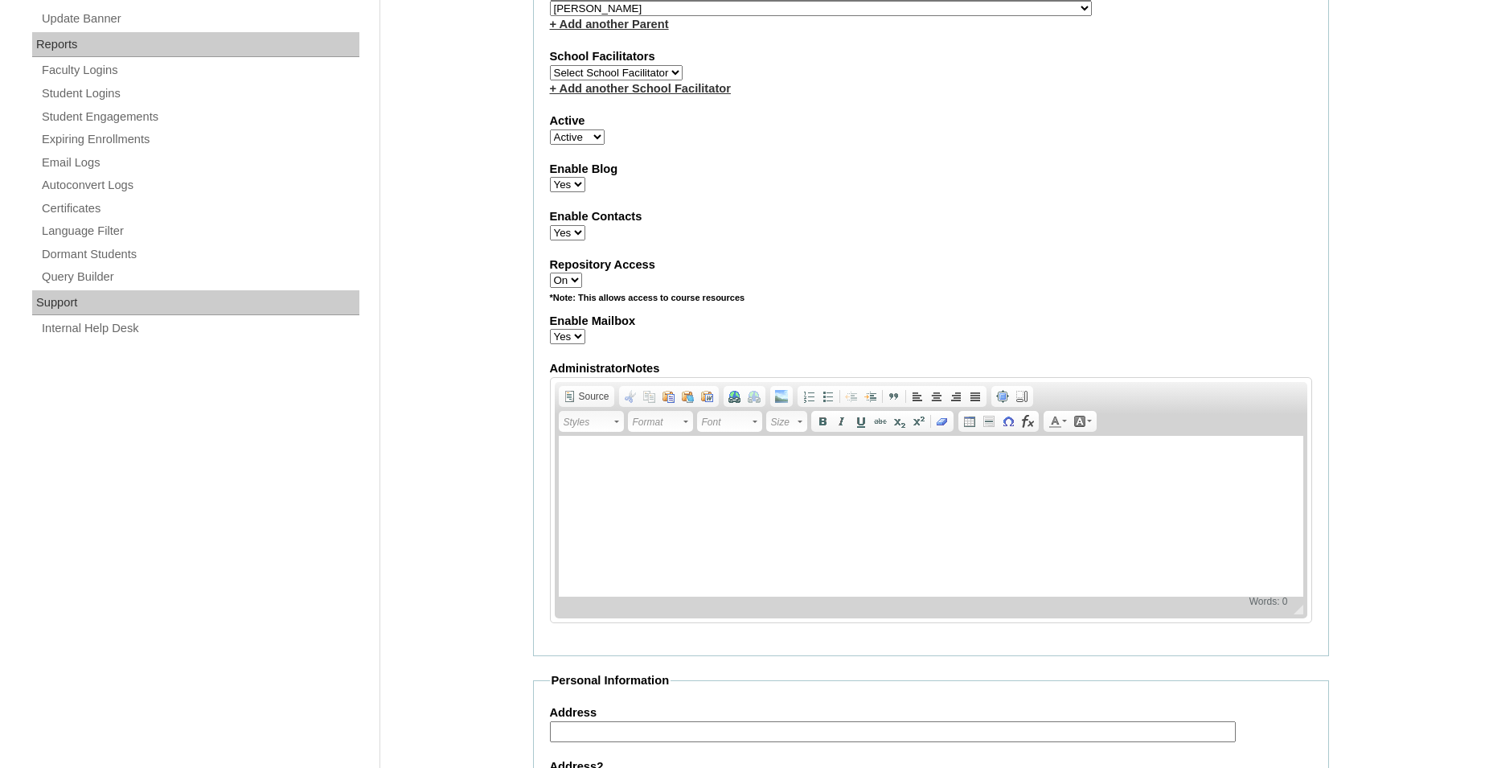
scroll to position [1728, 0]
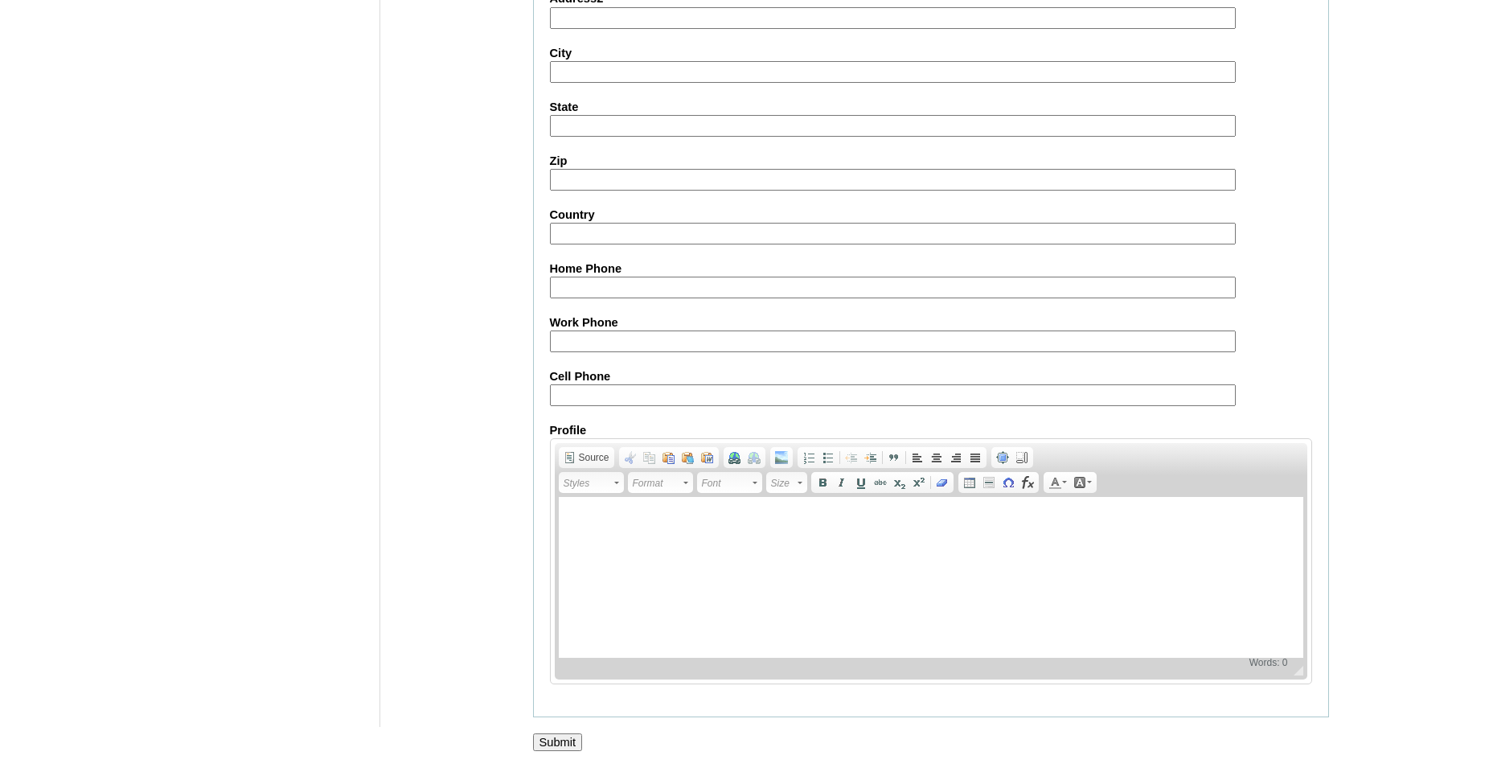
click at [559, 745] on input "Submit" at bounding box center [558, 742] width 50 height 18
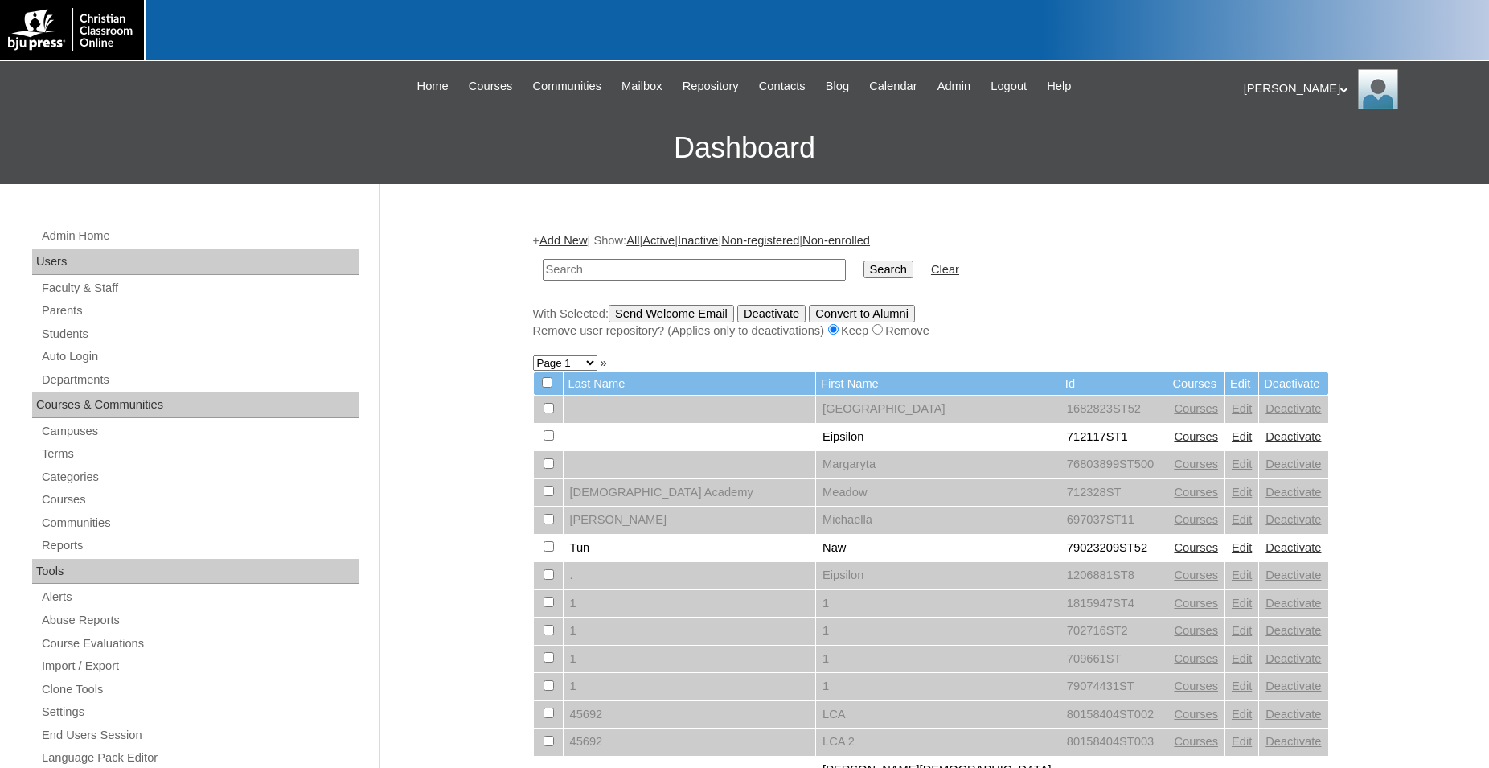
click at [649, 273] on input "text" at bounding box center [694, 270] width 303 height 22
type input "500012290ST2535"
click at [864, 261] on input "Search" at bounding box center [889, 270] width 50 height 18
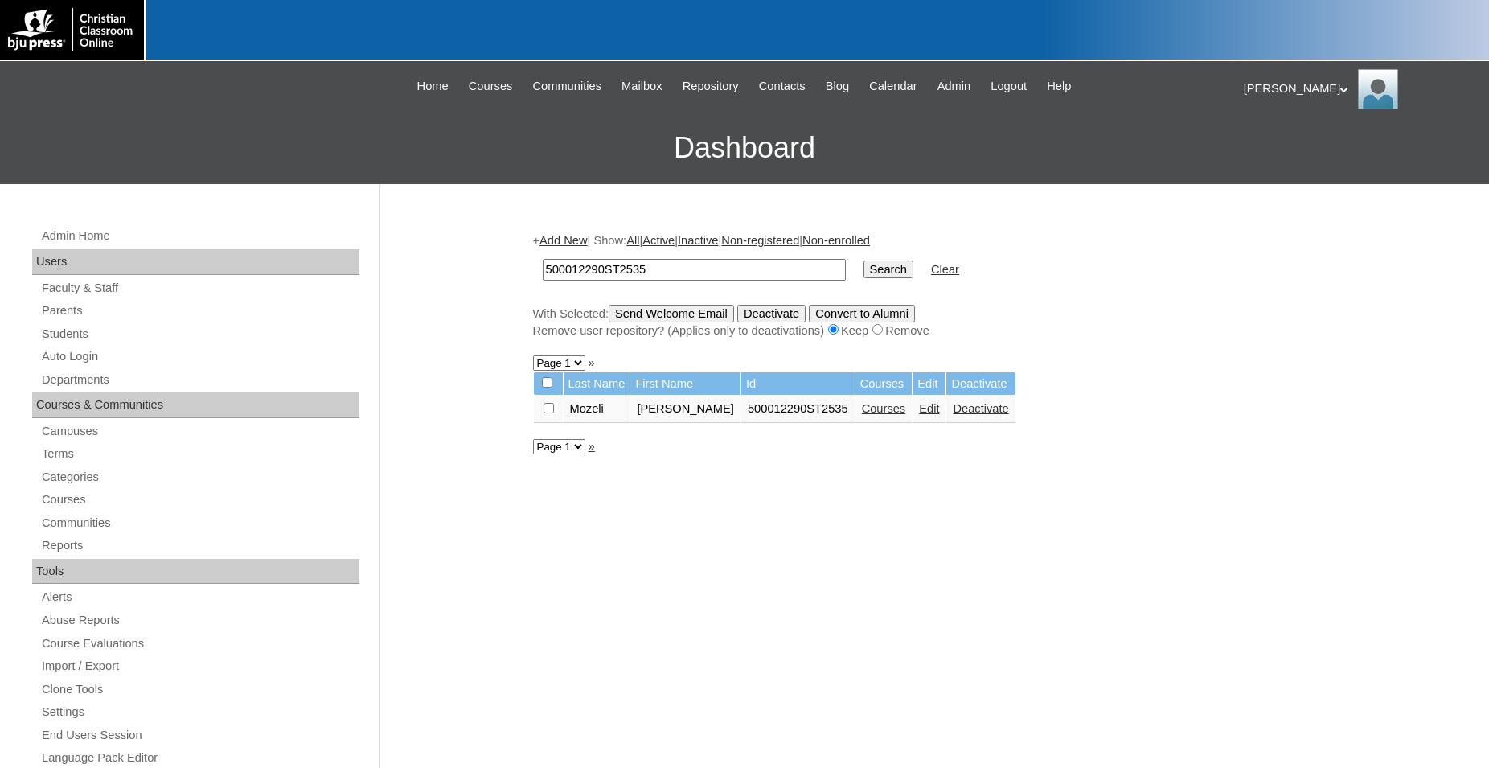
click at [919, 415] on link "Edit" at bounding box center [929, 408] width 20 height 13
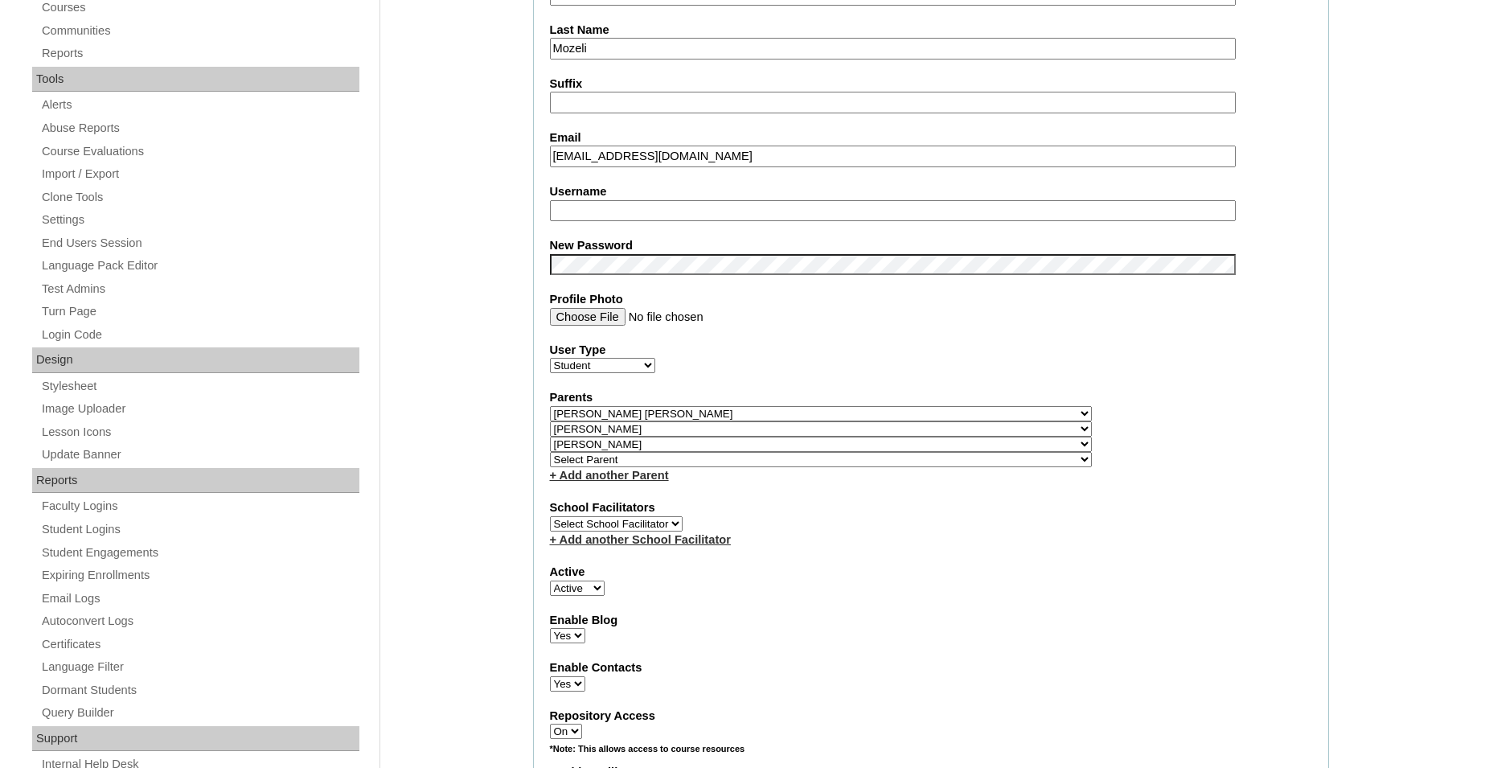
scroll to position [656, 0]
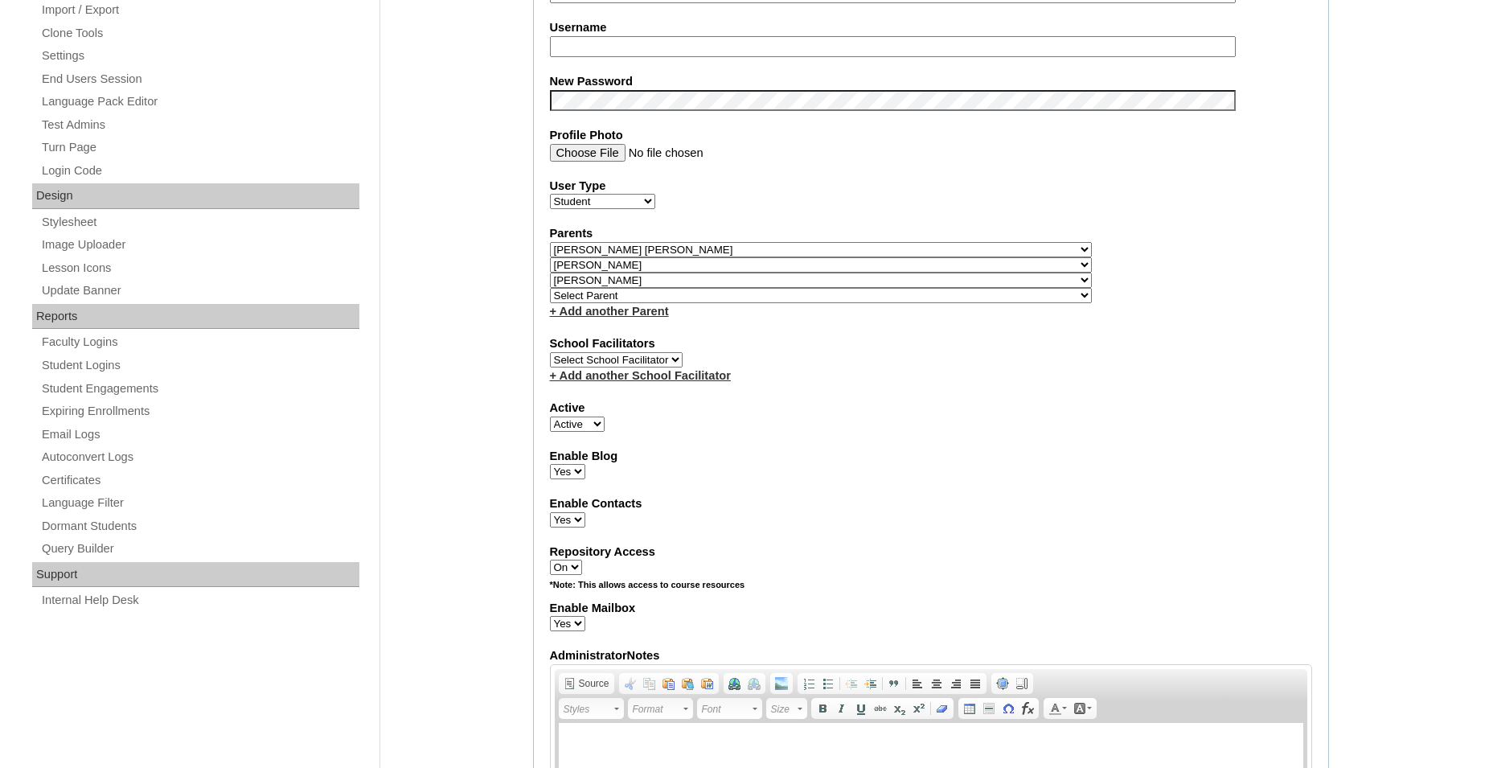
select select "35567"
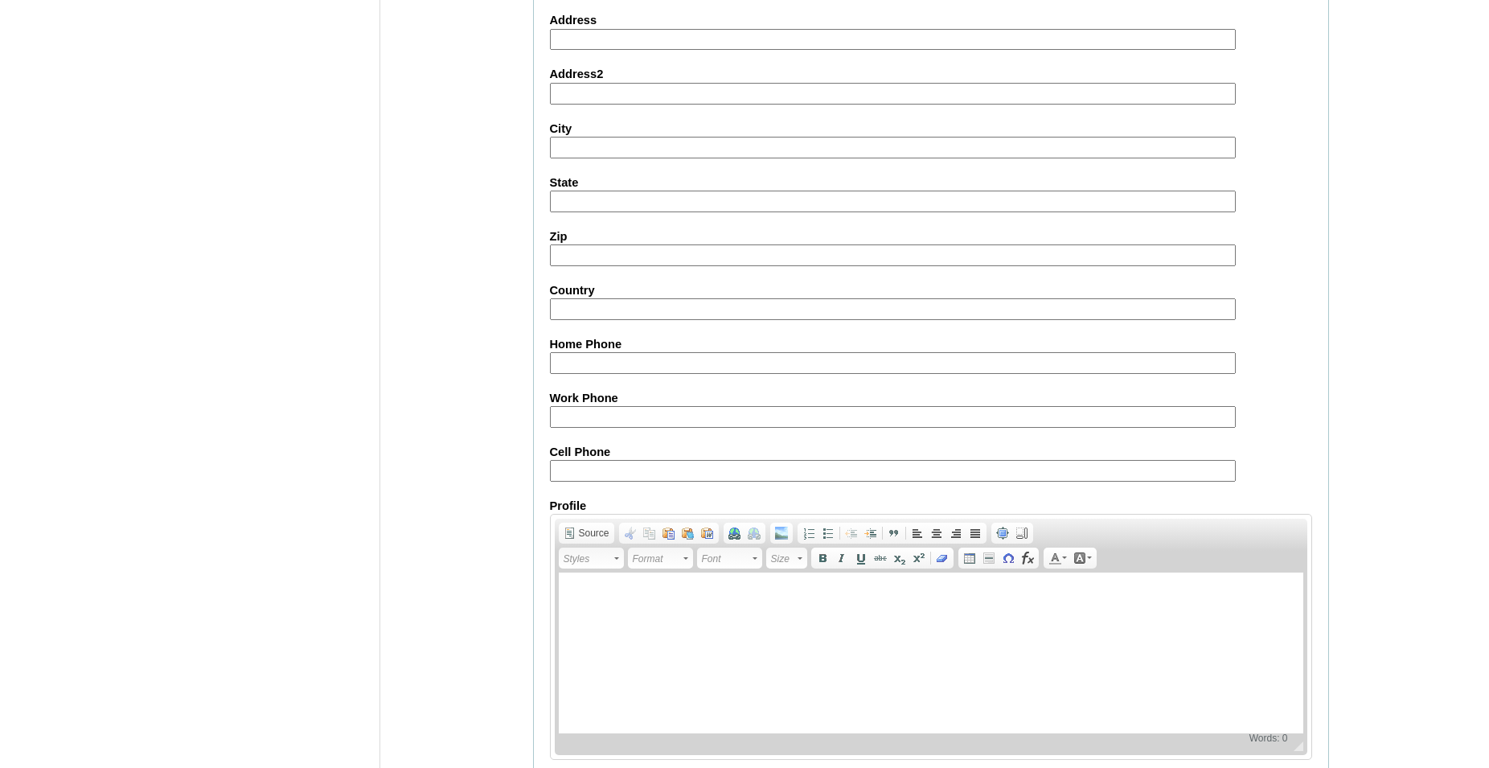
scroll to position [1746, 0]
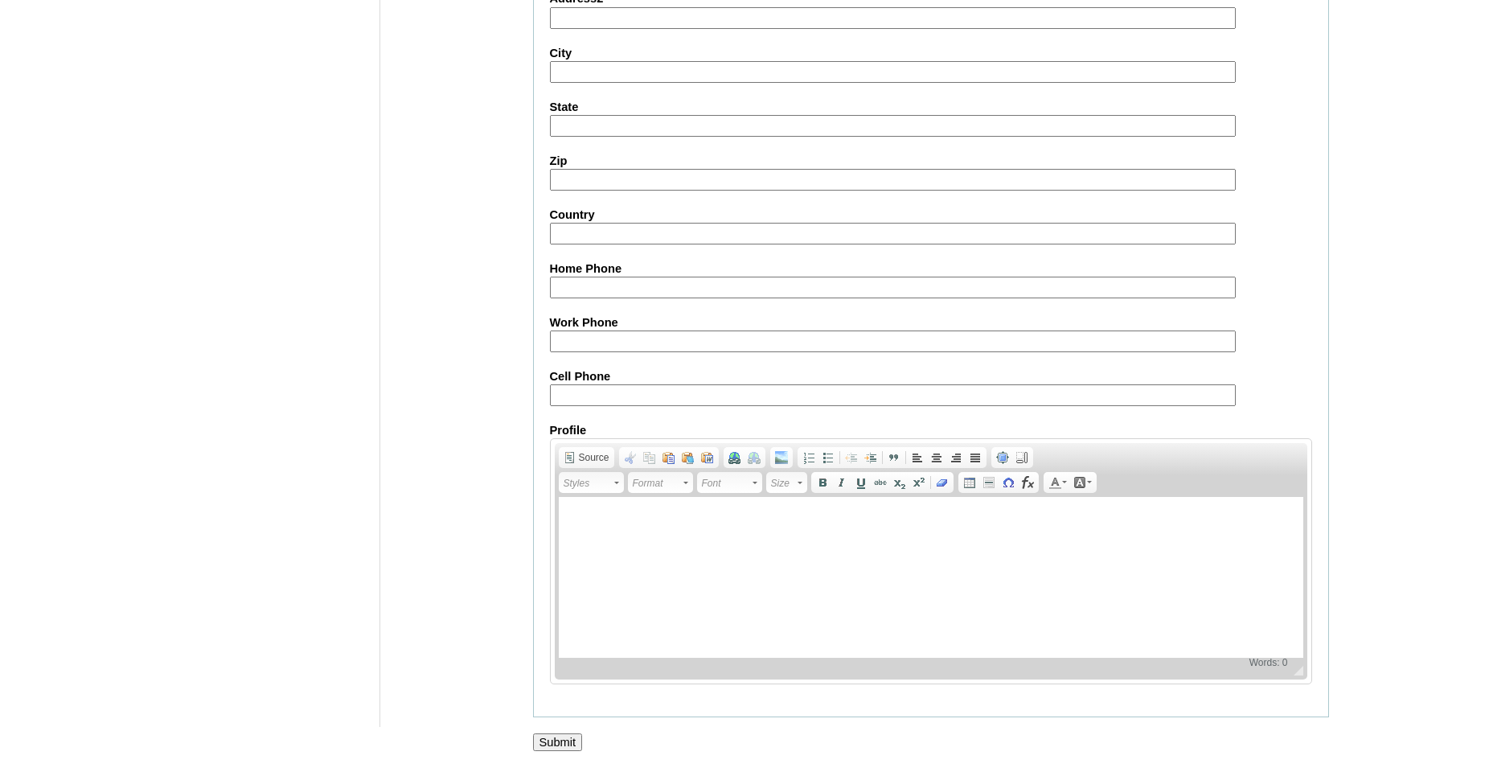
click at [555, 734] on input "Submit" at bounding box center [558, 742] width 50 height 18
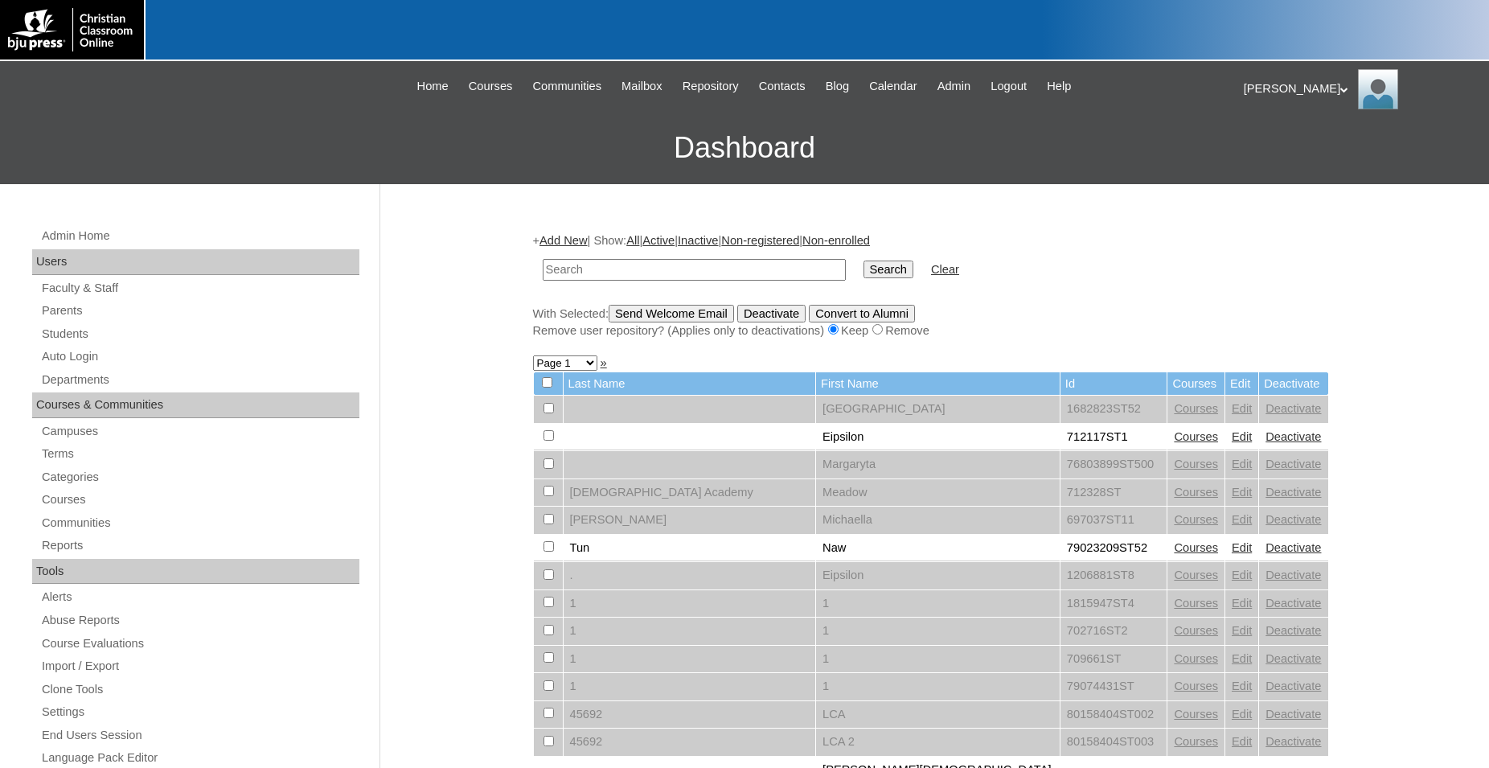
click at [729, 272] on input "text" at bounding box center [694, 270] width 303 height 22
type input "500012290ST2535"
click at [864, 261] on input "Search" at bounding box center [889, 270] width 50 height 18
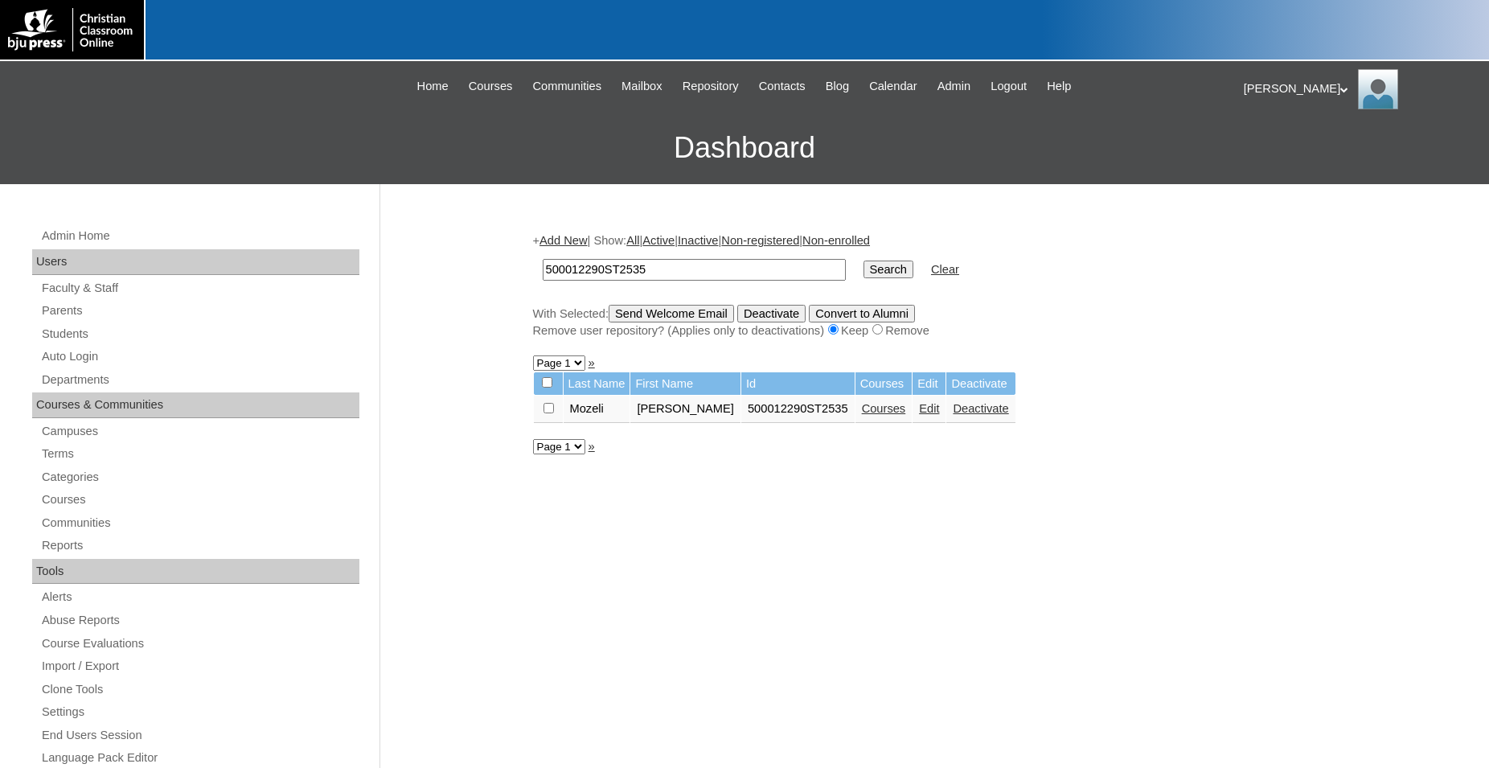
click at [919, 413] on link "Edit" at bounding box center [929, 408] width 20 height 13
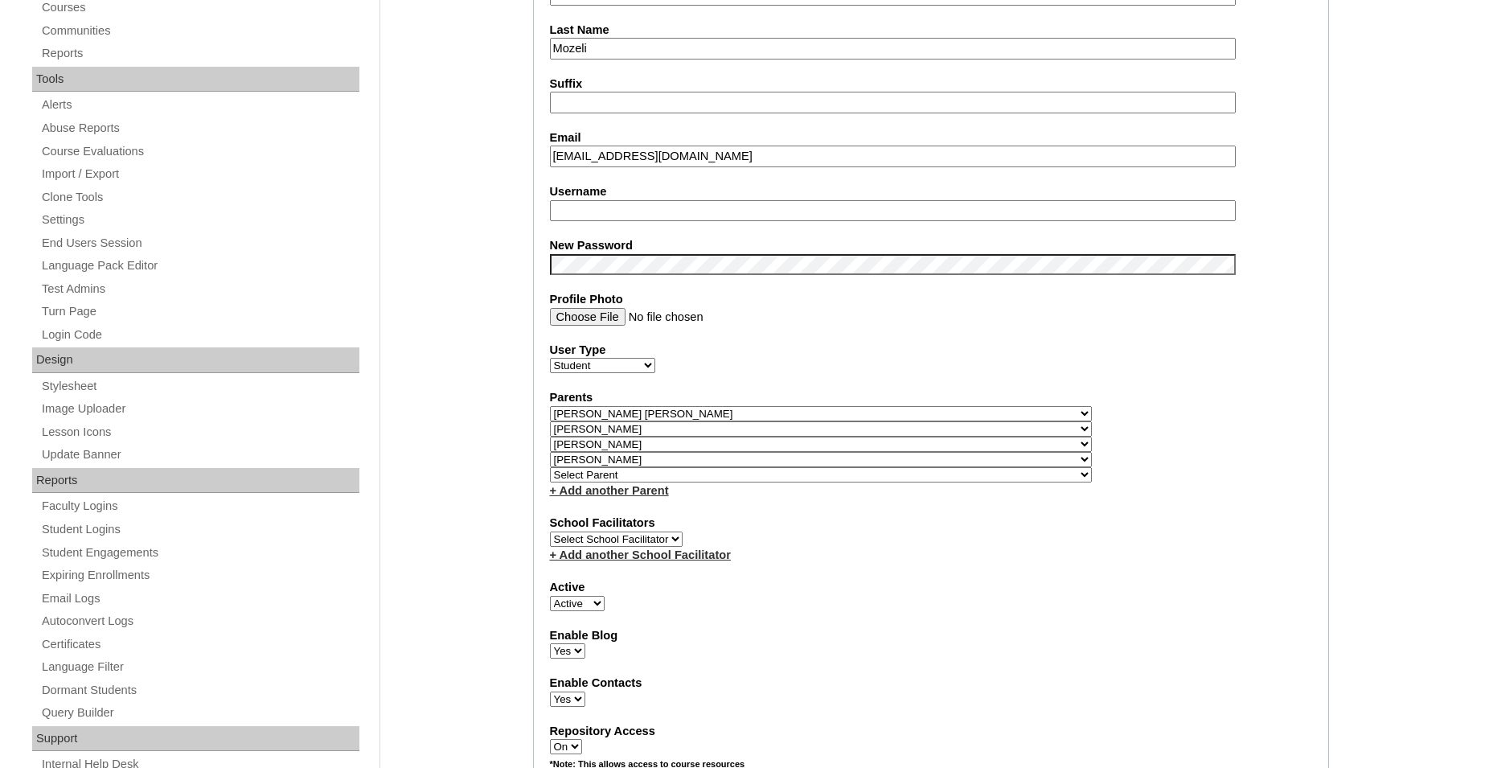
select select "35566"
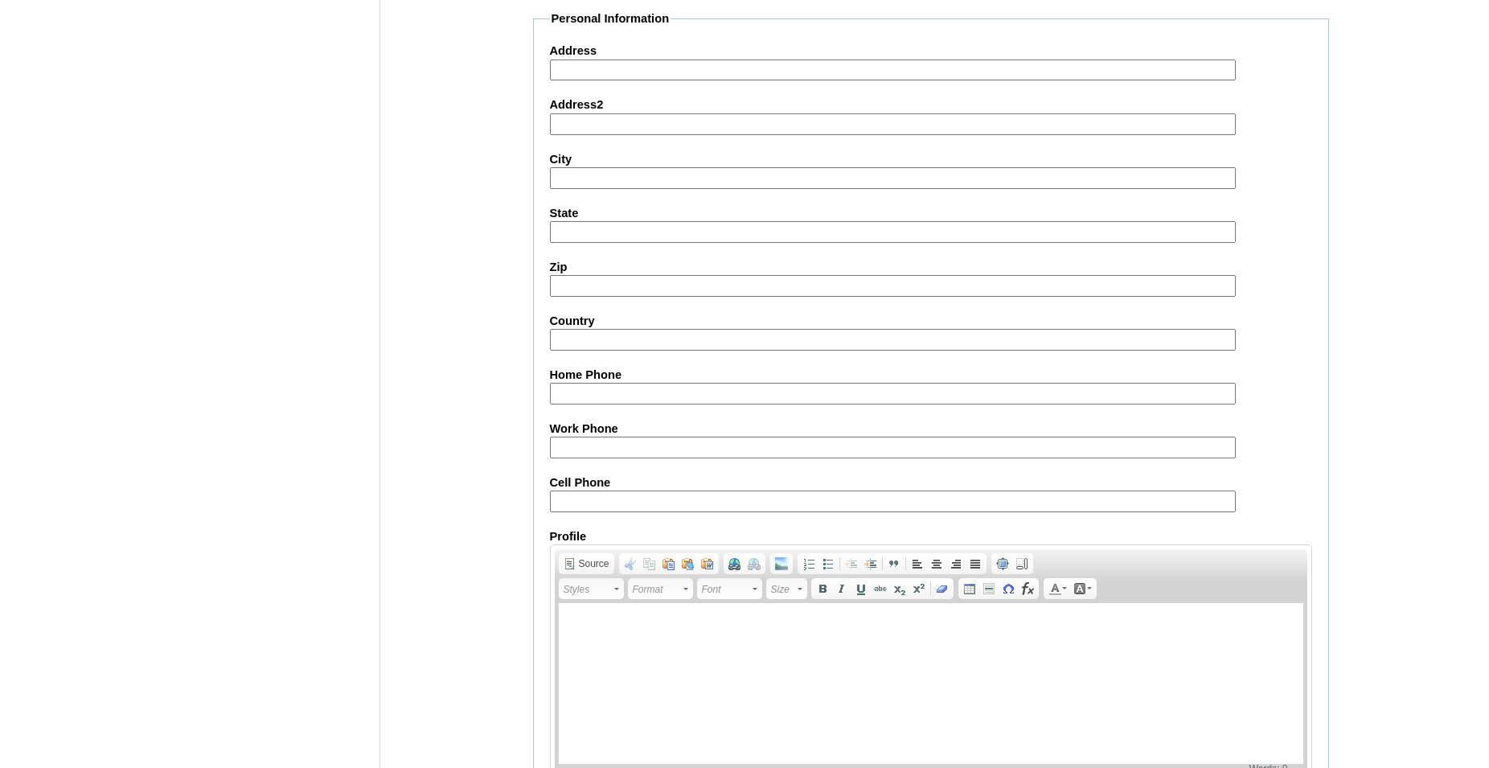
scroll to position [1763, 0]
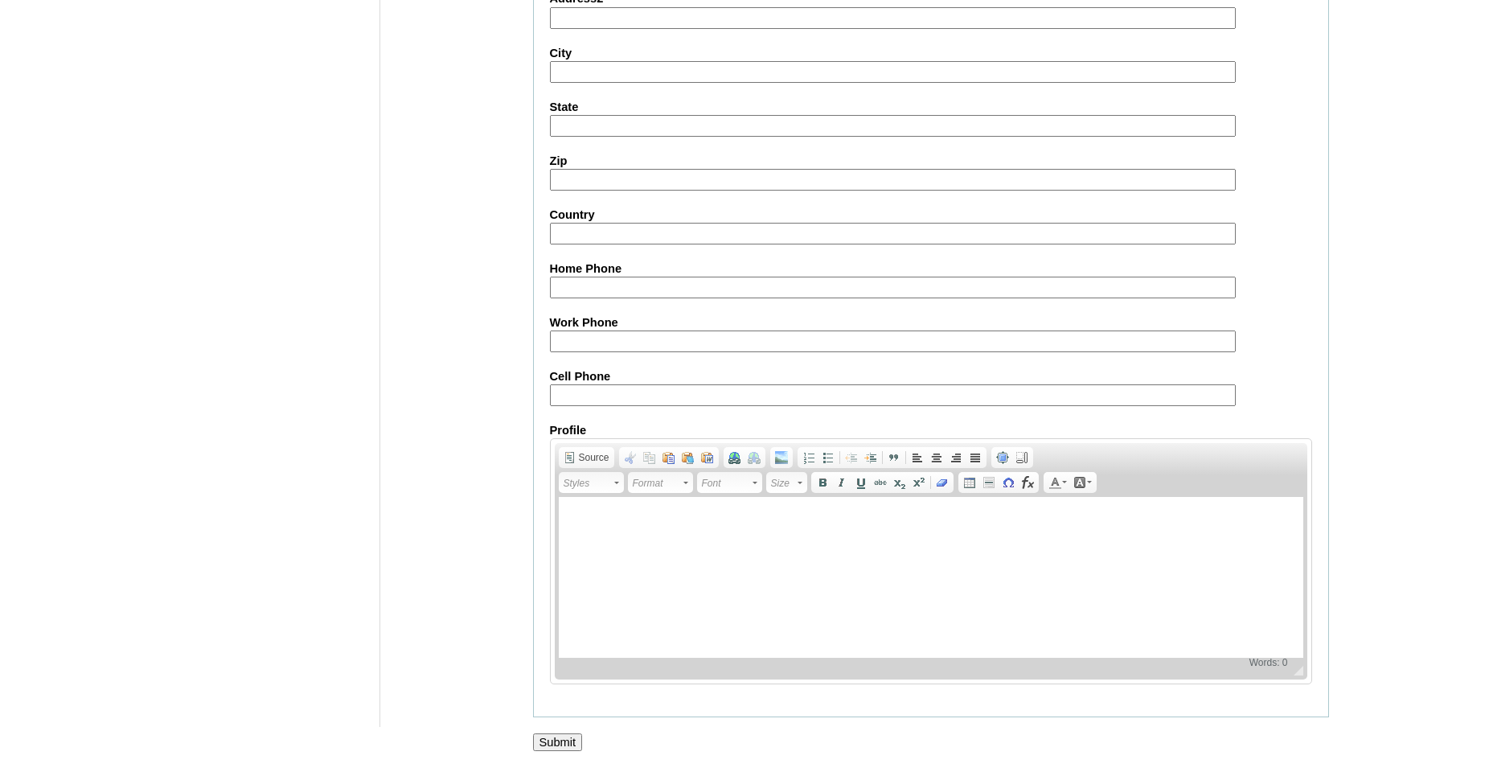
click at [566, 742] on input "Submit" at bounding box center [558, 742] width 50 height 18
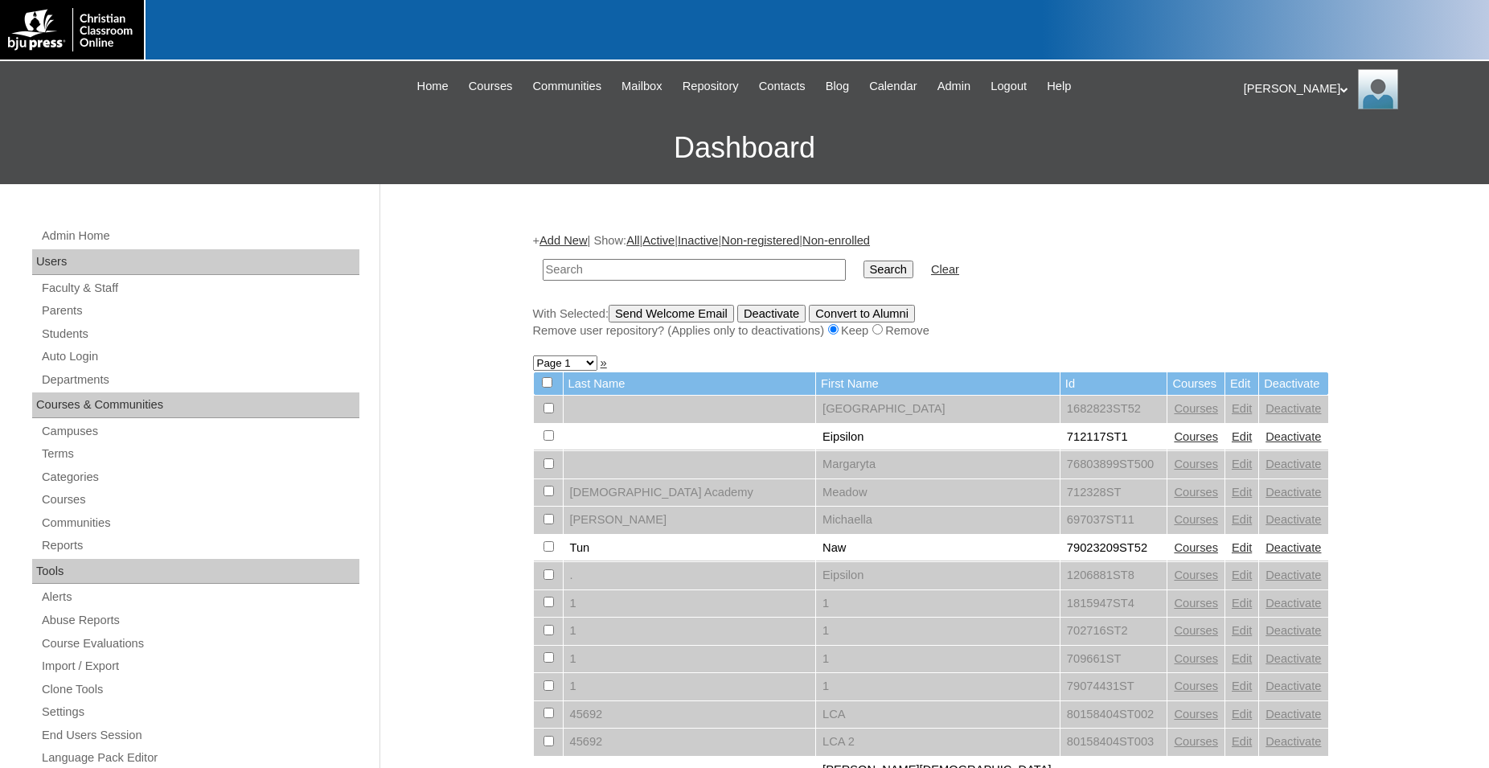
click at [712, 269] on input "text" at bounding box center [694, 270] width 303 height 22
type input "500012290ST2535"
click at [864, 261] on input "Search" at bounding box center [889, 270] width 50 height 18
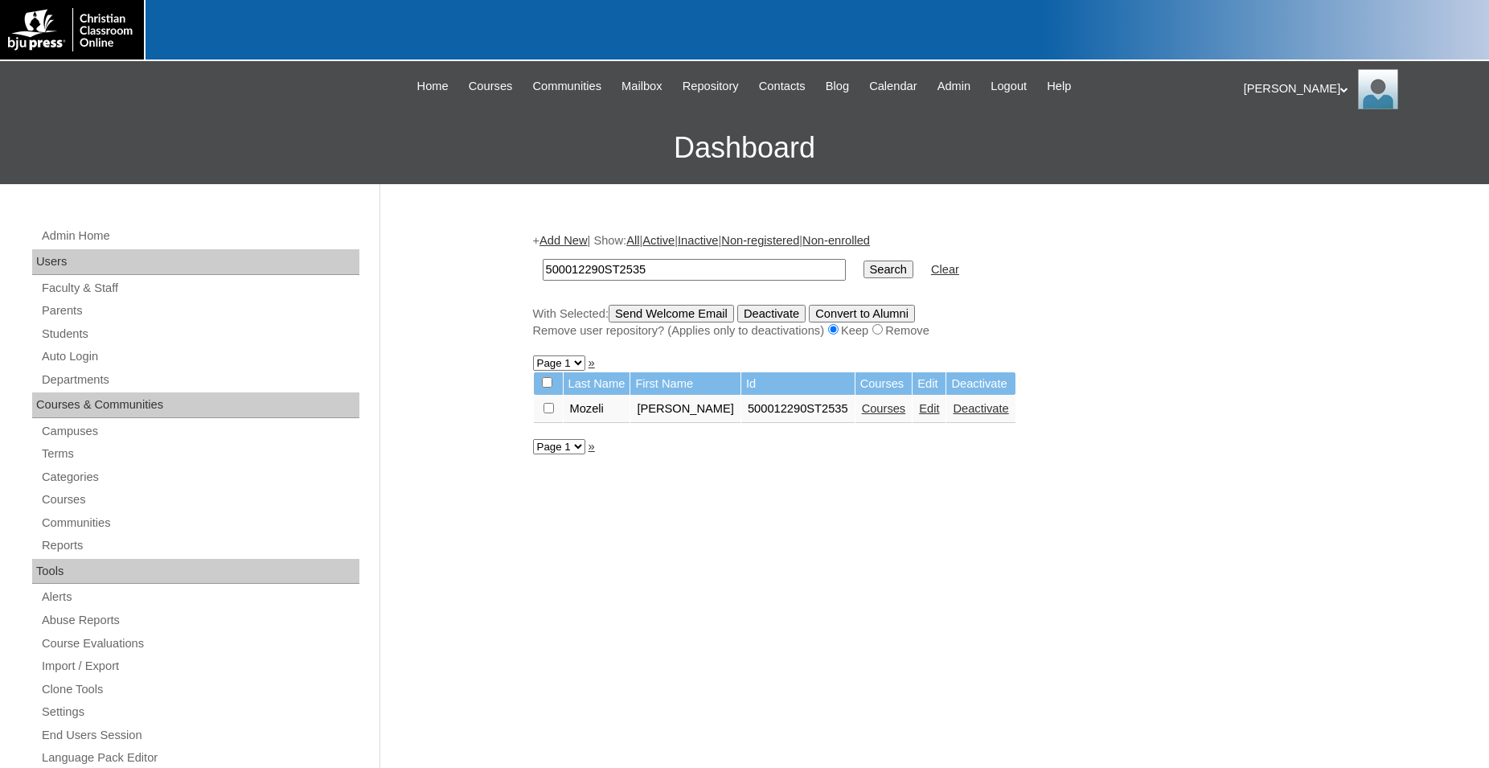
click at [919, 415] on link "Edit" at bounding box center [929, 408] width 20 height 13
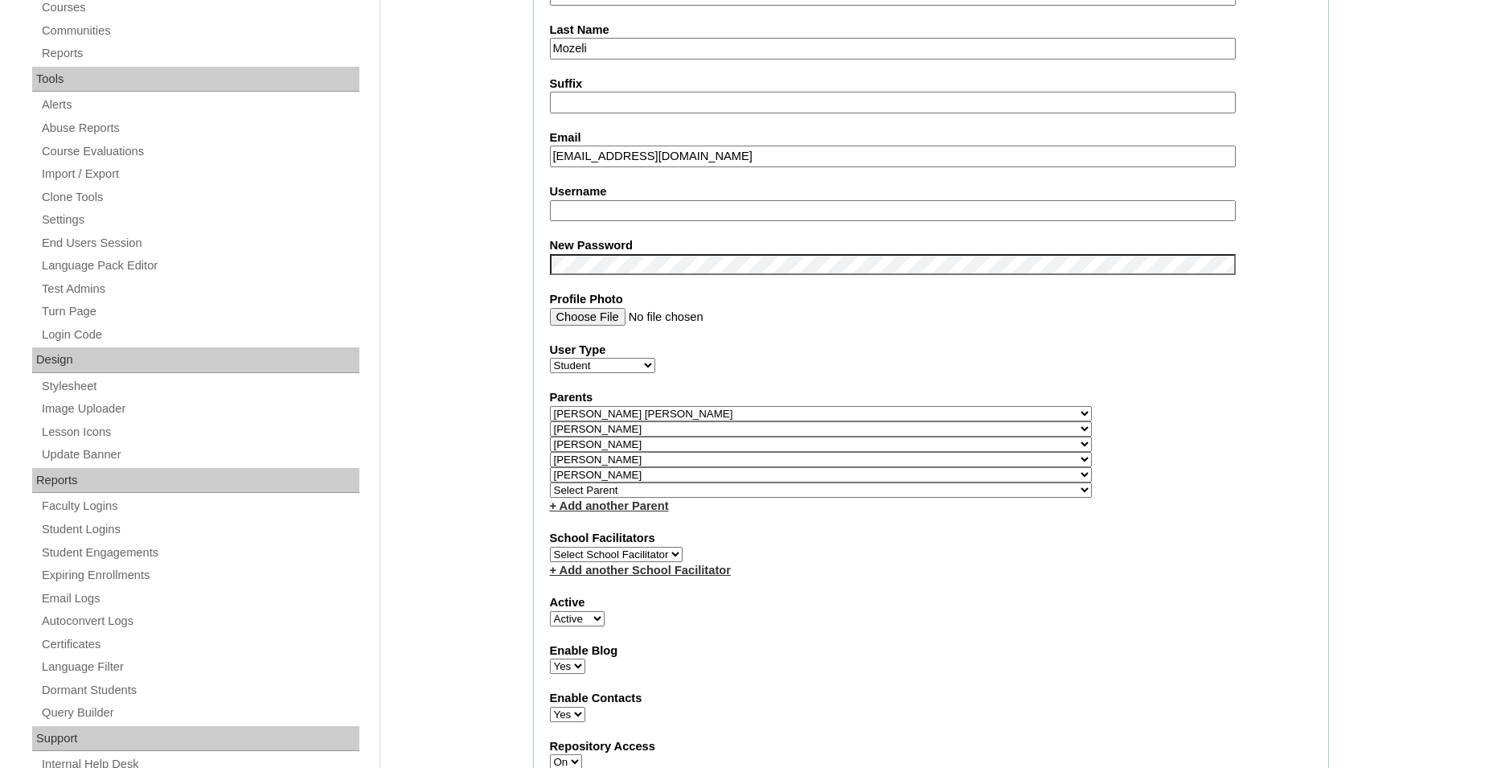
select select "35538"
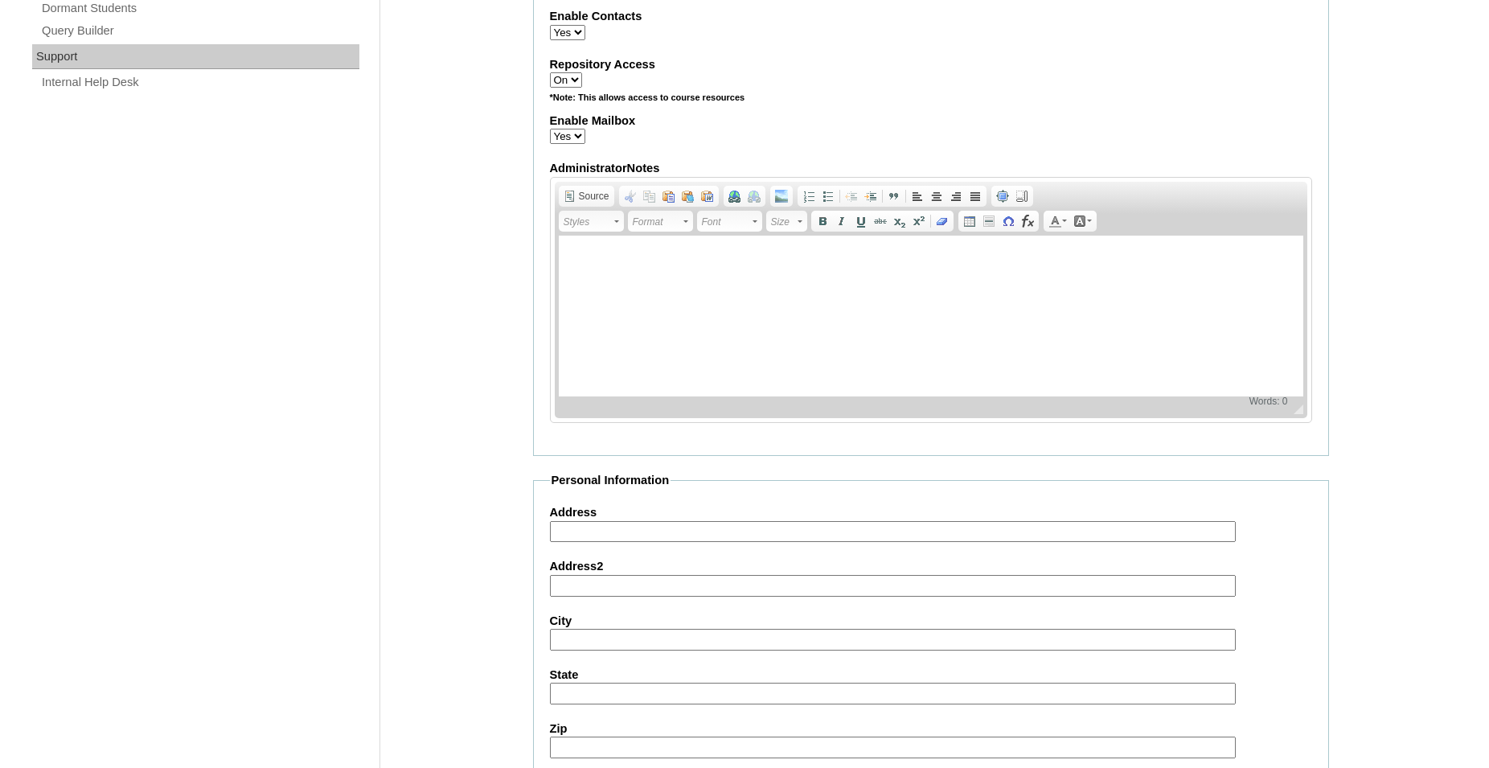
scroll to position [1782, 0]
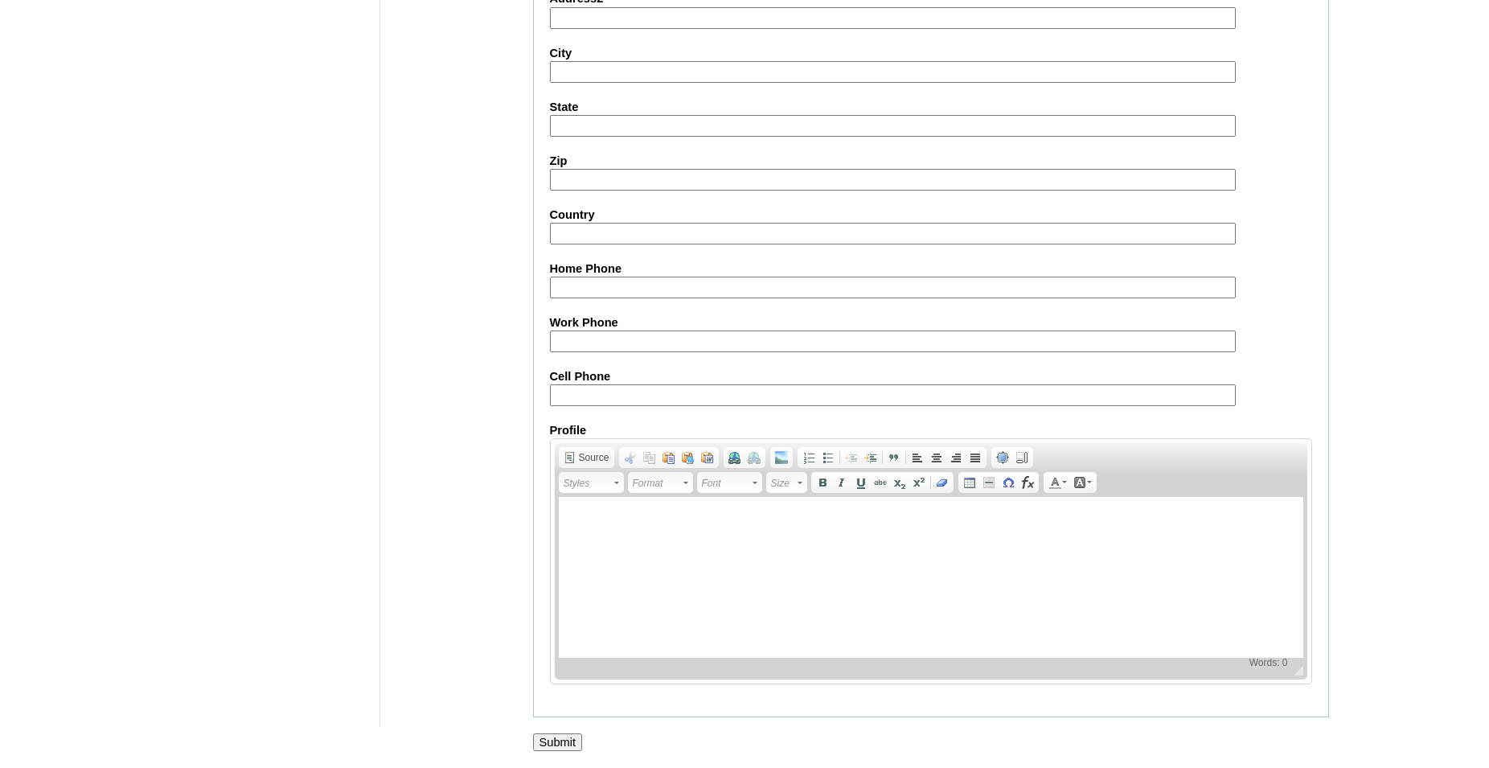
click at [552, 746] on input "Submit" at bounding box center [558, 742] width 50 height 18
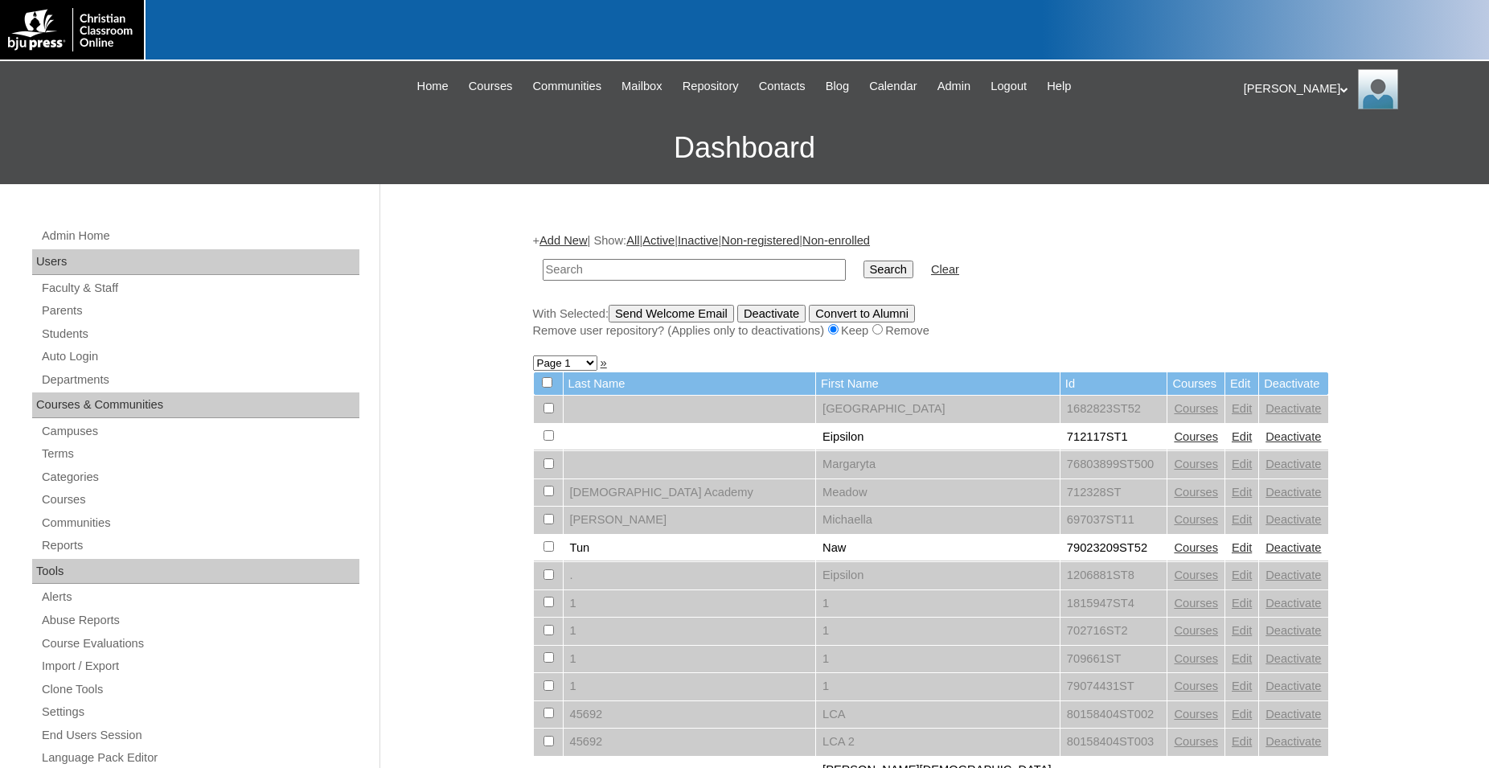
click at [716, 272] on input "text" at bounding box center [694, 270] width 303 height 22
type input "500012290ST2535"
click at [864, 261] on input "Search" at bounding box center [889, 270] width 50 height 18
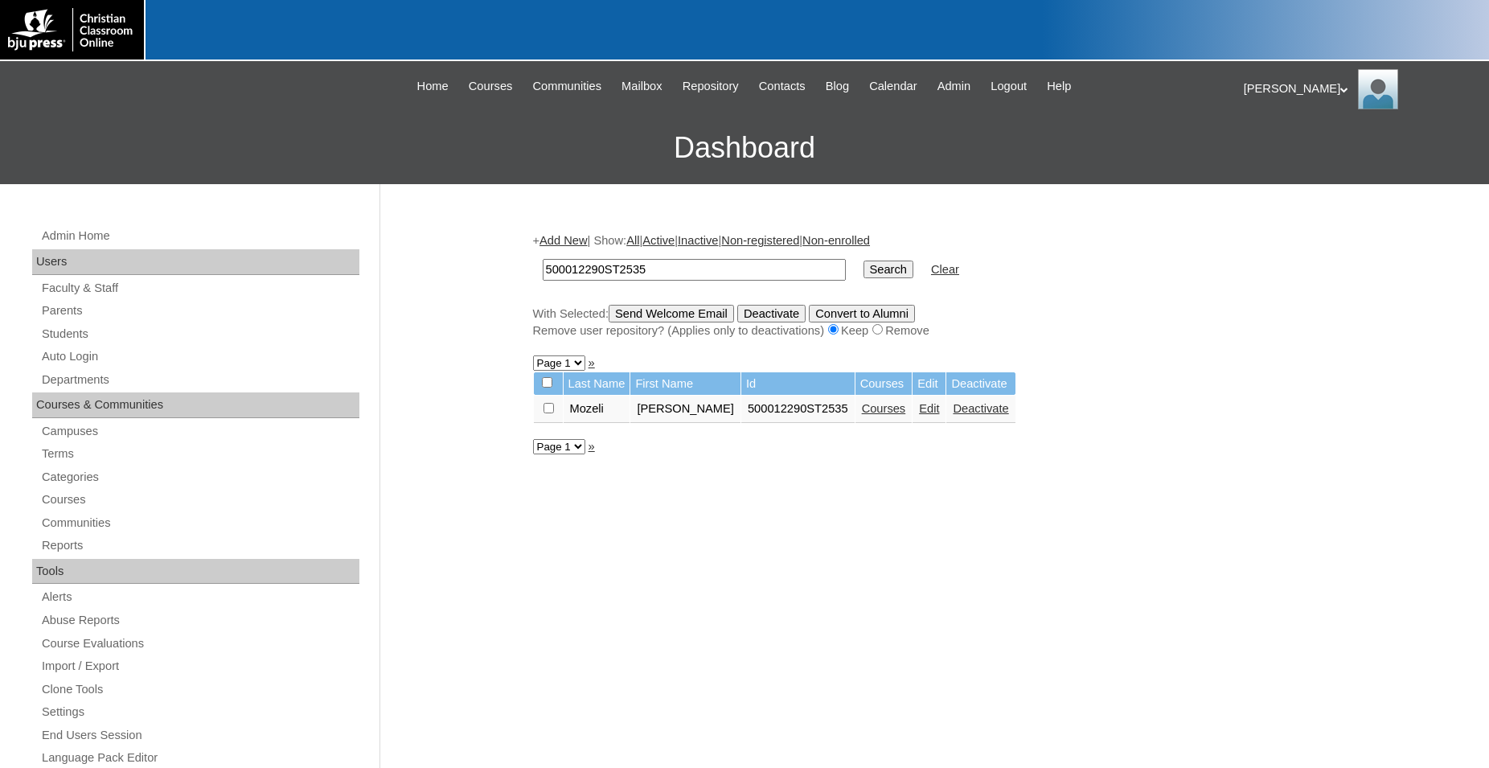
click at [874, 275] on input "Search" at bounding box center [889, 270] width 50 height 18
click at [919, 415] on link "Edit" at bounding box center [929, 408] width 20 height 13
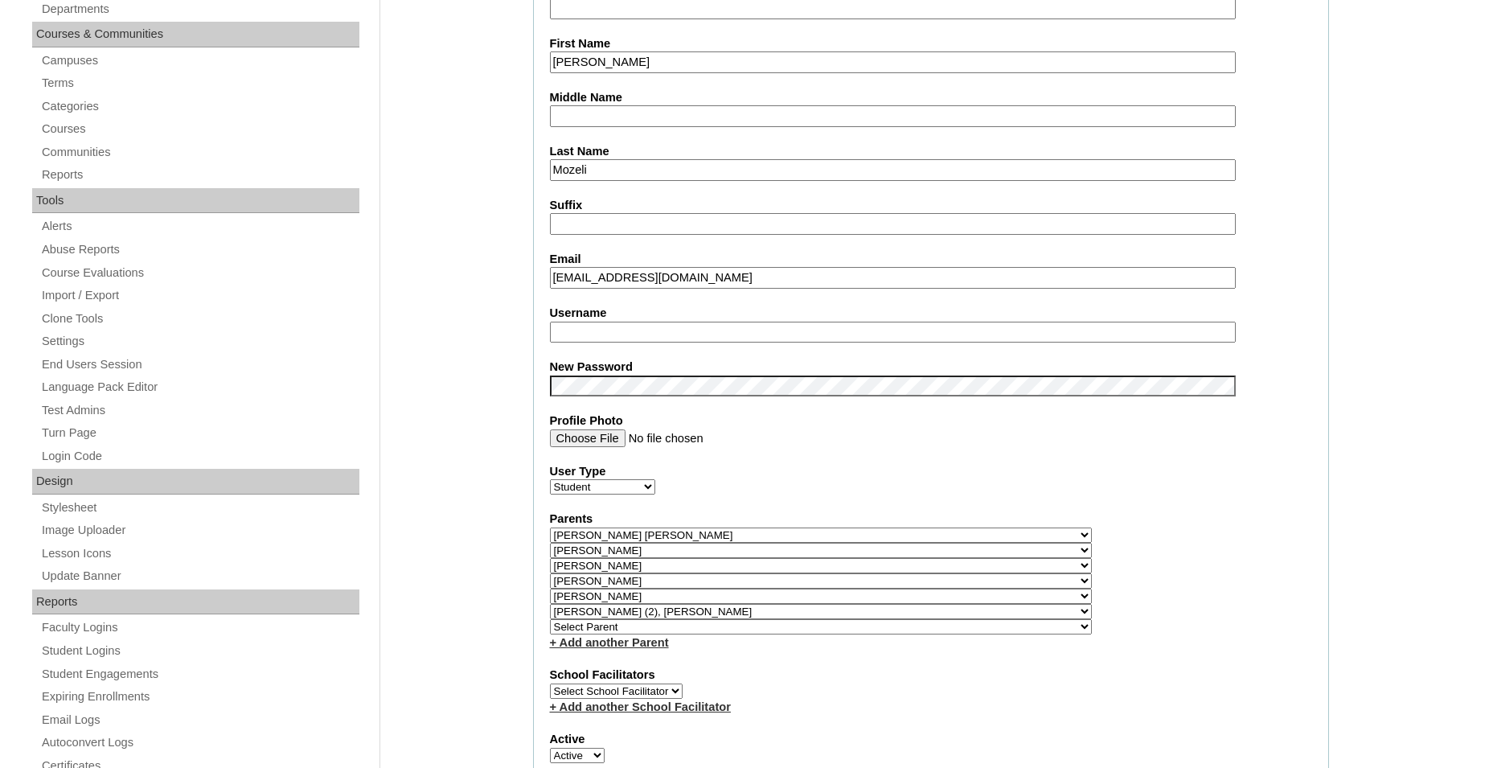
scroll to position [410, 0]
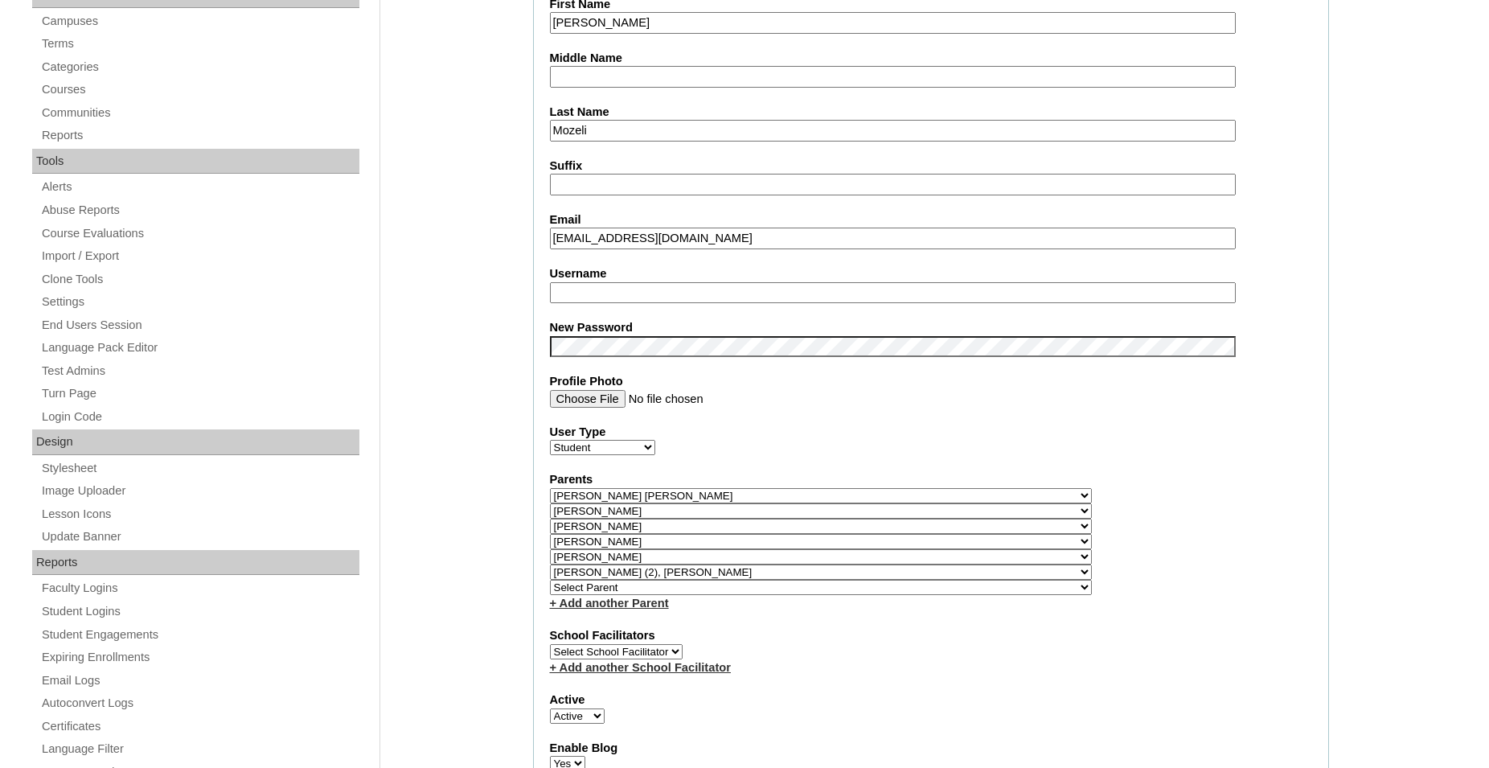
select select "36105"
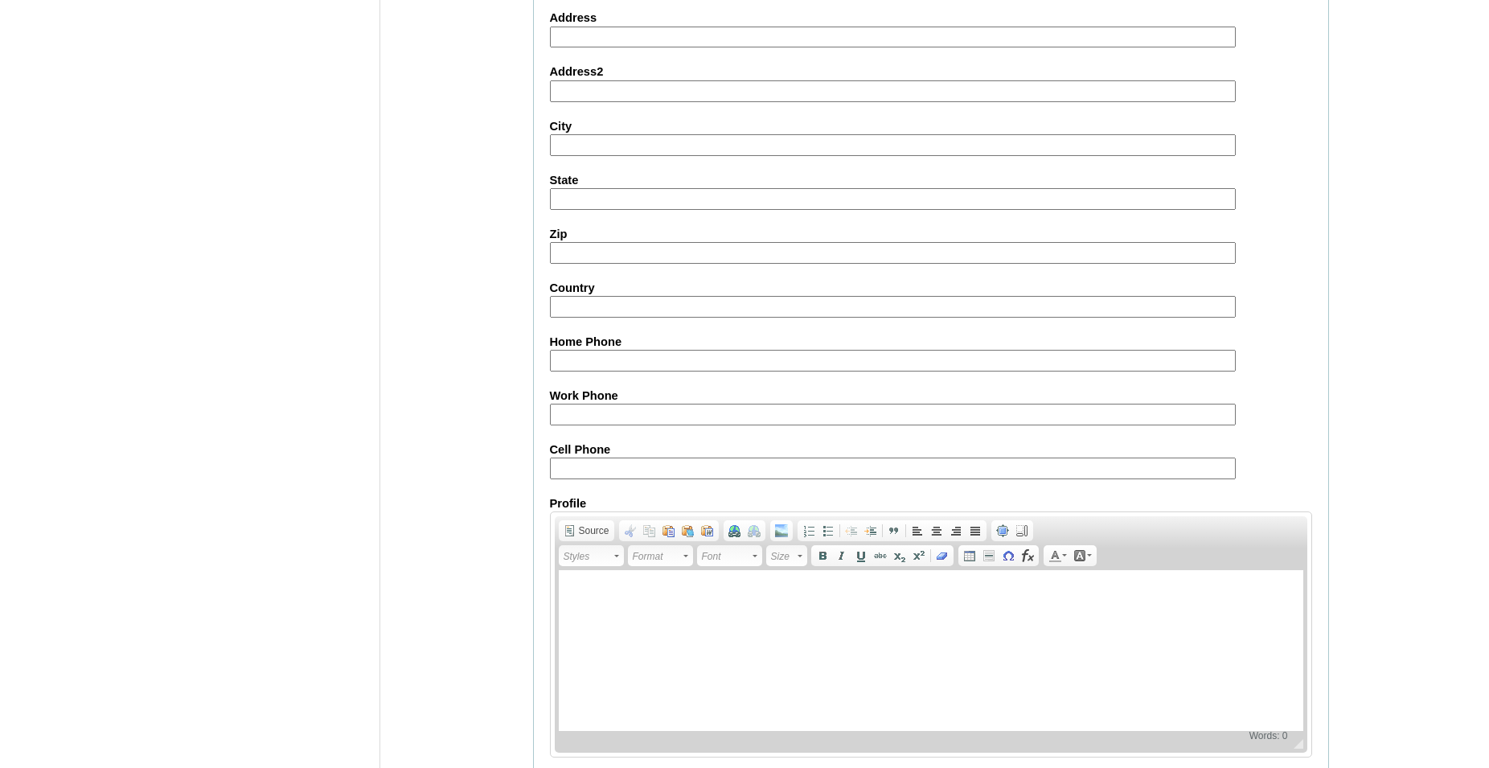
scroll to position [1799, 0]
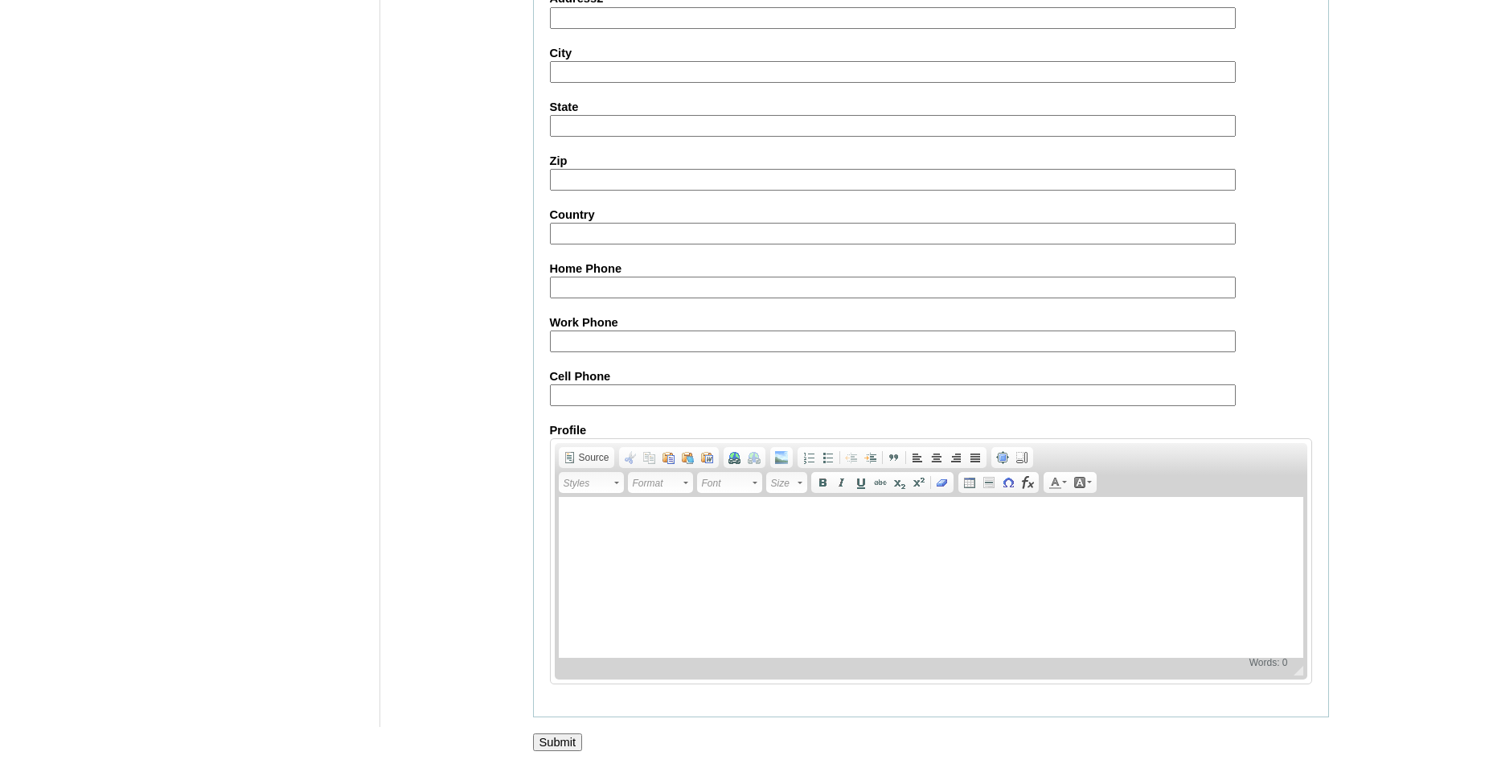
click at [550, 747] on input "Submit" at bounding box center [558, 742] width 50 height 18
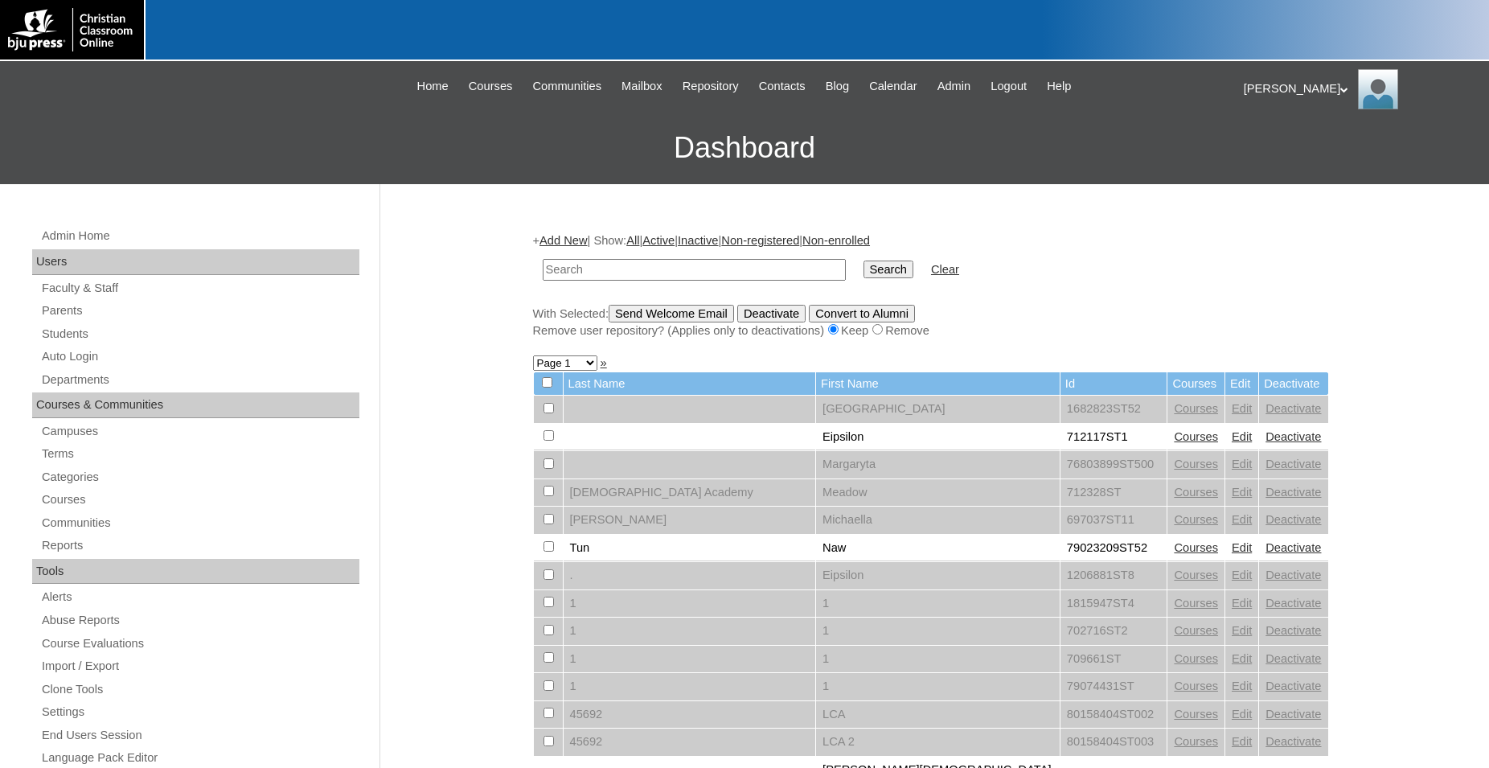
click at [702, 272] on input "text" at bounding box center [694, 270] width 303 height 22
type input "500012290ST2535"
click at [864, 261] on input "Search" at bounding box center [889, 270] width 50 height 18
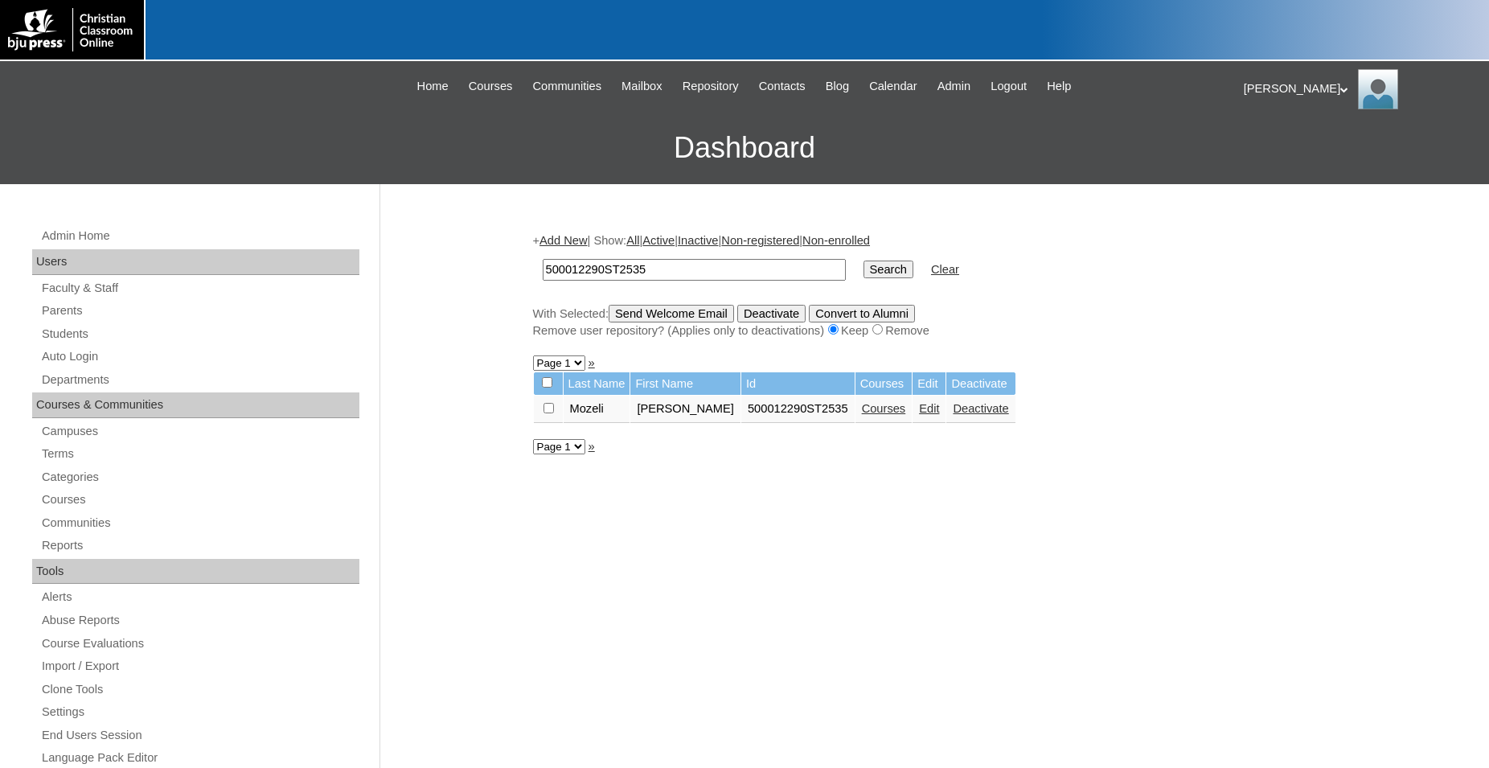
click at [919, 415] on link "Edit" at bounding box center [929, 408] width 20 height 13
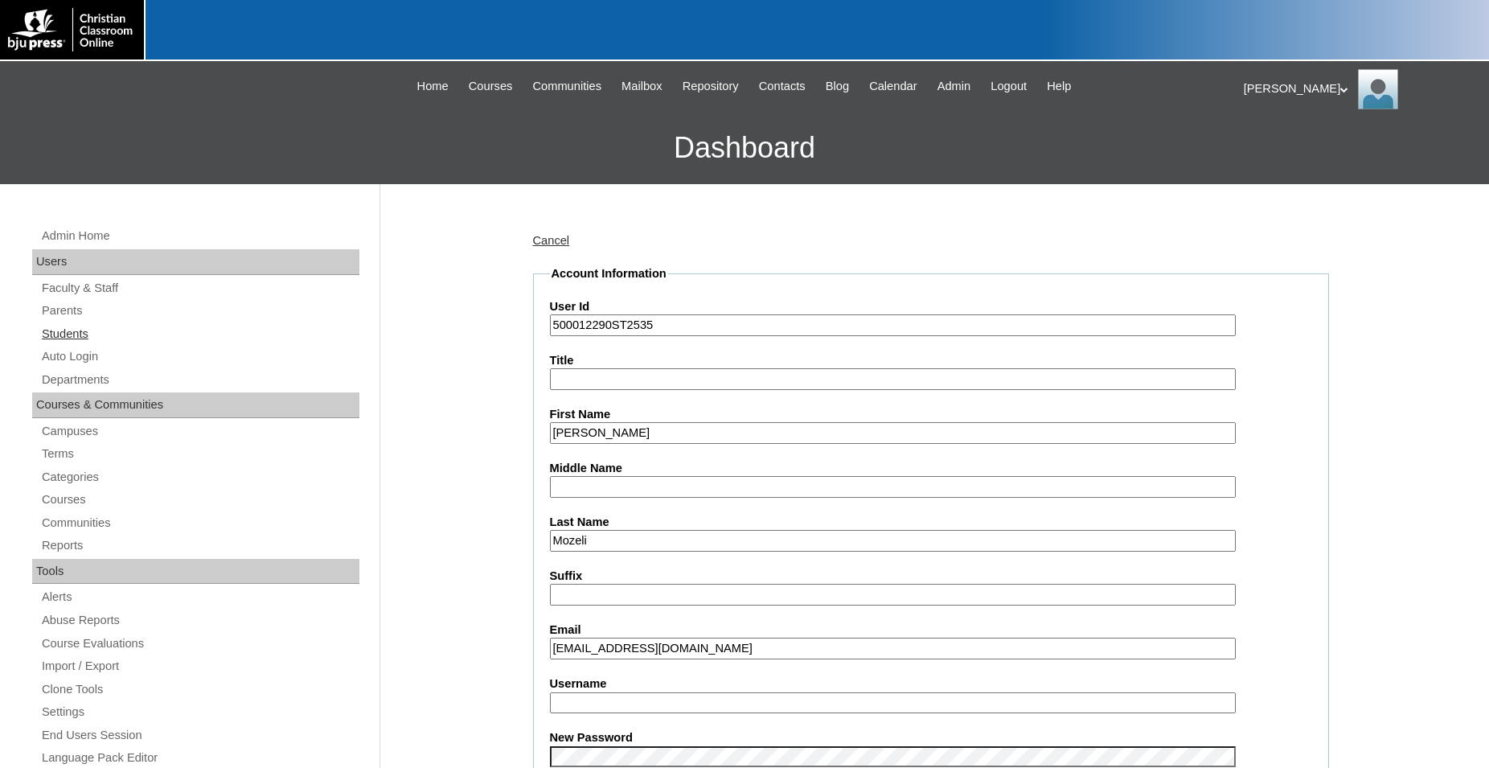
click at [70, 336] on link "Students" at bounding box center [199, 334] width 319 height 20
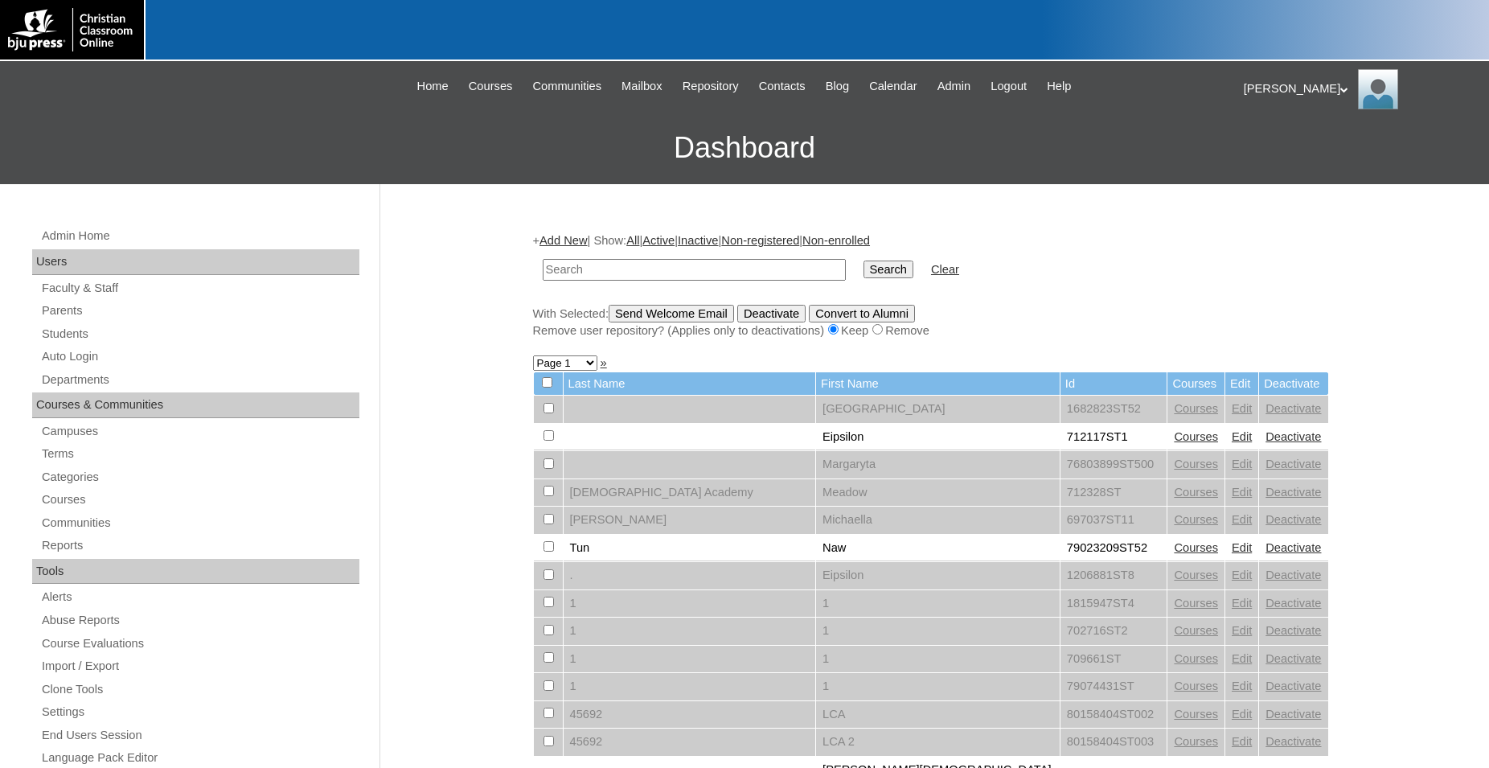
click at [725, 269] on input "text" at bounding box center [694, 270] width 303 height 22
type input "500012290ST2535"
click at [864, 261] on input "Search" at bounding box center [889, 270] width 50 height 18
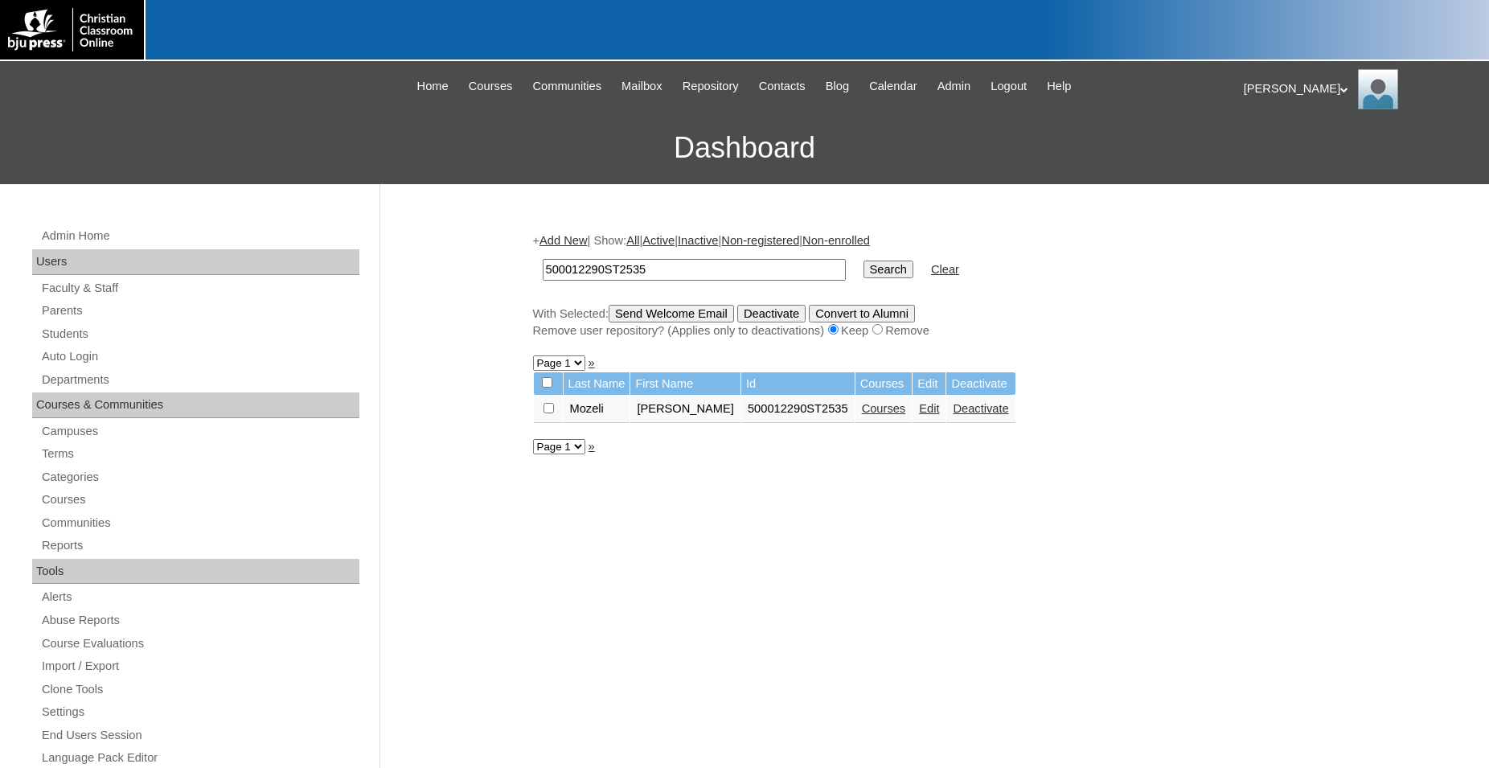
click at [919, 412] on link "Edit" at bounding box center [929, 408] width 20 height 13
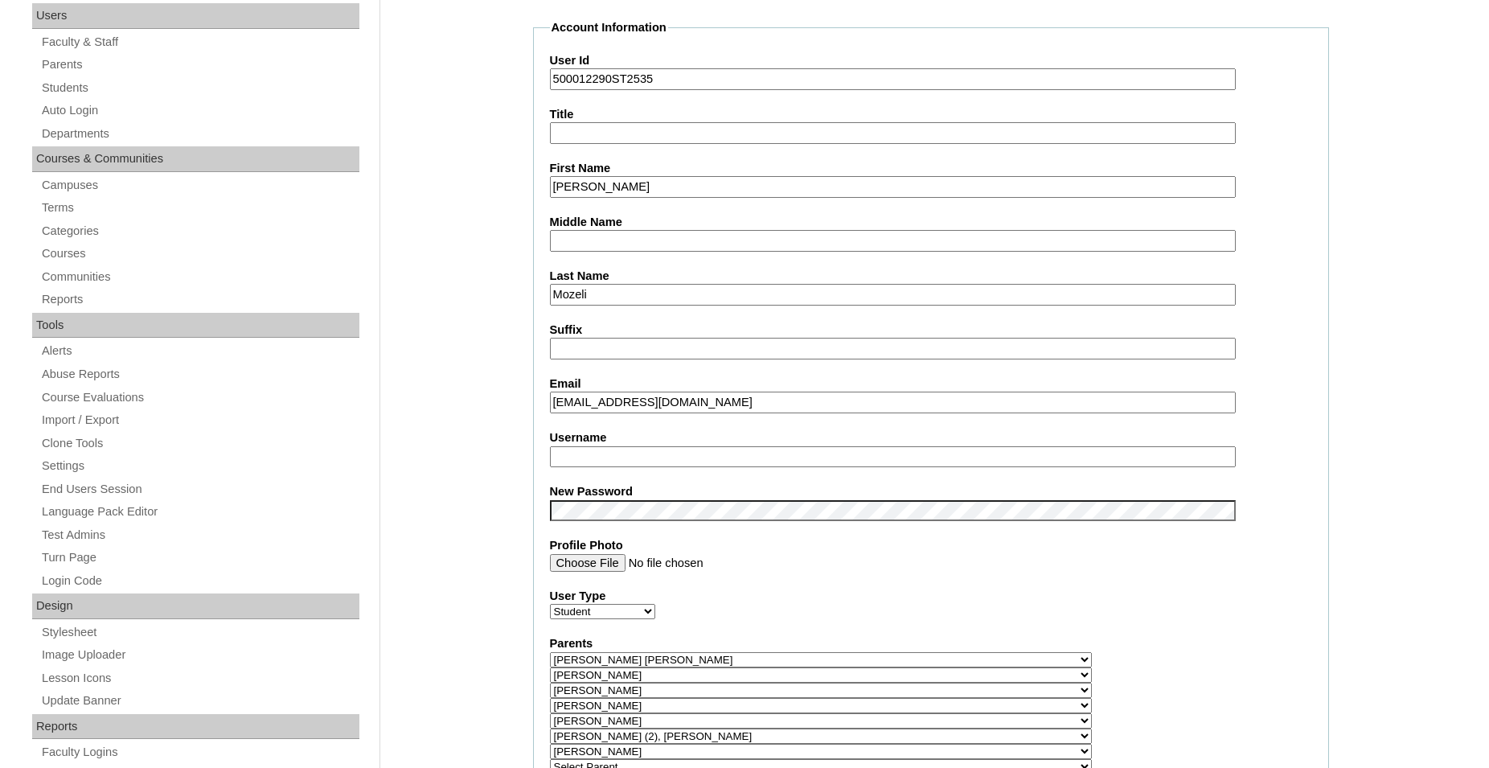
drag, startPoint x: 666, startPoint y: 408, endPoint x: 479, endPoint y: 408, distance: 186.5
click at [764, 401] on input "[EMAIL_ADDRESS][DOMAIN_NAME]" at bounding box center [893, 403] width 686 height 22
drag, startPoint x: 613, startPoint y: 399, endPoint x: 464, endPoint y: 396, distance: 149.6
click at [550, 396] on input "[EMAIL_ADDRESS][DOMAIN_NAME]" at bounding box center [893, 403] width 686 height 22
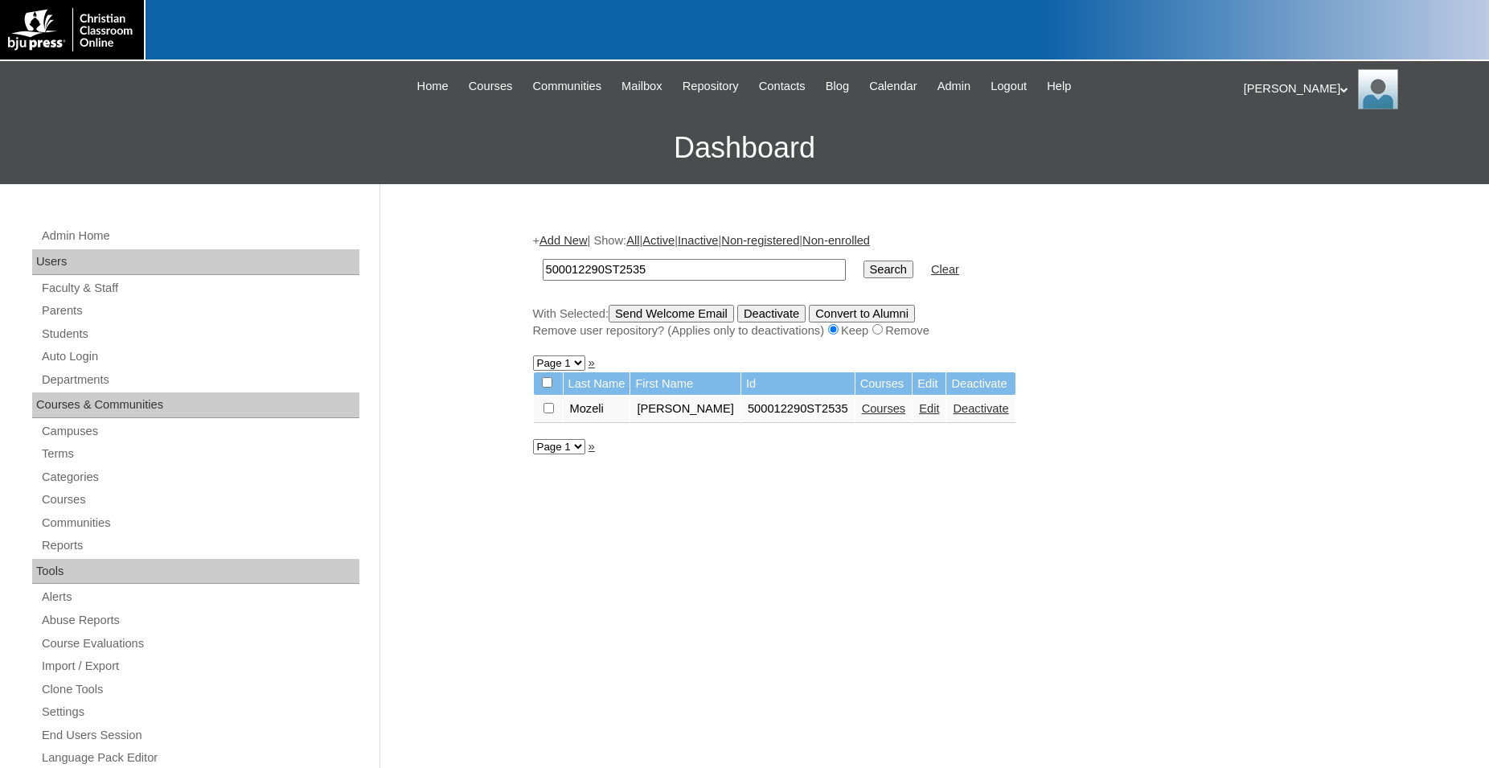
click at [548, 413] on input "checkbox" at bounding box center [549, 408] width 10 height 10
checkbox input "true"
click at [694, 321] on input "Send Welcome Email" at bounding box center [671, 314] width 125 height 18
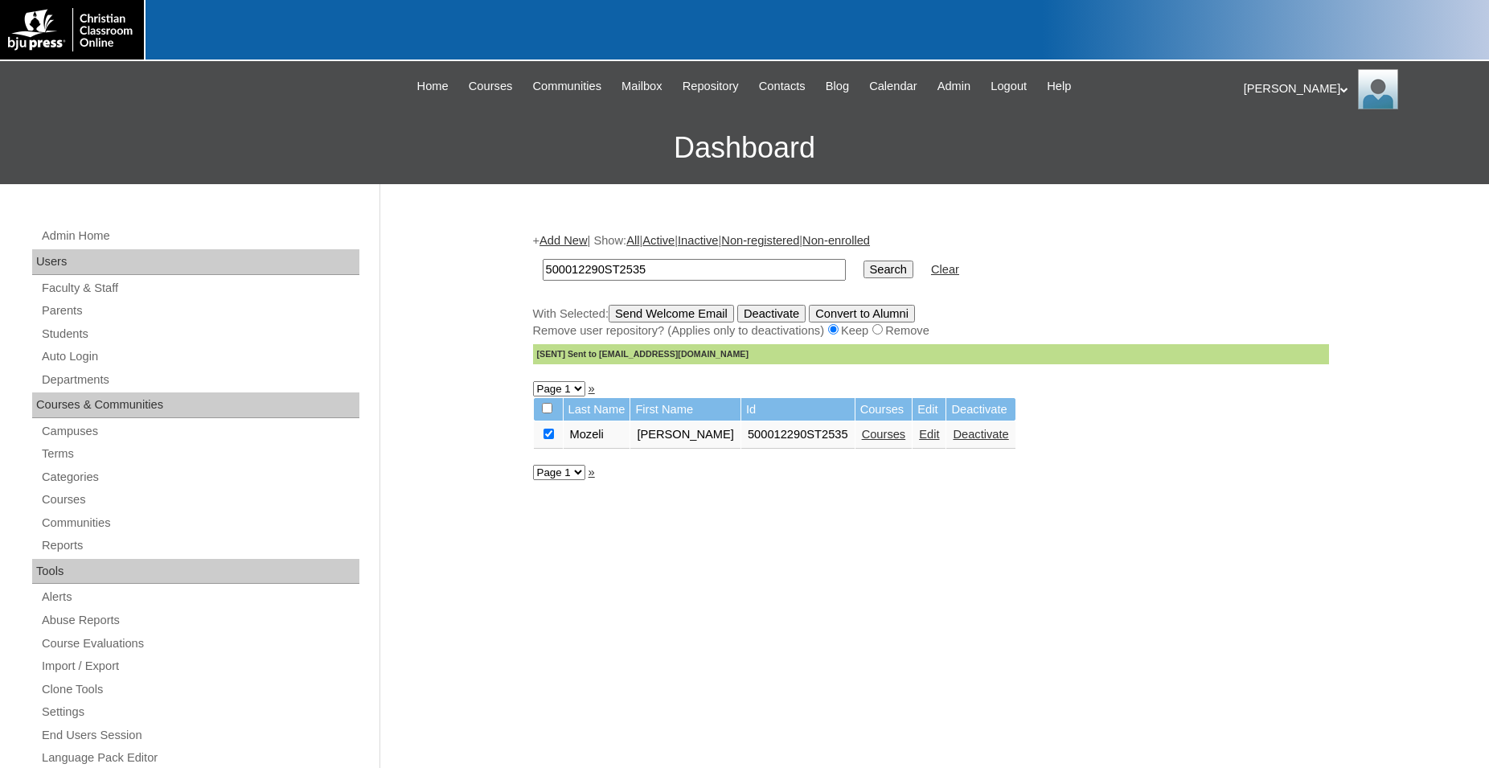
click at [919, 441] on link "Edit" at bounding box center [929, 434] width 20 height 13
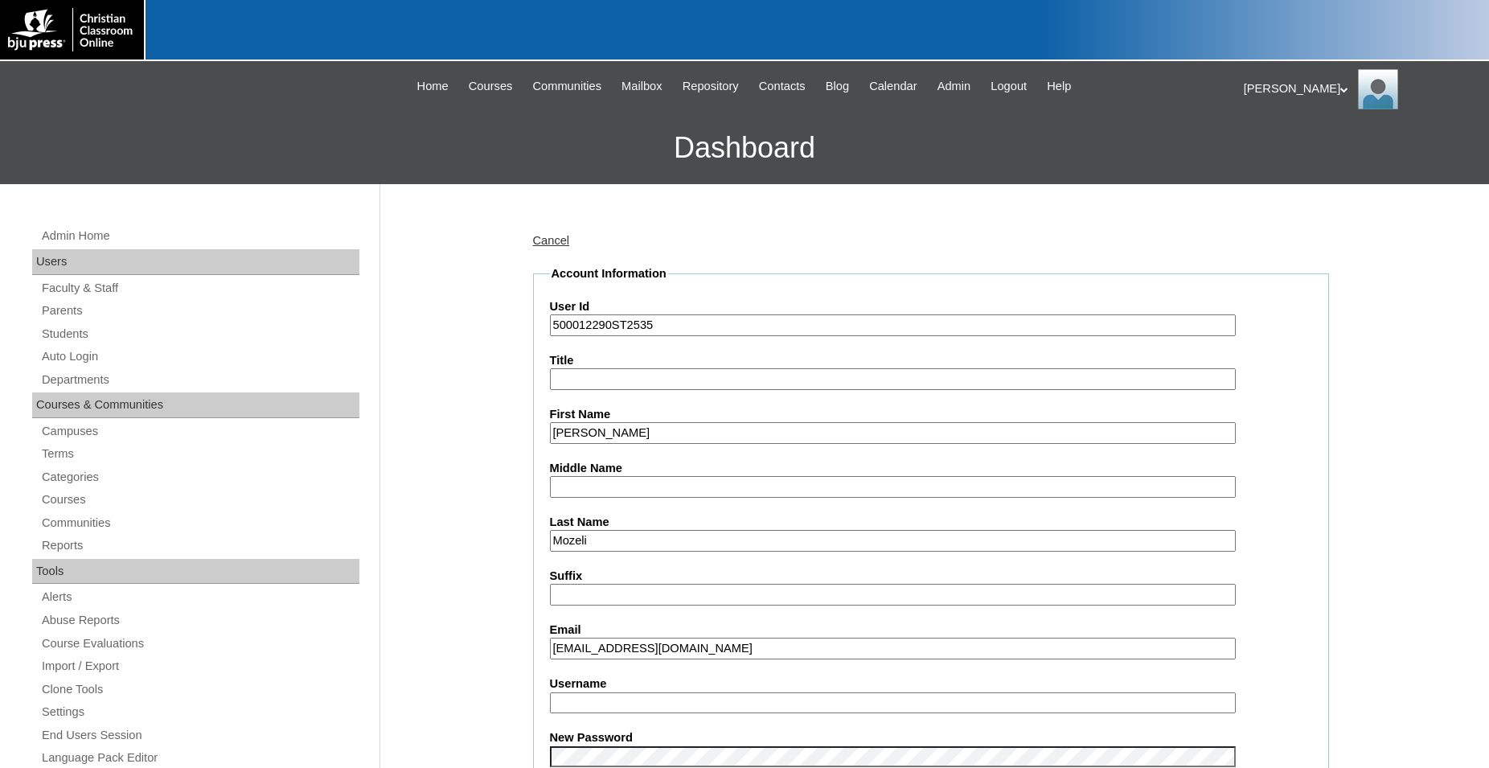
drag, startPoint x: 699, startPoint y: 651, endPoint x: 730, endPoint y: 601, distance: 58.9
drag, startPoint x: 708, startPoint y: 651, endPoint x: 507, endPoint y: 637, distance: 201.5
click at [550, 638] on input "[EMAIL_ADDRESS][DOMAIN_NAME]" at bounding box center [893, 649] width 686 height 22
